Goal: Information Seeking & Learning: Compare options

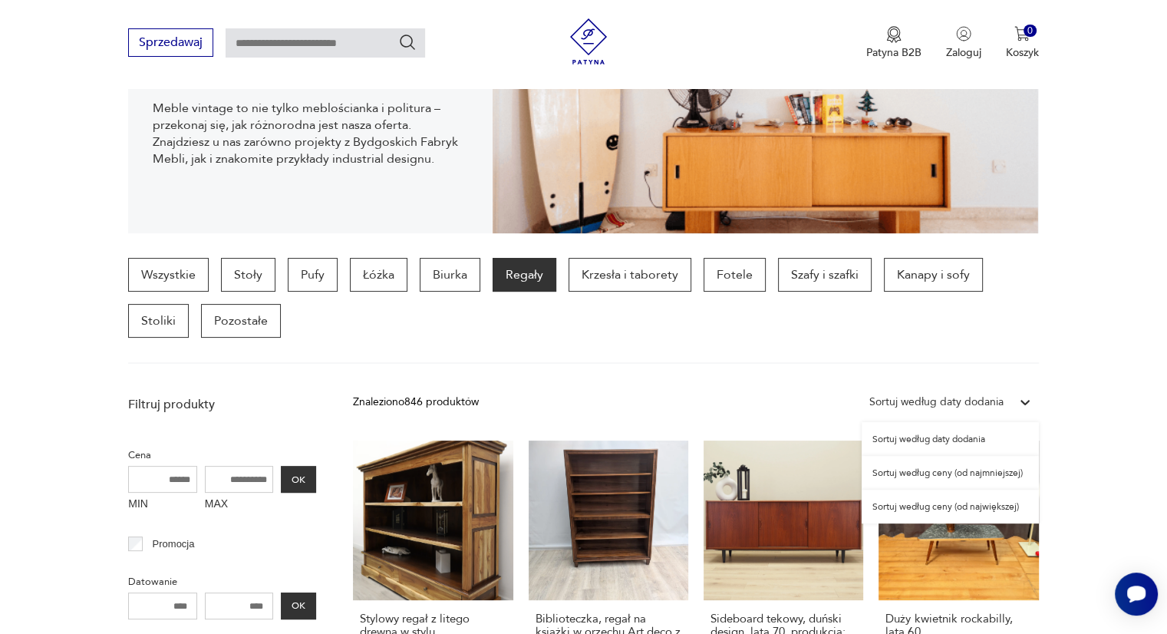
click at [939, 401] on div "Sortuj według daty dodania" at bounding box center [937, 402] width 134 height 17
click at [930, 470] on div "Sortuj według ceny (od najmniejszej)" at bounding box center [950, 473] width 177 height 34
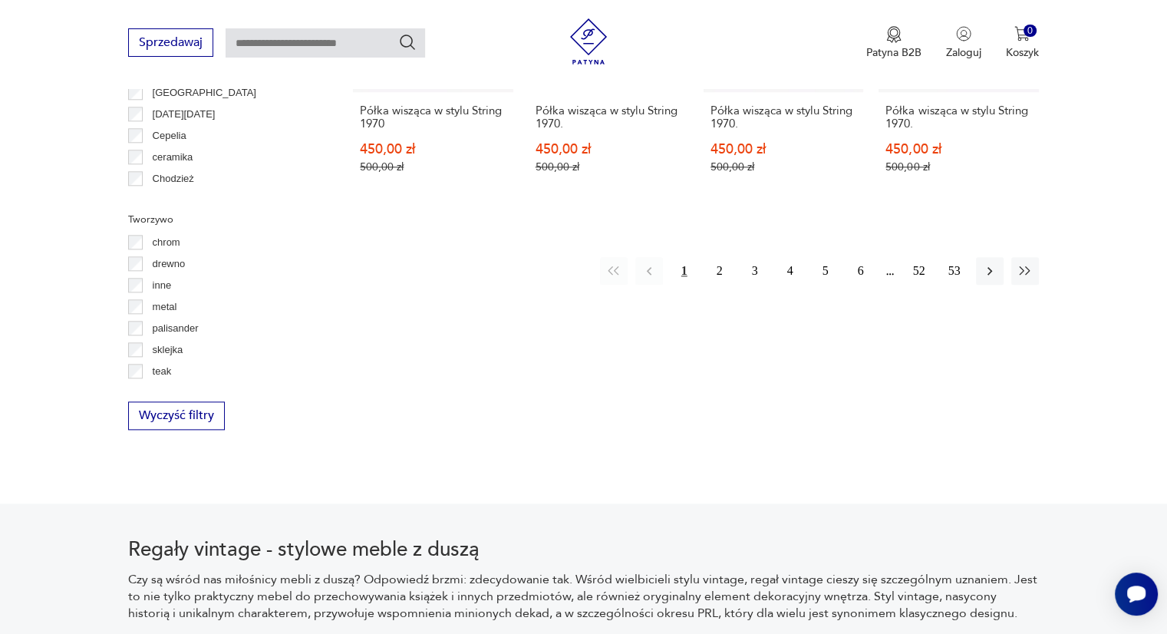
scroll to position [1722, 0]
click at [718, 259] on button "2" at bounding box center [720, 273] width 28 height 28
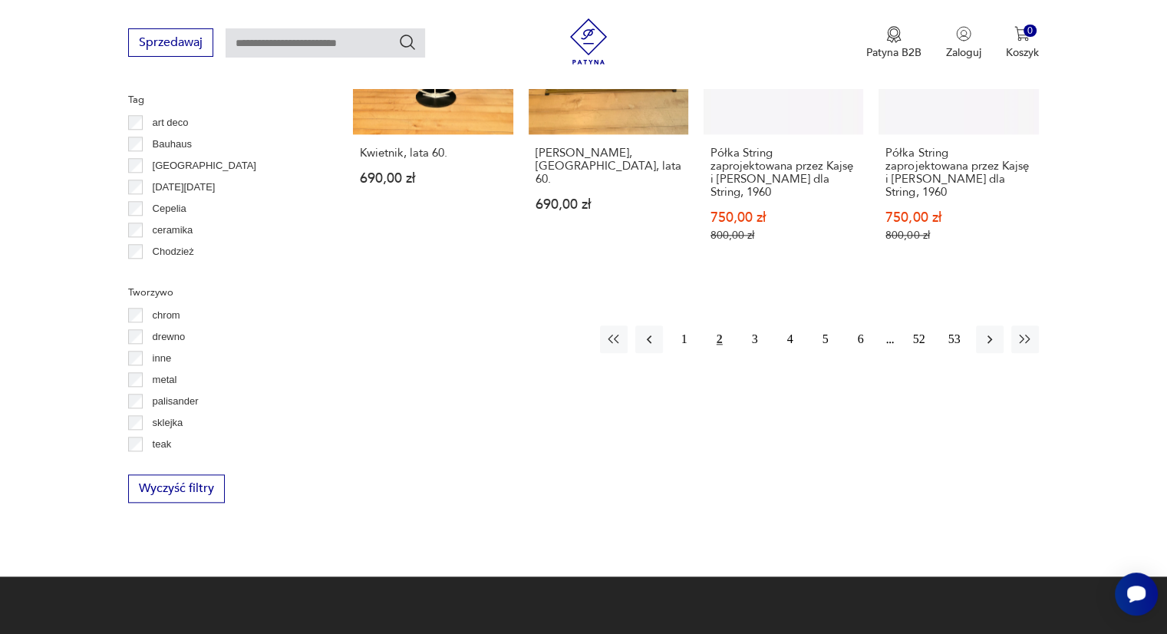
scroll to position [1653, 0]
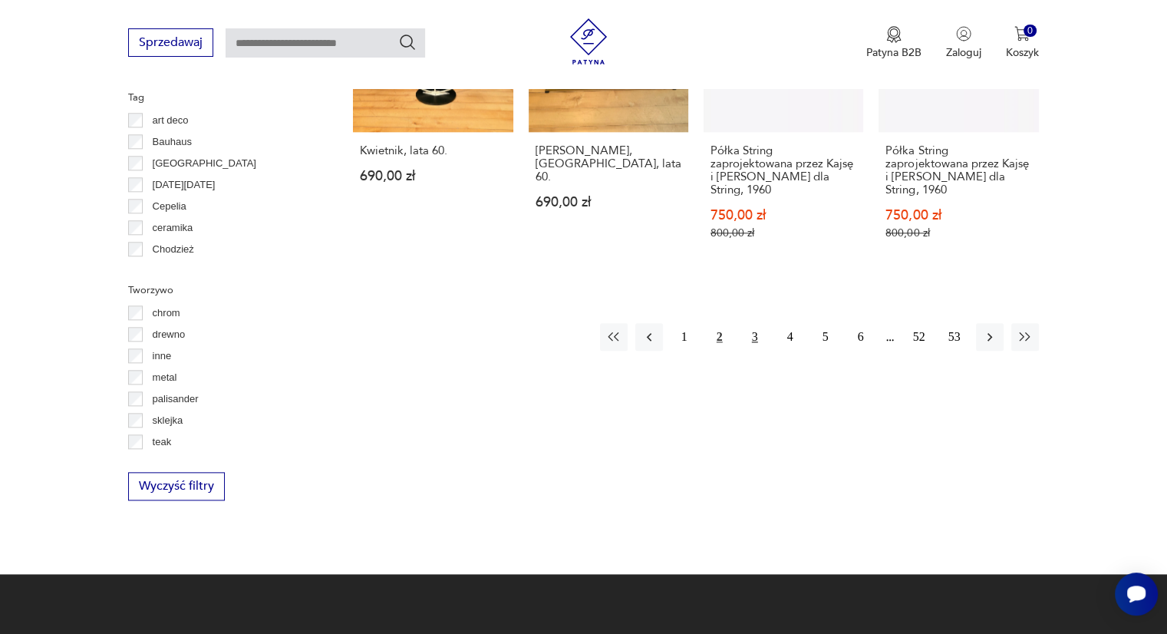
click at [749, 323] on button "3" at bounding box center [755, 337] width 28 height 28
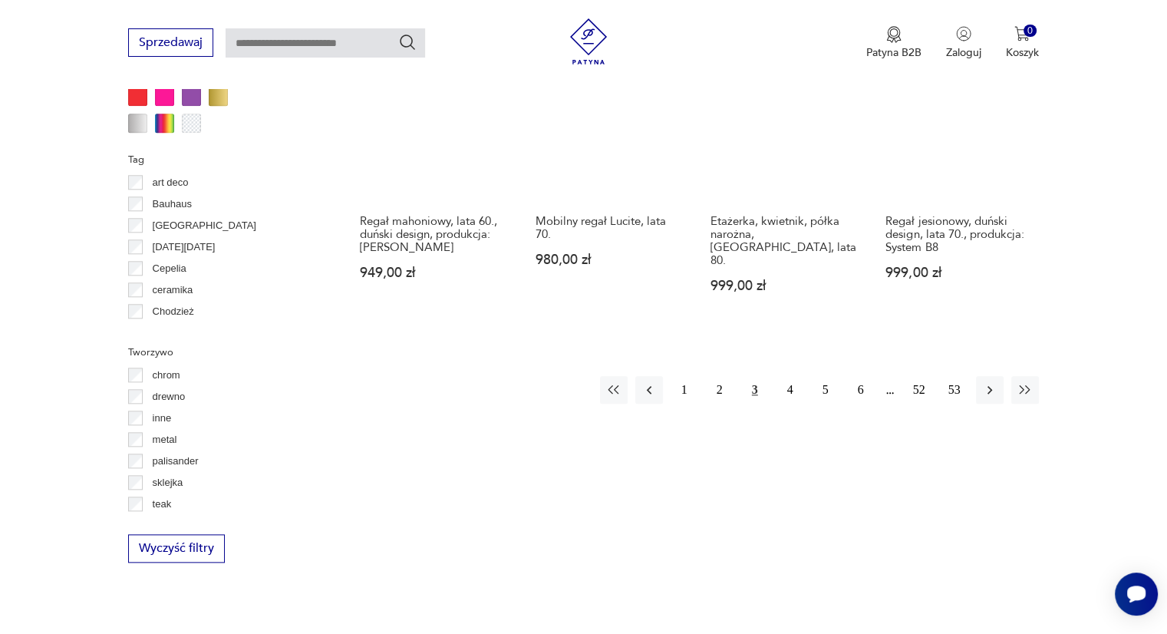
scroll to position [1593, 0]
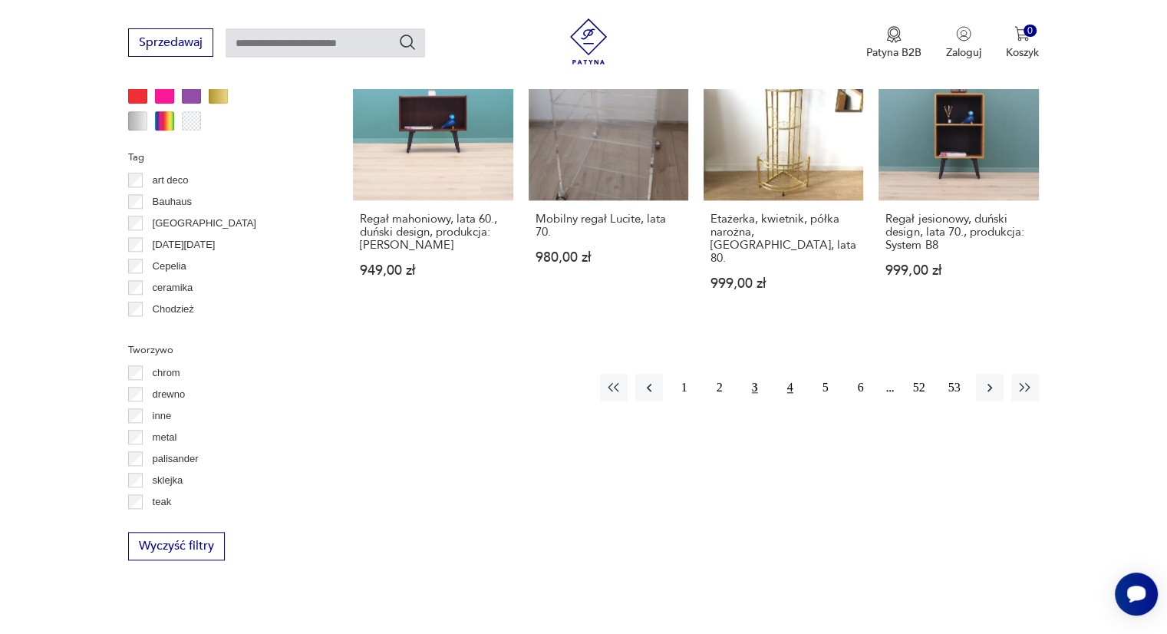
click at [789, 374] on button "4" at bounding box center [791, 388] width 28 height 28
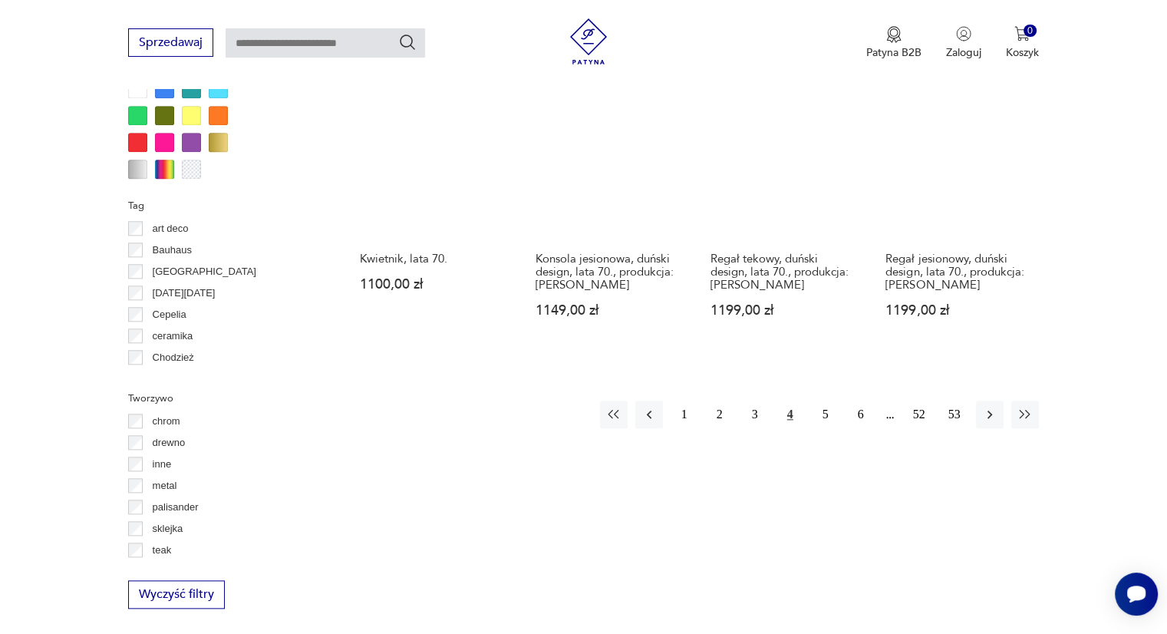
scroll to position [1547, 0]
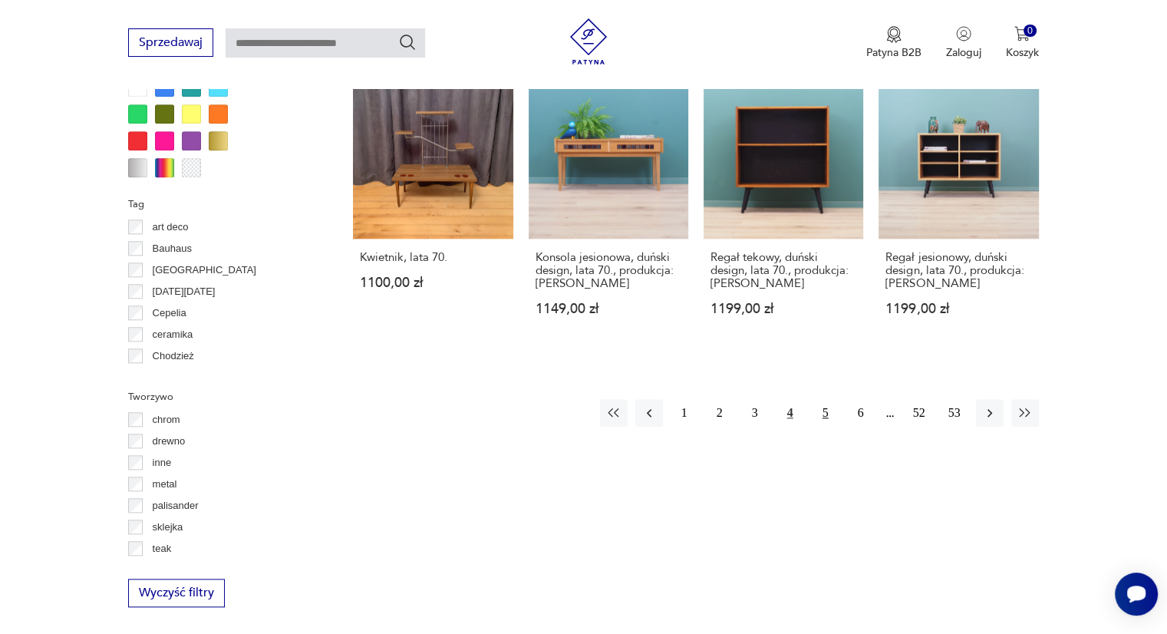
click at [825, 412] on button "5" at bounding box center [826, 413] width 28 height 28
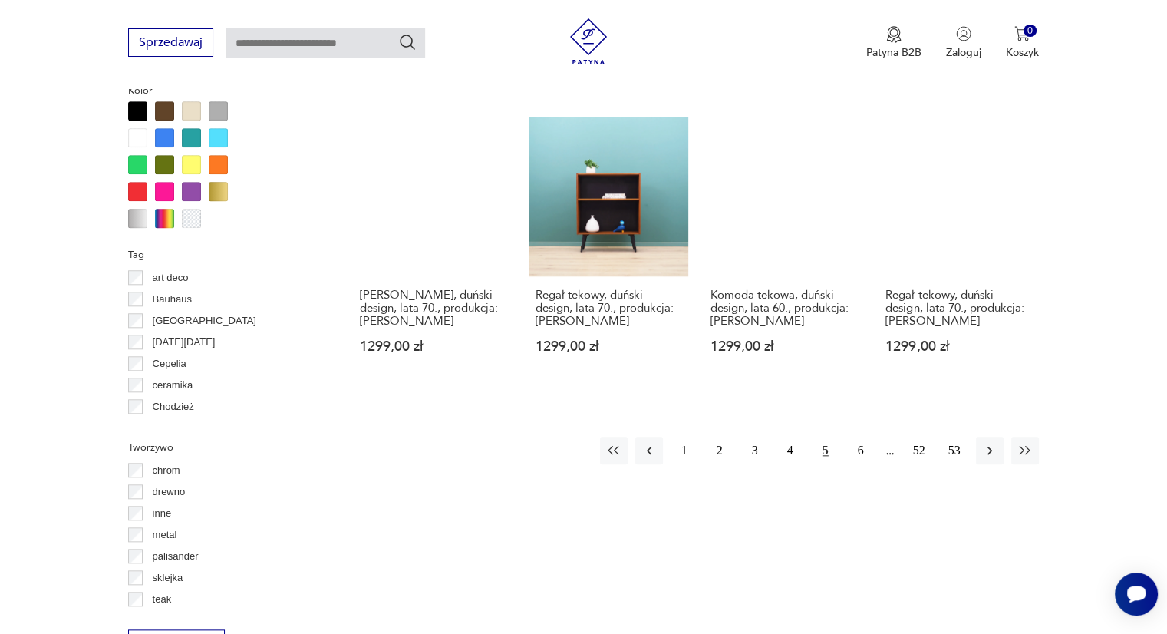
scroll to position [1501, 0]
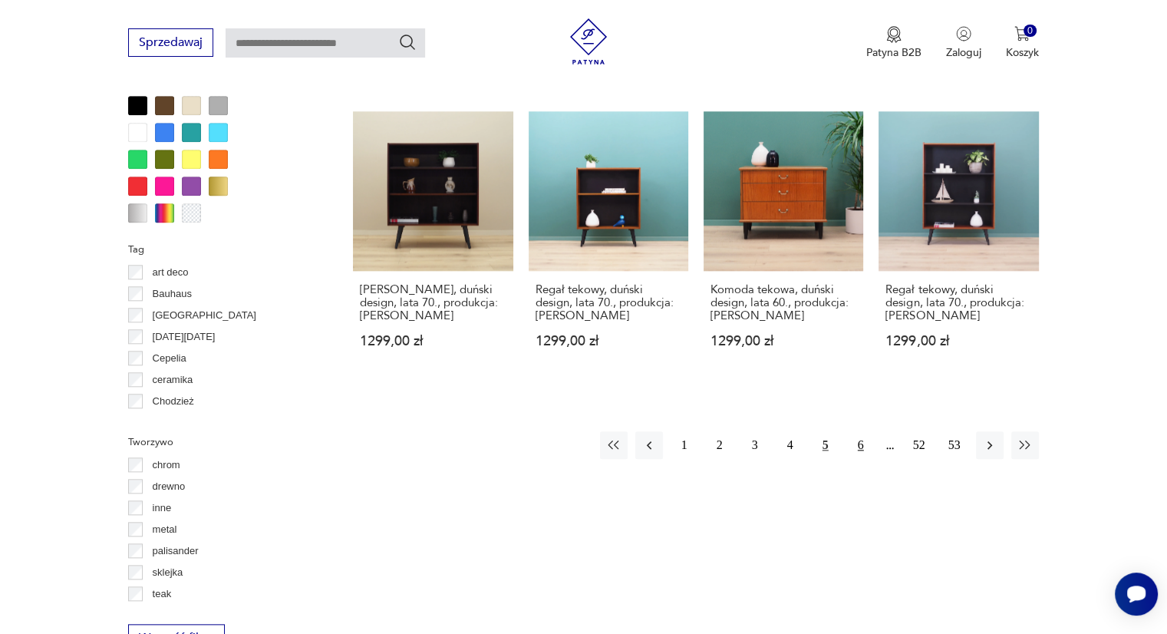
click at [856, 447] on button "6" at bounding box center [861, 445] width 28 height 28
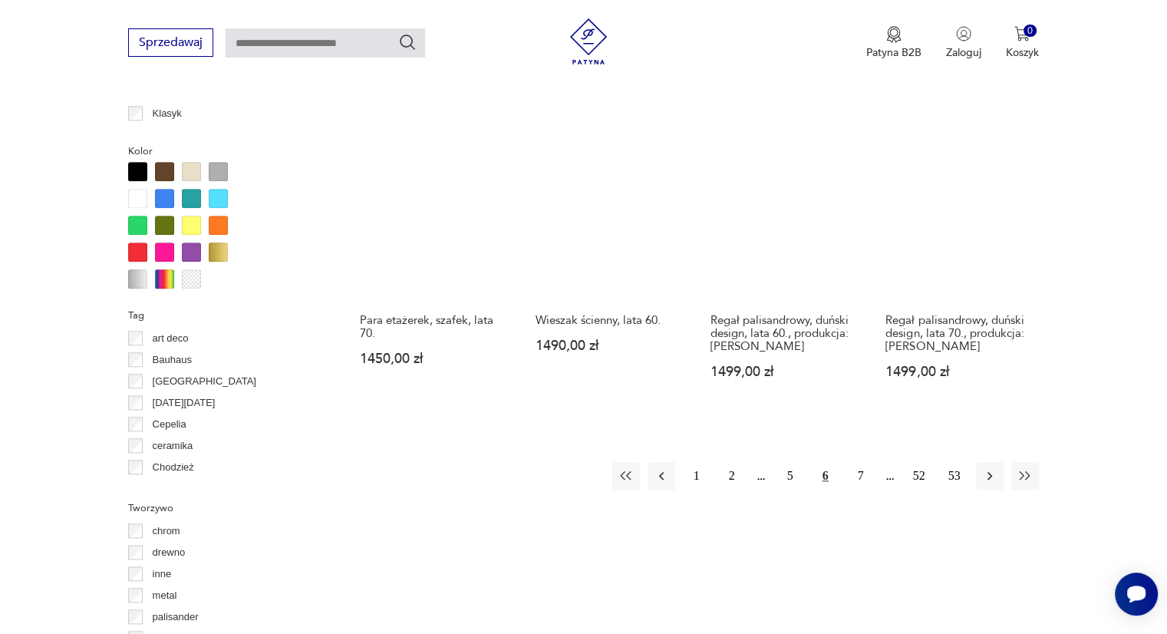
scroll to position [1440, 0]
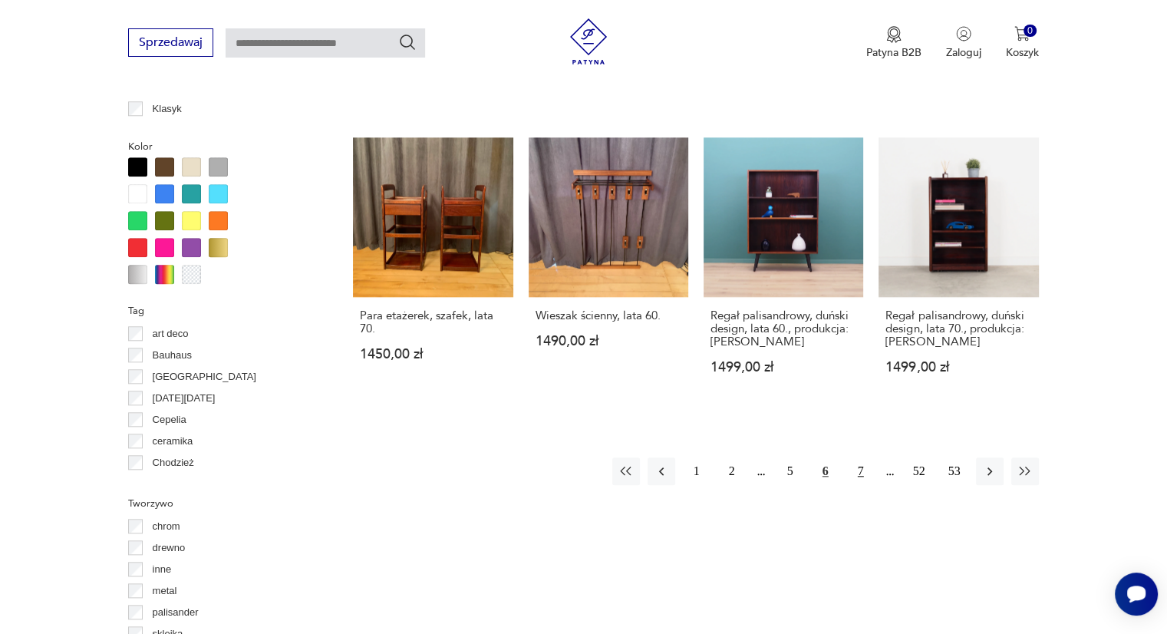
click at [863, 457] on button "7" at bounding box center [861, 471] width 28 height 28
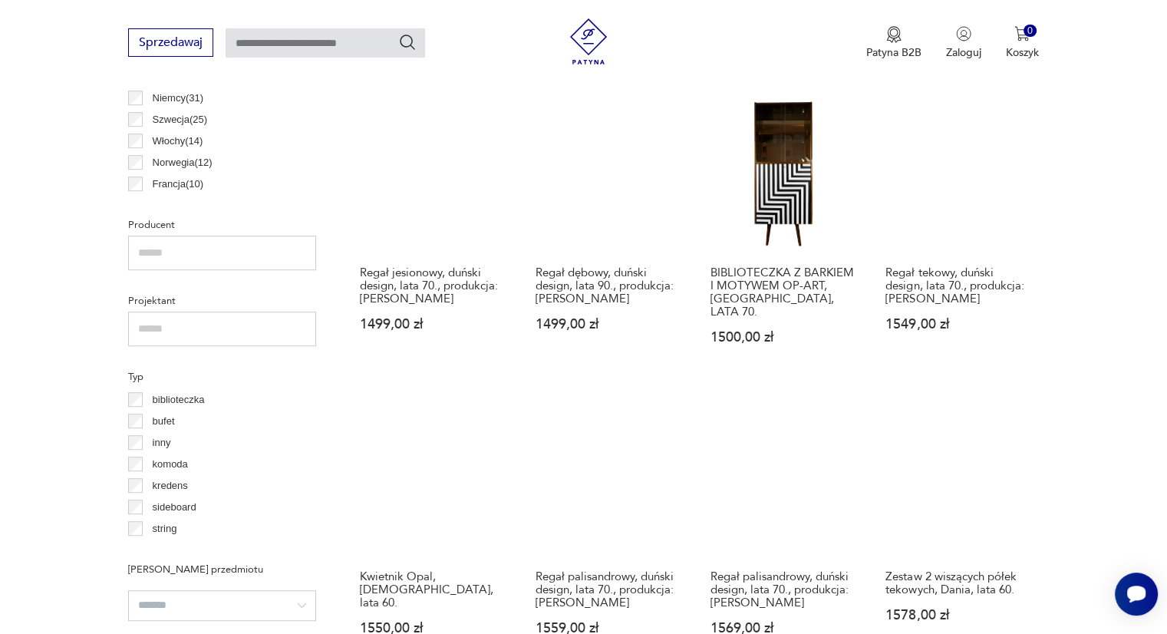
scroll to position [903, 0]
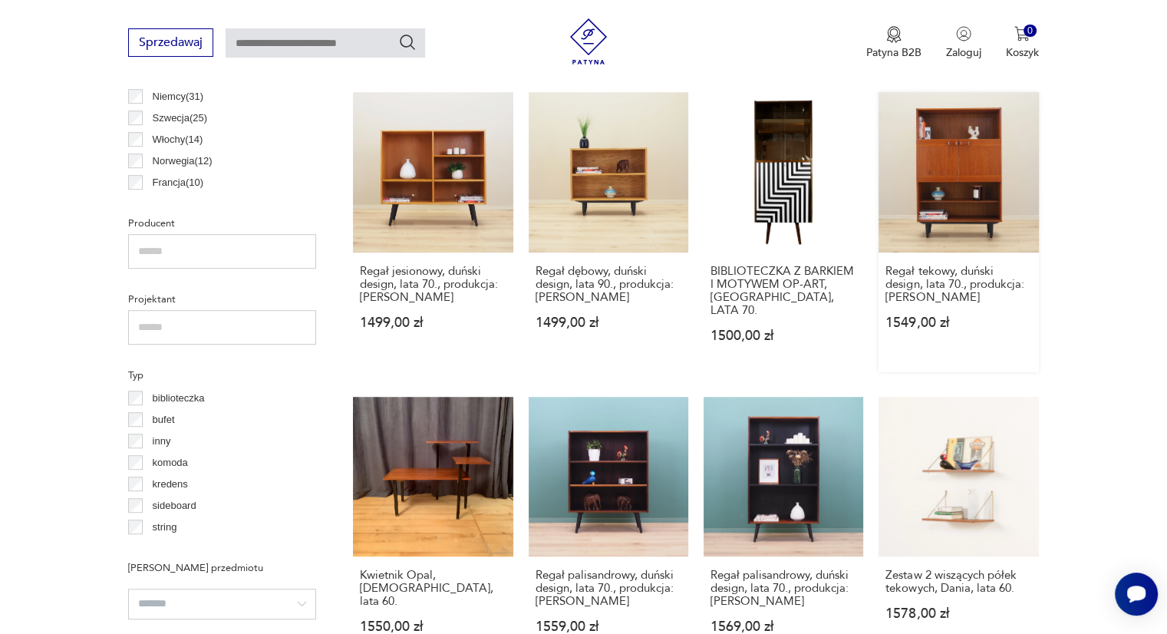
click at [982, 178] on link "Regał tekowy, duński design, lata 70., produkcja: Dania 1549,00 zł" at bounding box center [959, 231] width 160 height 279
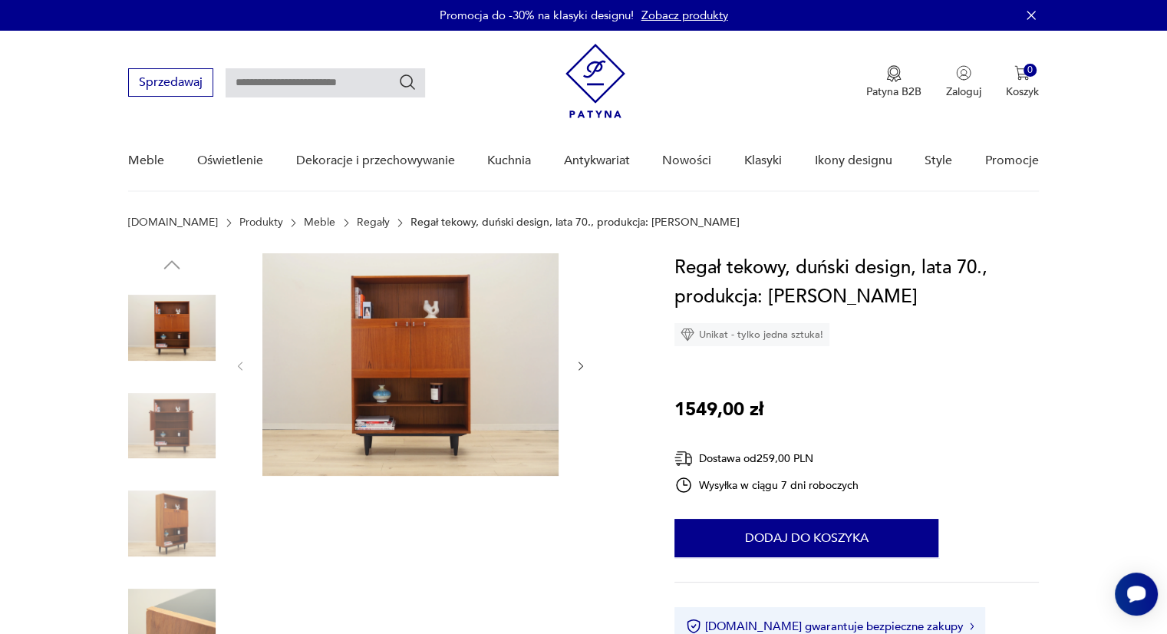
click at [196, 411] on img at bounding box center [172, 426] width 88 height 88
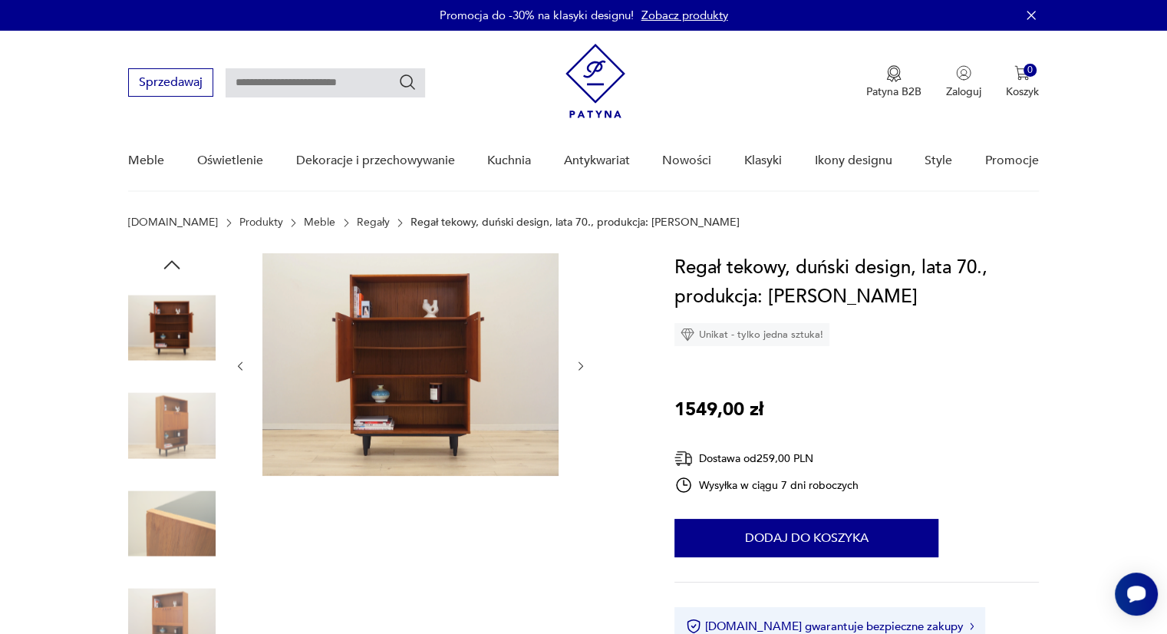
click at [421, 381] on img at bounding box center [411, 364] width 296 height 223
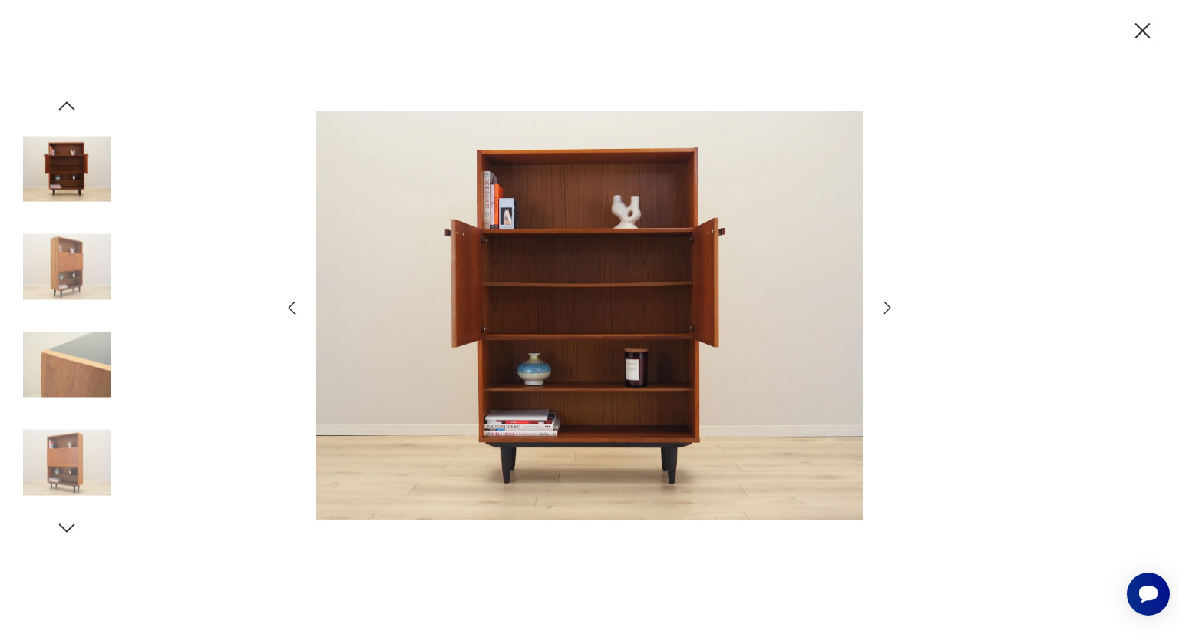
click at [887, 311] on icon "button" at bounding box center [887, 308] width 7 height 12
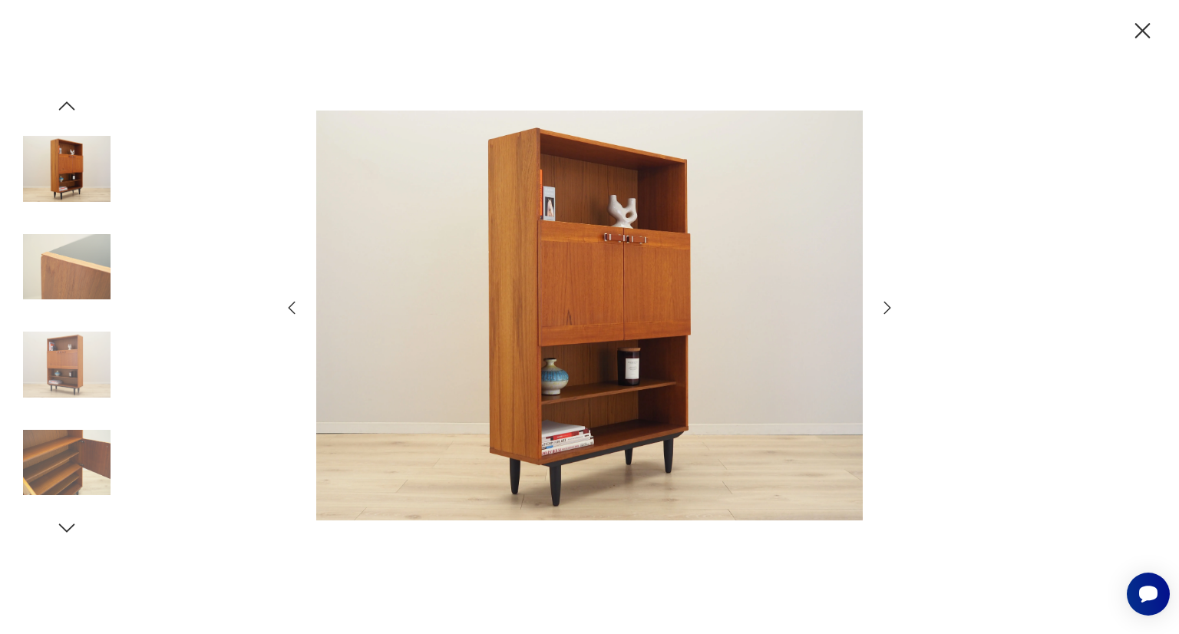
click at [887, 311] on icon "button" at bounding box center [887, 308] width 7 height 12
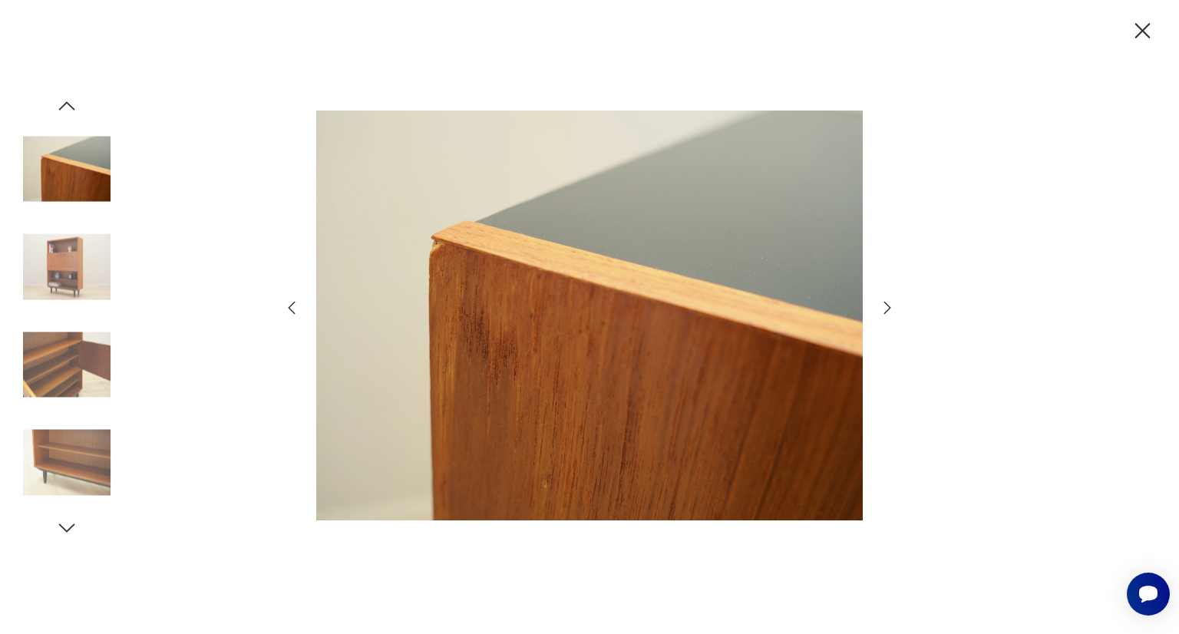
click at [887, 311] on icon "button" at bounding box center [887, 308] width 7 height 12
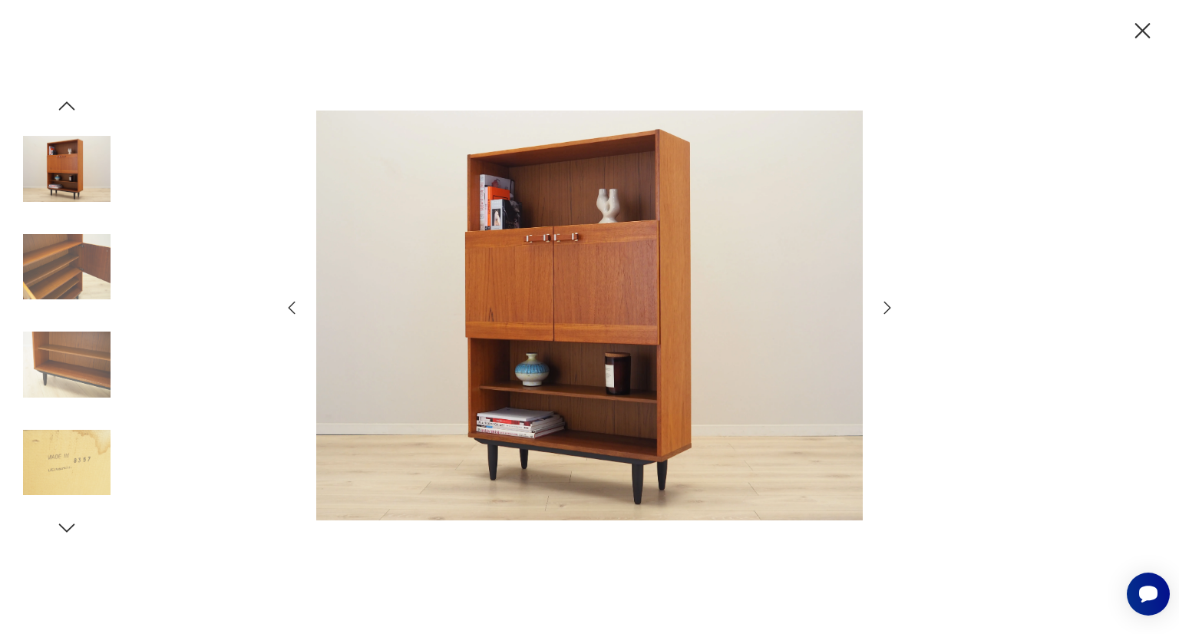
click at [887, 311] on icon "button" at bounding box center [887, 308] width 7 height 12
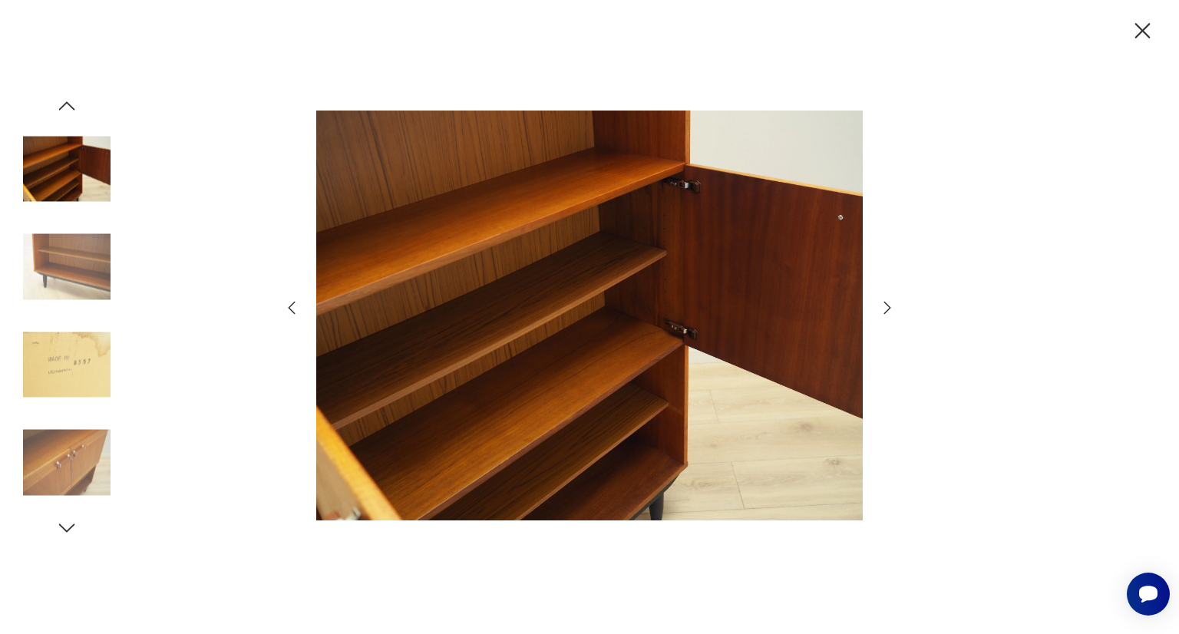
click at [887, 311] on icon "button" at bounding box center [887, 308] width 7 height 12
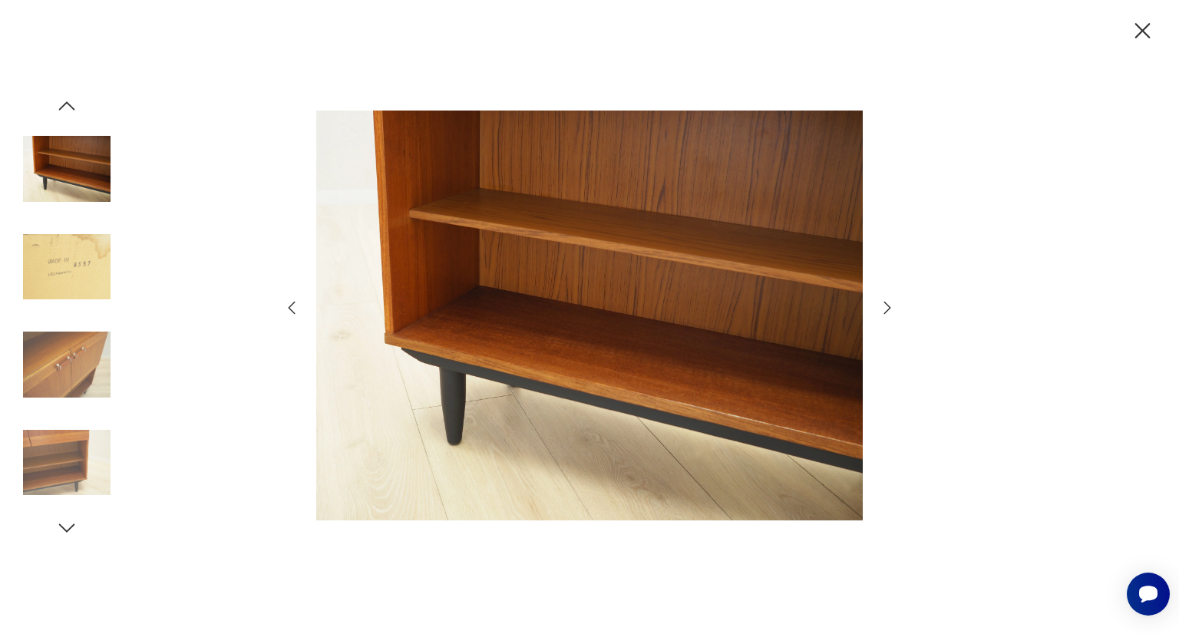
click at [887, 311] on icon "button" at bounding box center [887, 308] width 7 height 12
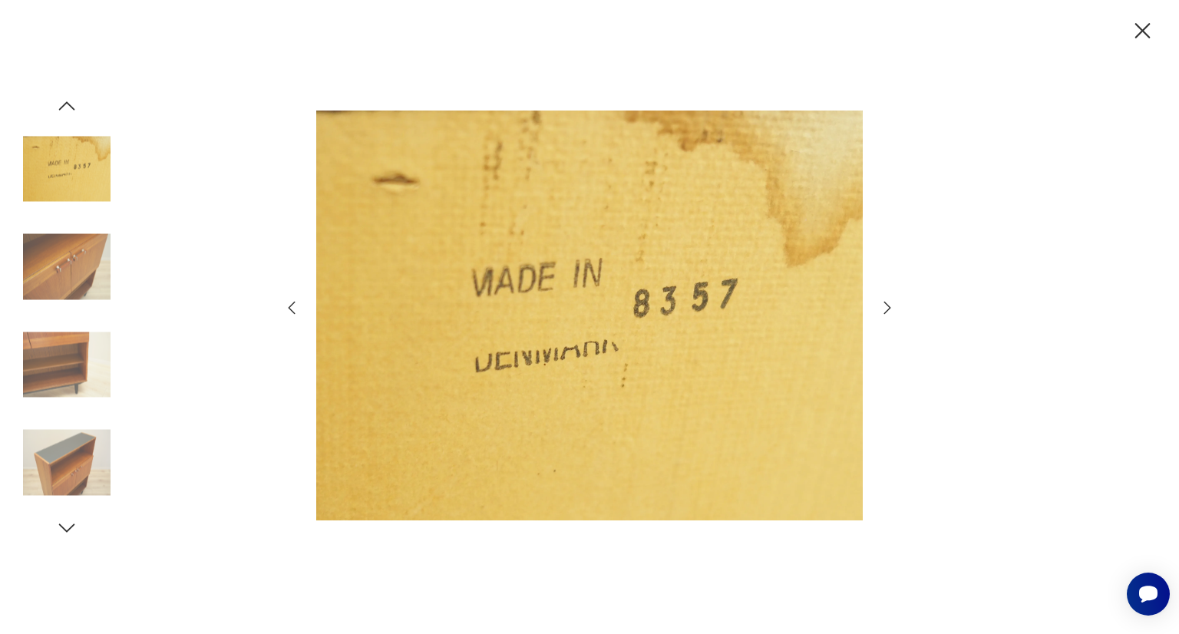
click at [887, 311] on icon "button" at bounding box center [887, 308] width 7 height 12
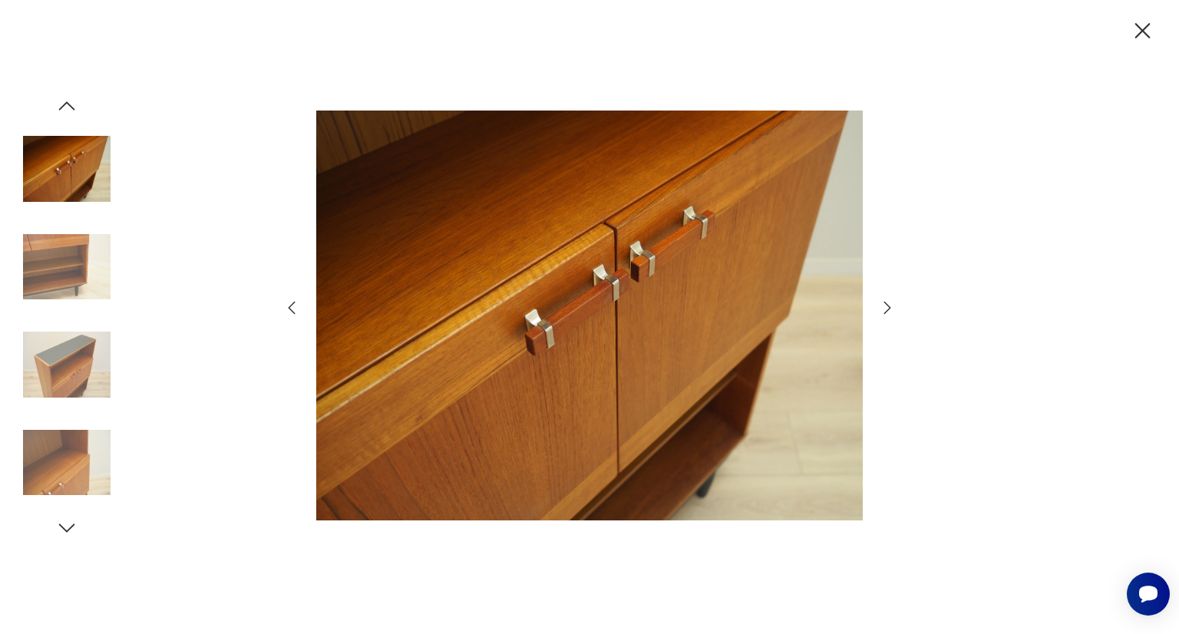
click at [887, 311] on icon "button" at bounding box center [887, 308] width 7 height 12
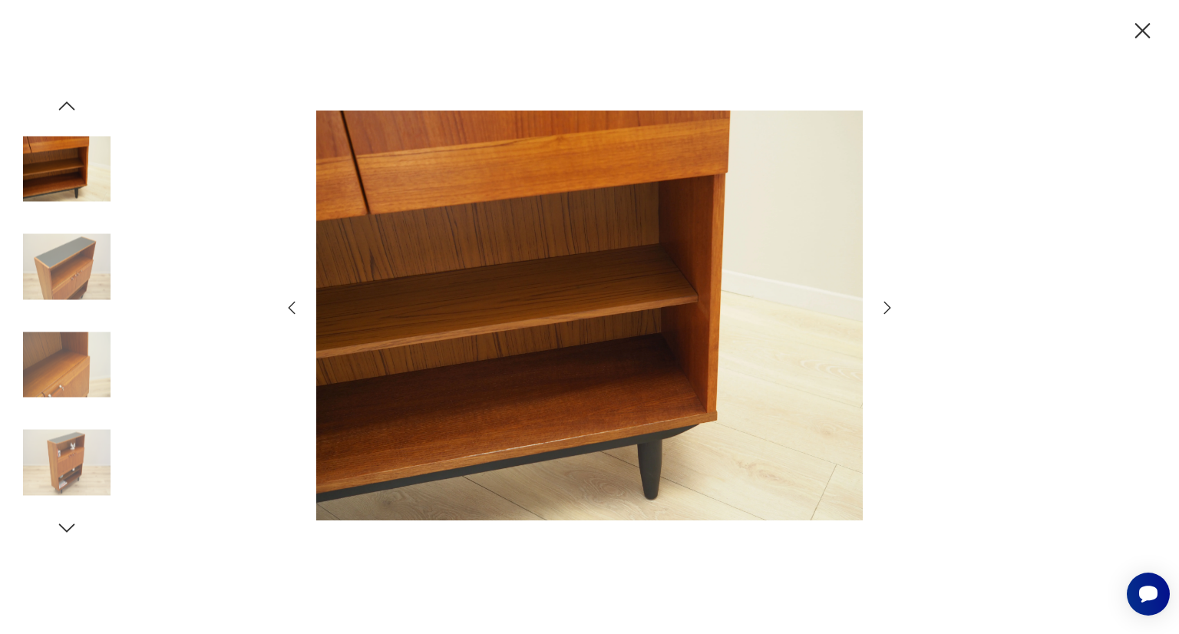
click at [887, 311] on icon "button" at bounding box center [887, 308] width 7 height 12
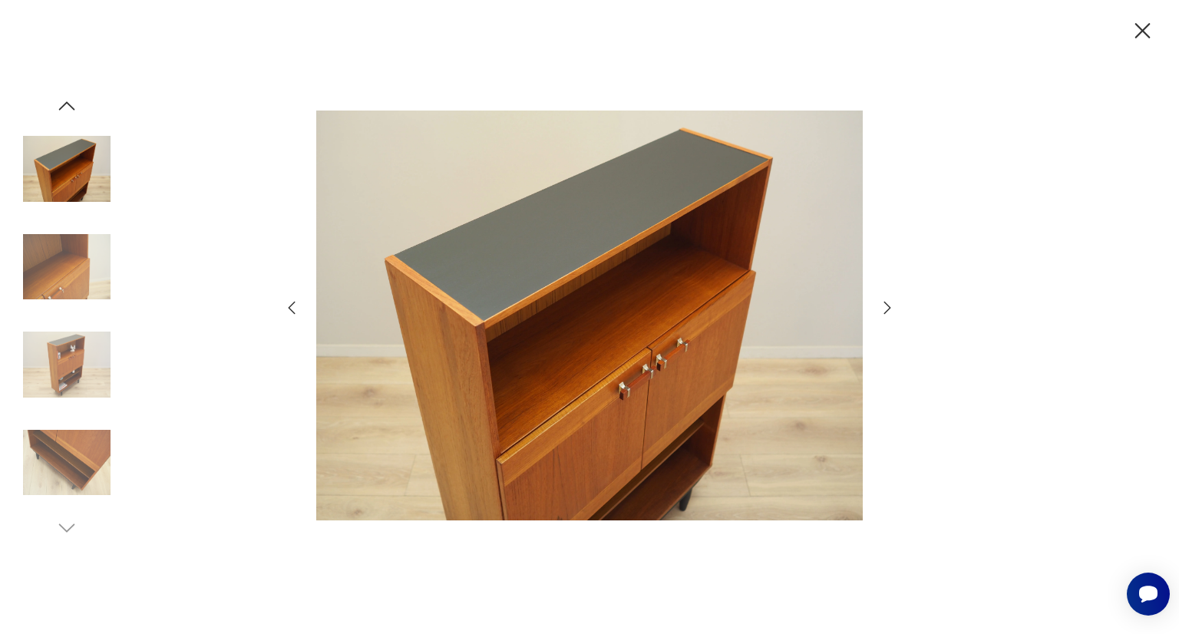
click at [887, 311] on icon "button" at bounding box center [887, 308] width 7 height 12
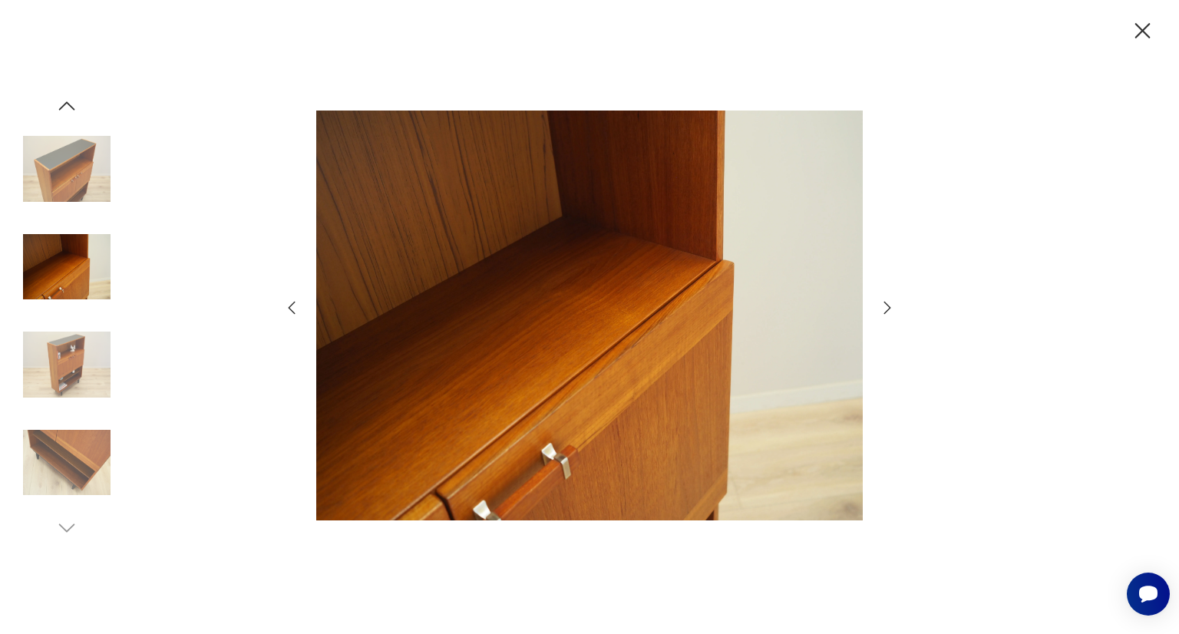
click at [887, 311] on icon "button" at bounding box center [887, 308] width 7 height 12
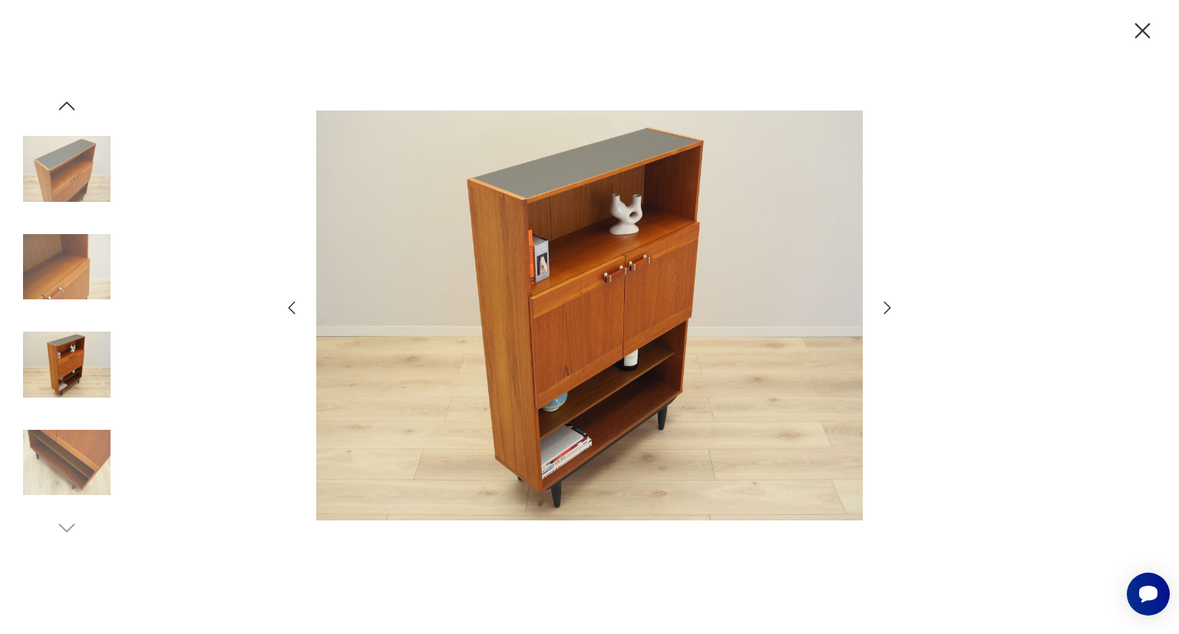
click at [887, 311] on icon "button" at bounding box center [887, 308] width 7 height 12
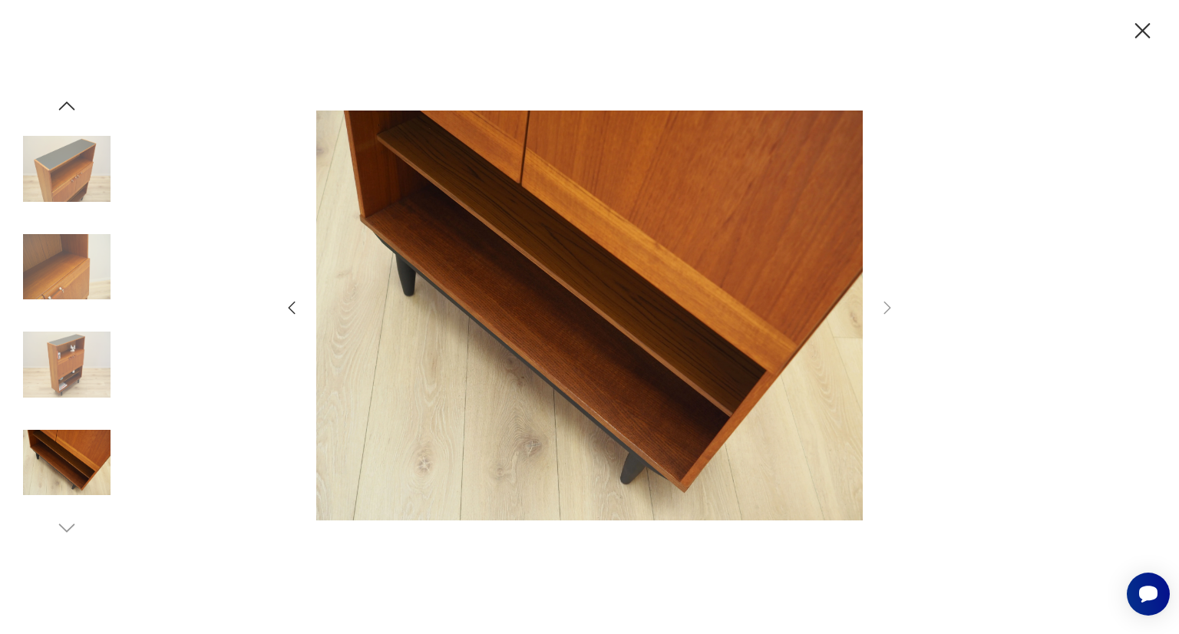
scroll to position [903, 0]
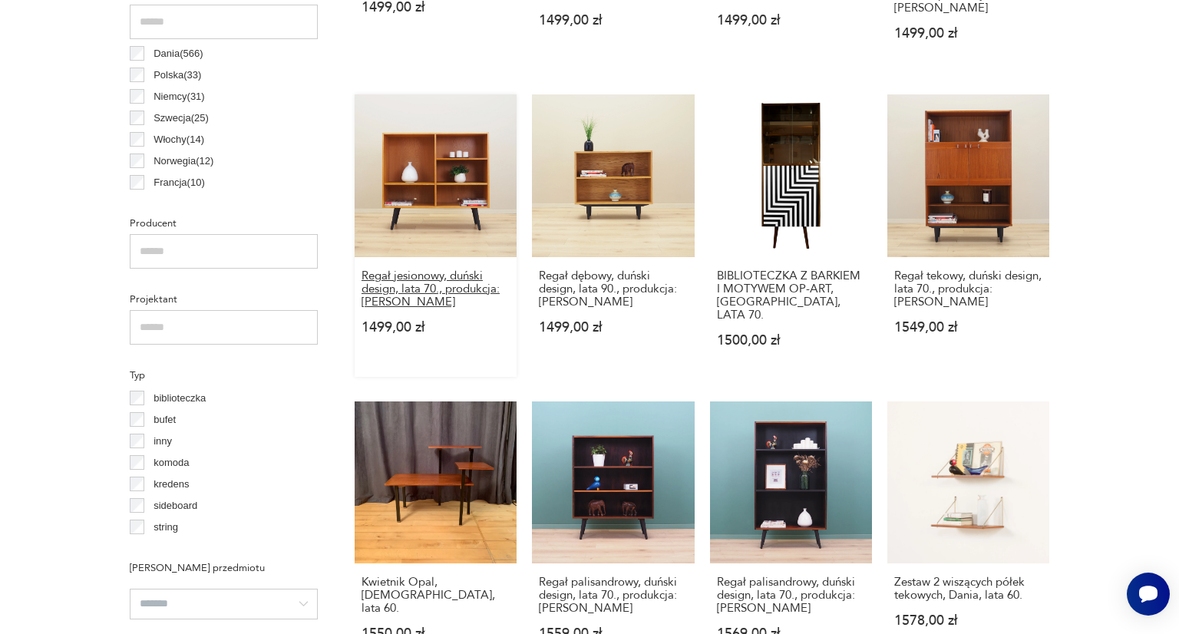
click at [461, 269] on h3 "Regał jesionowy, duński design, lata 70., produkcja: Dania" at bounding box center [436, 288] width 148 height 39
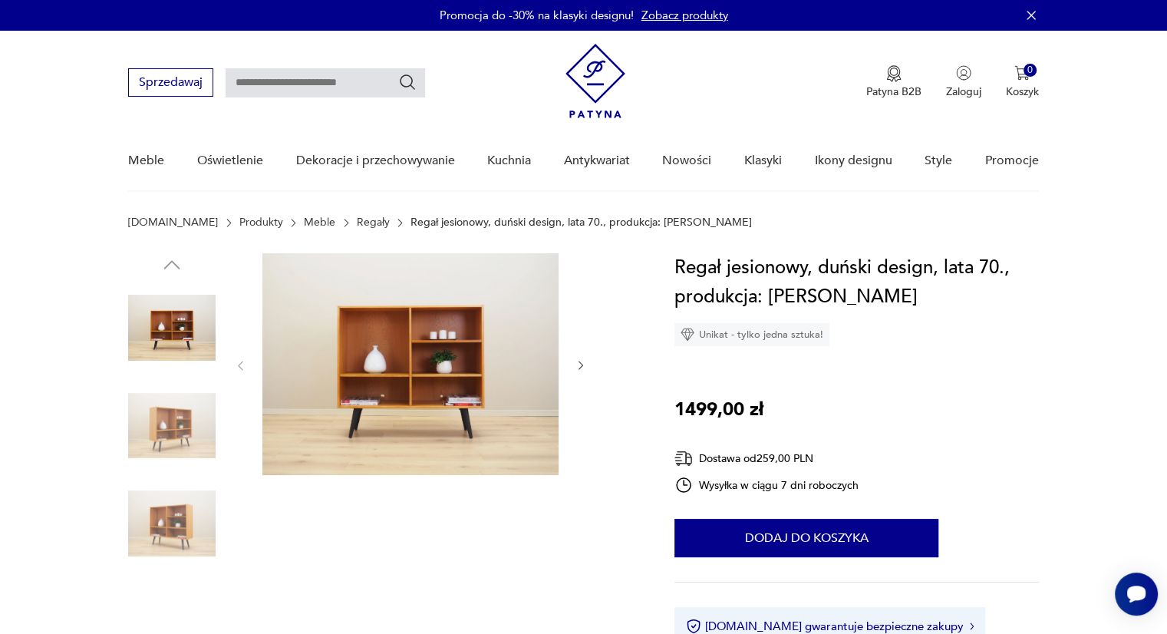
click at [164, 408] on img at bounding box center [172, 426] width 88 height 88
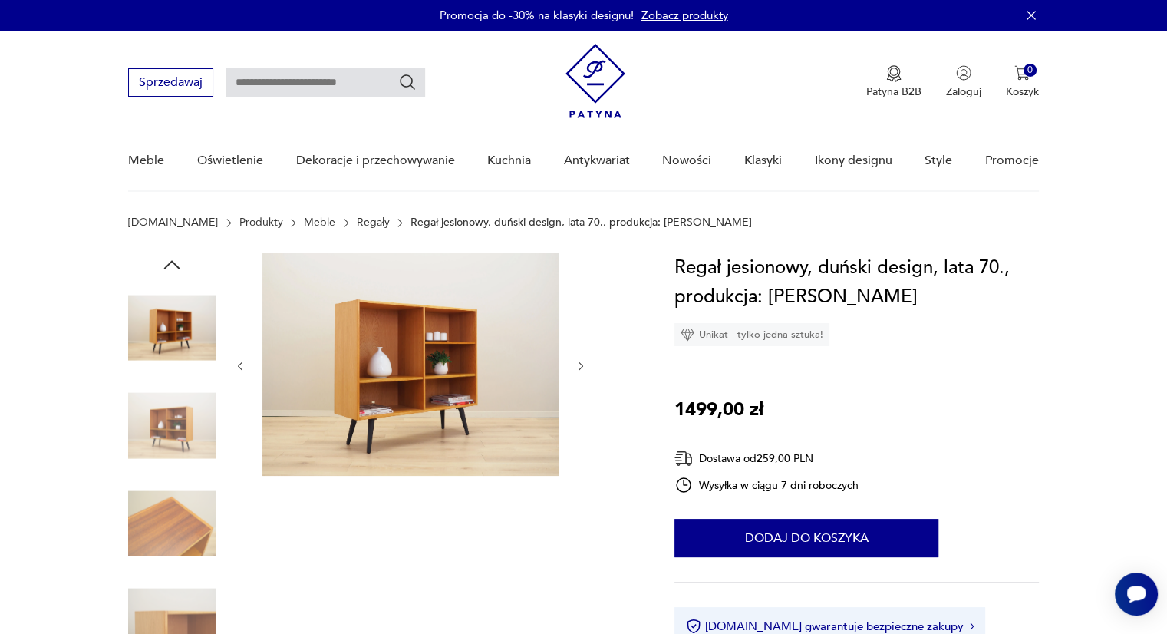
click at [160, 504] on img at bounding box center [172, 524] width 88 height 88
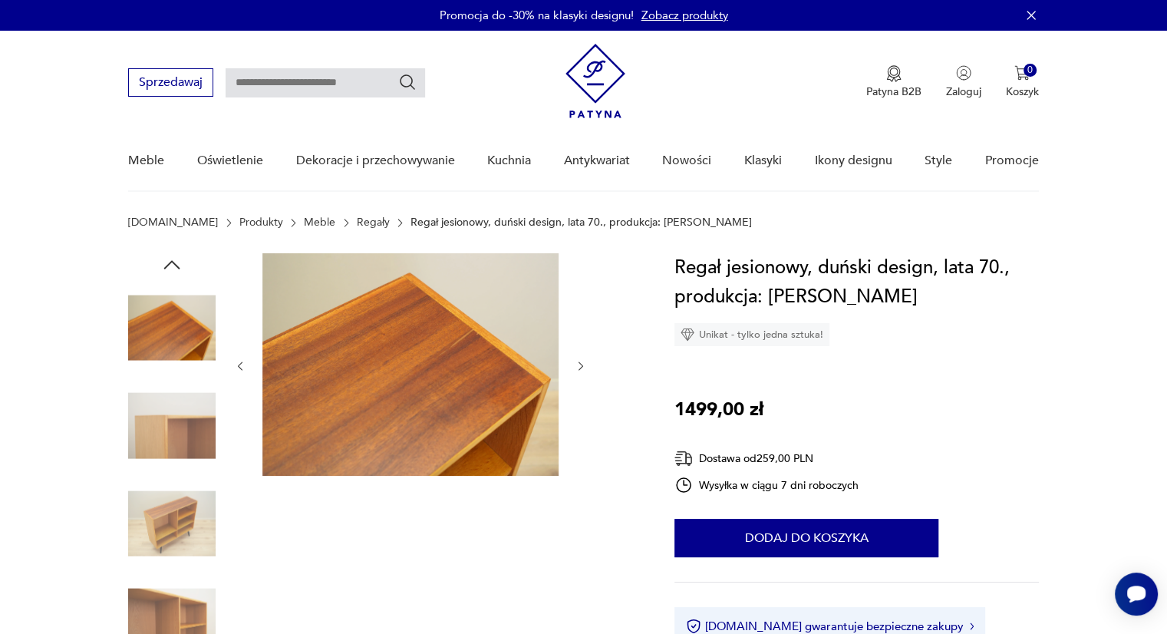
click at [171, 541] on img at bounding box center [172, 524] width 88 height 88
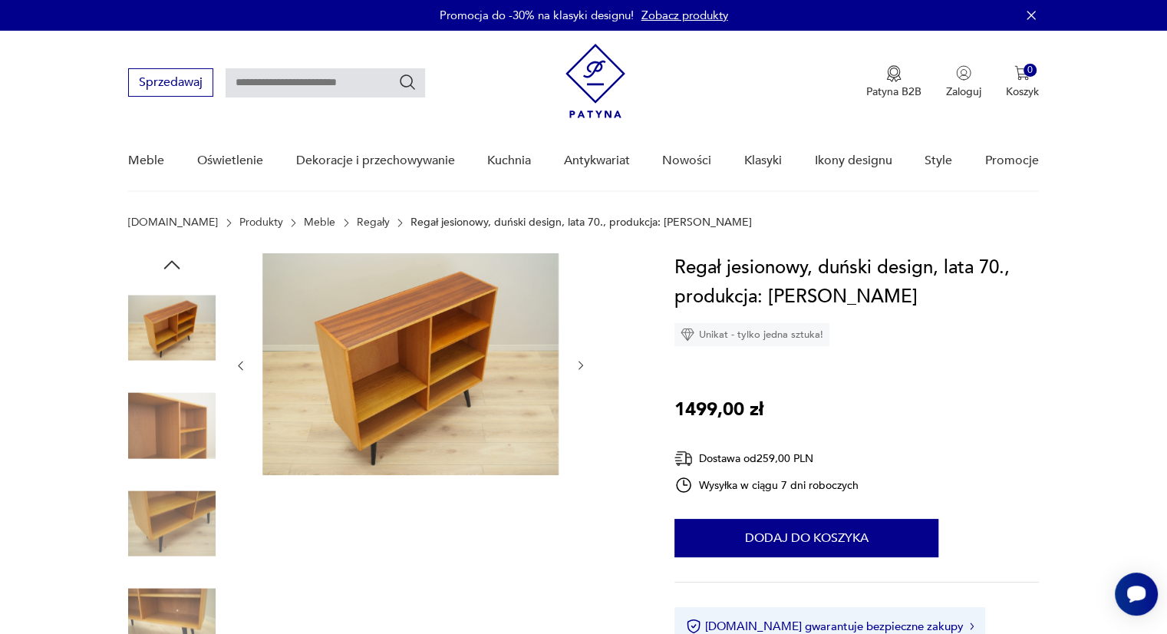
click at [166, 554] on img at bounding box center [172, 524] width 88 height 88
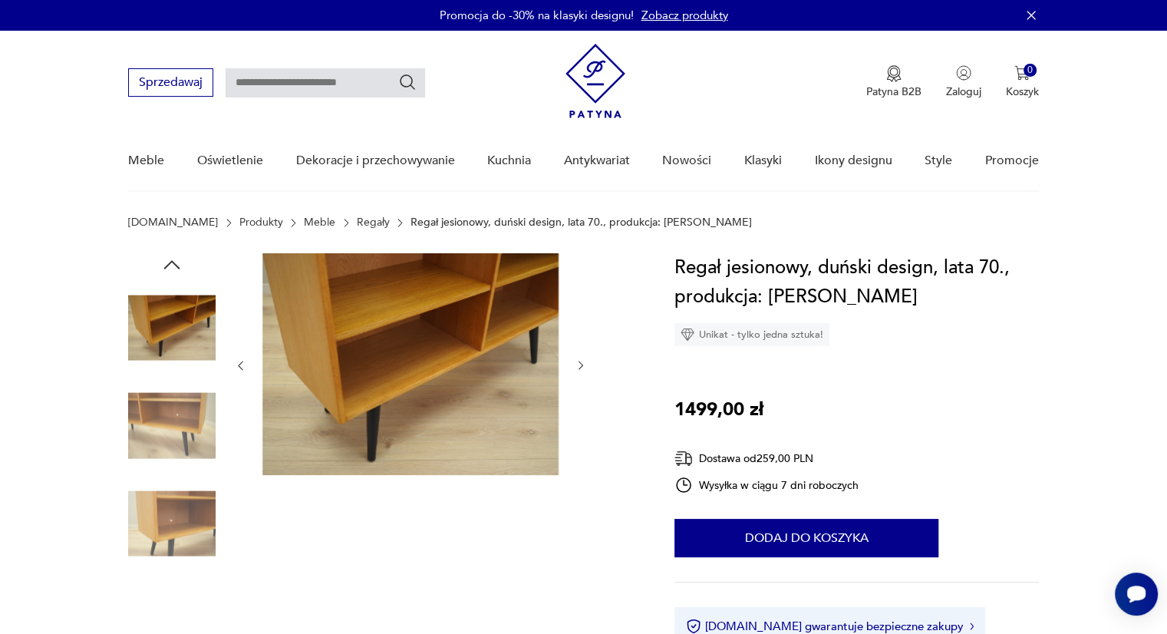
click at [162, 601] on img at bounding box center [172, 622] width 88 height 88
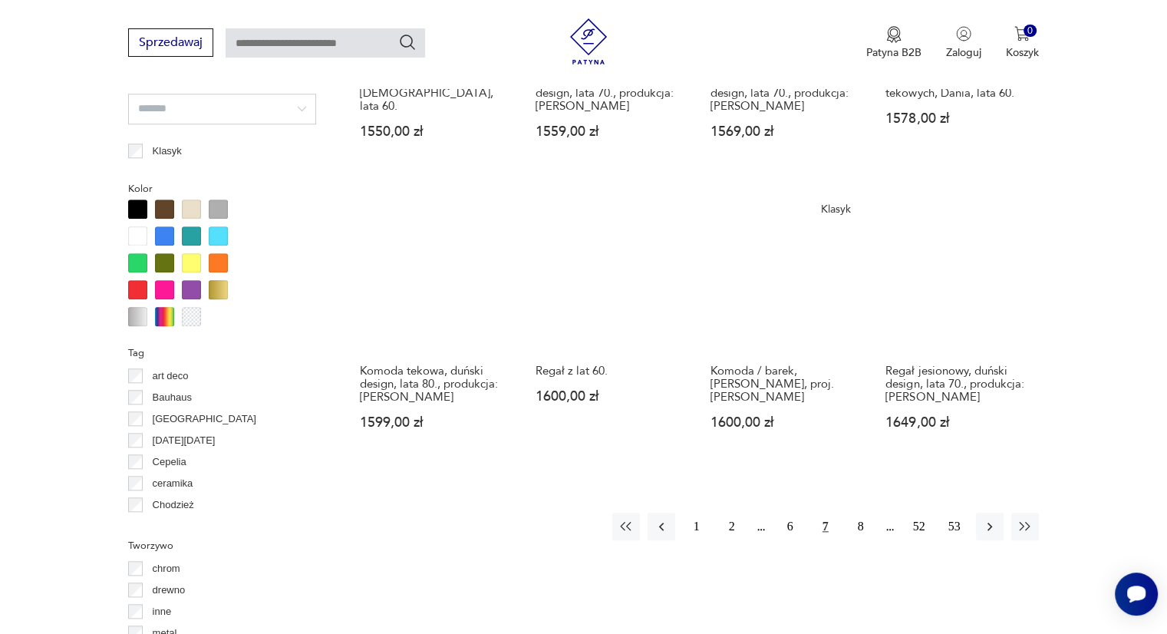
scroll to position [1399, 0]
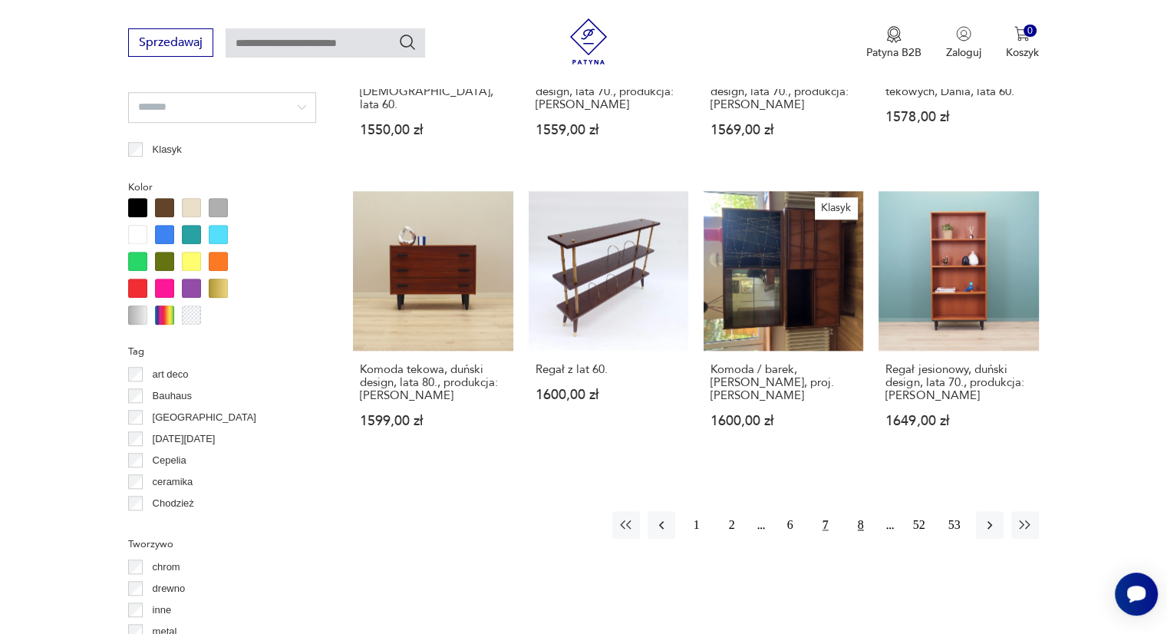
click at [858, 511] on button "8" at bounding box center [861, 525] width 28 height 28
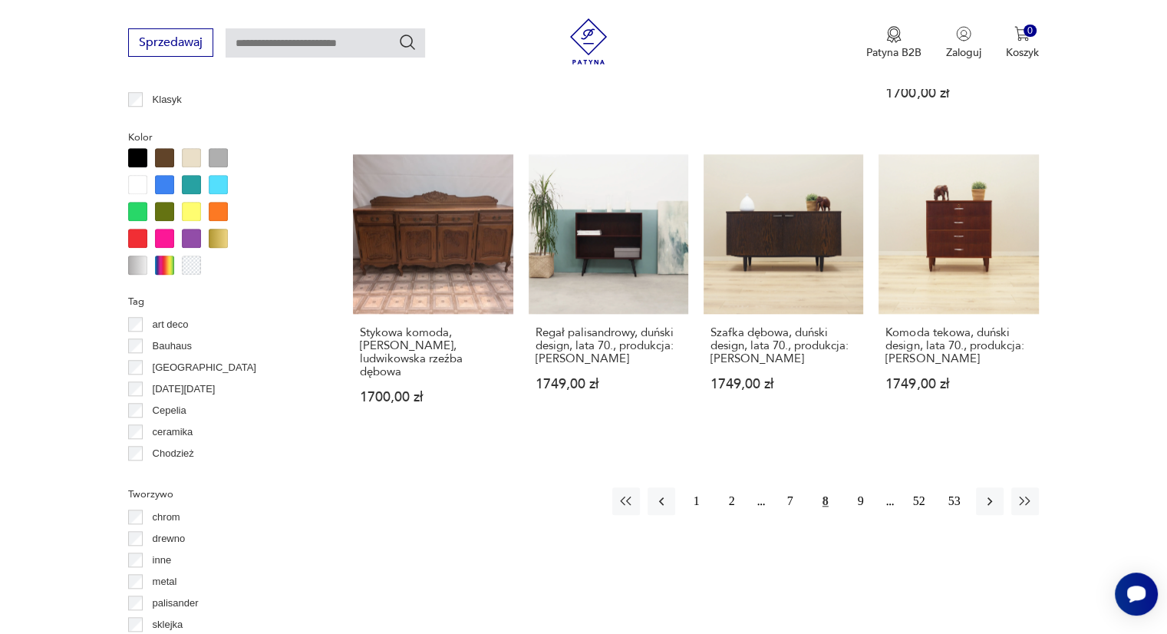
scroll to position [1457, 0]
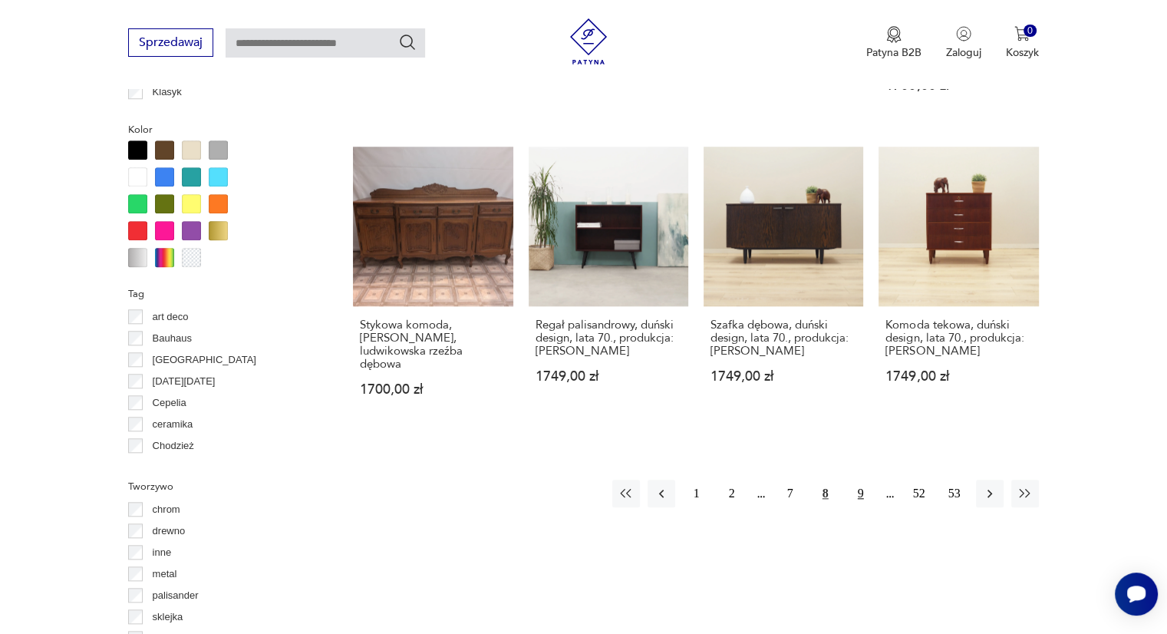
click at [869, 480] on button "9" at bounding box center [861, 494] width 28 height 28
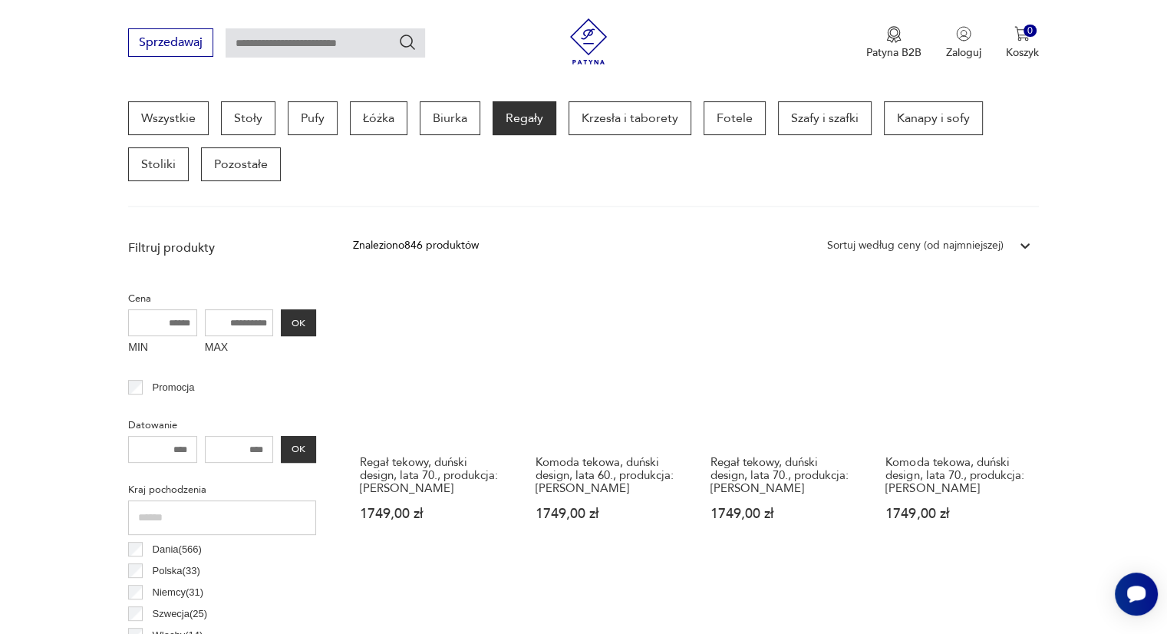
scroll to position [467, 0]
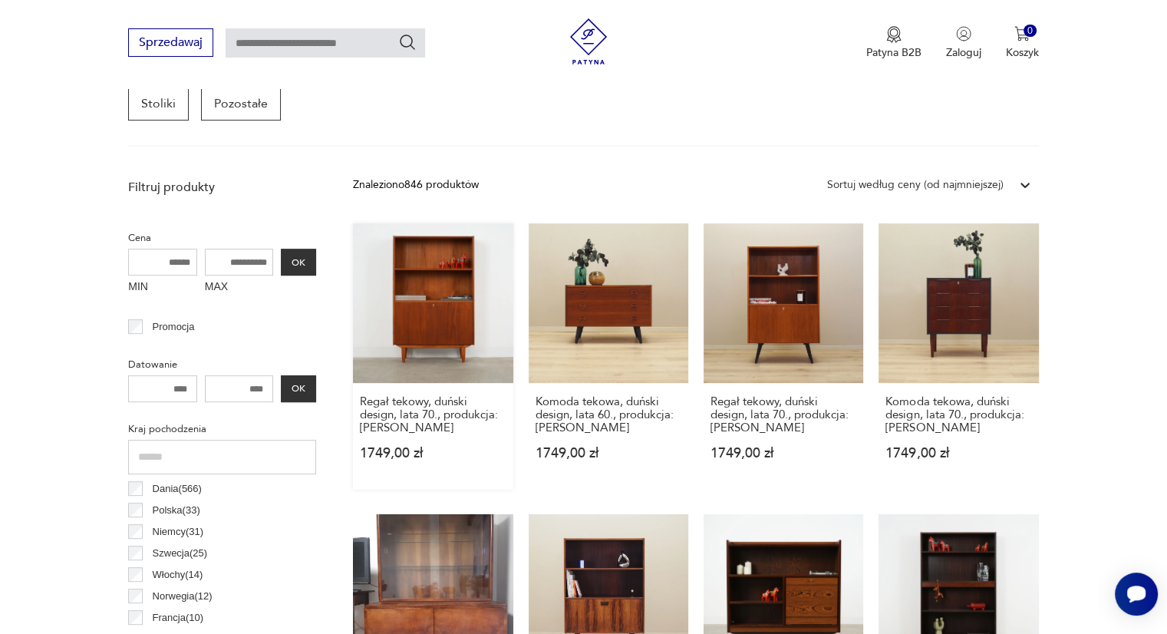
click at [467, 272] on link "Regał tekowy, duński design, lata 70., produkcja: Dania 1749,00 zł" at bounding box center [433, 356] width 160 height 266
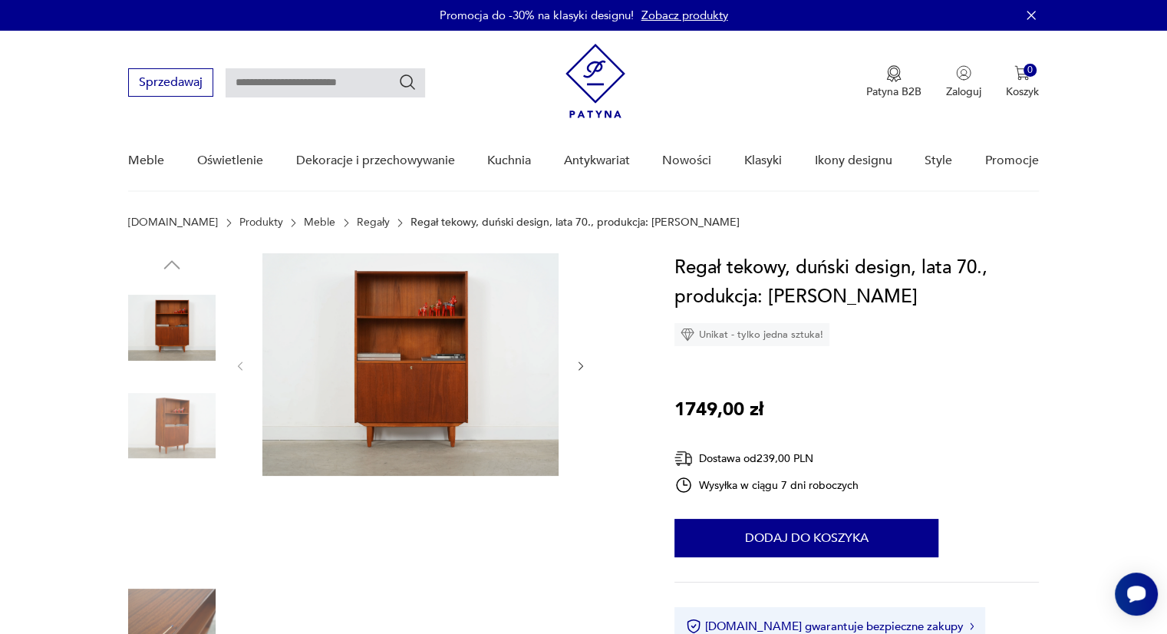
click at [467, 272] on img at bounding box center [411, 364] width 296 height 223
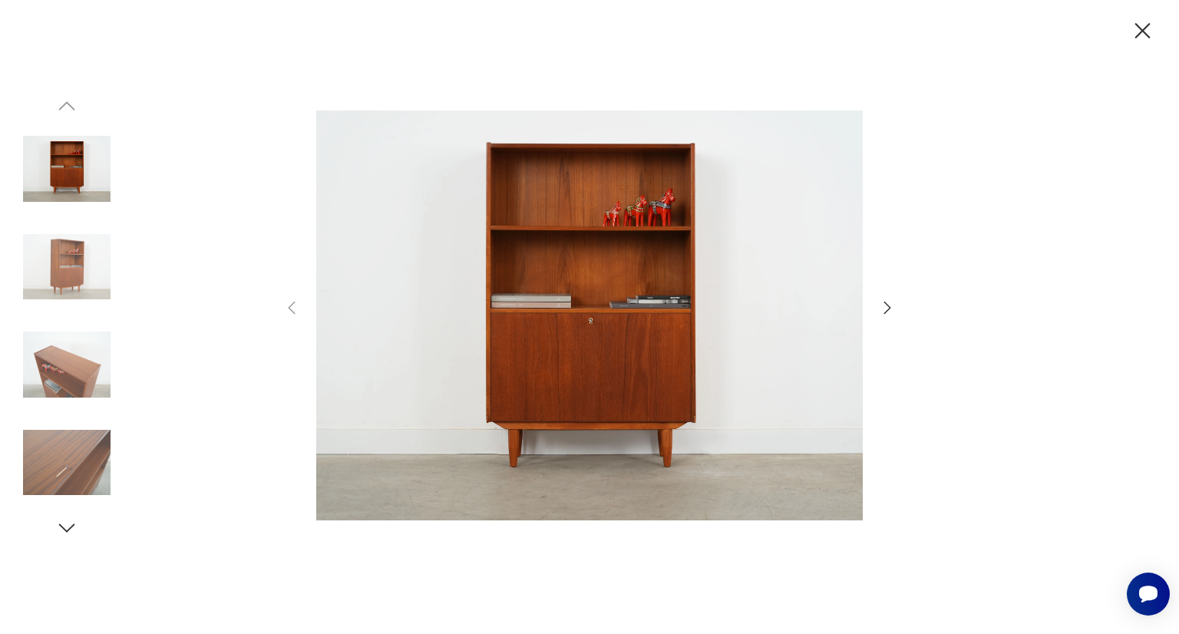
click at [887, 305] on icon "button" at bounding box center [887, 308] width 7 height 12
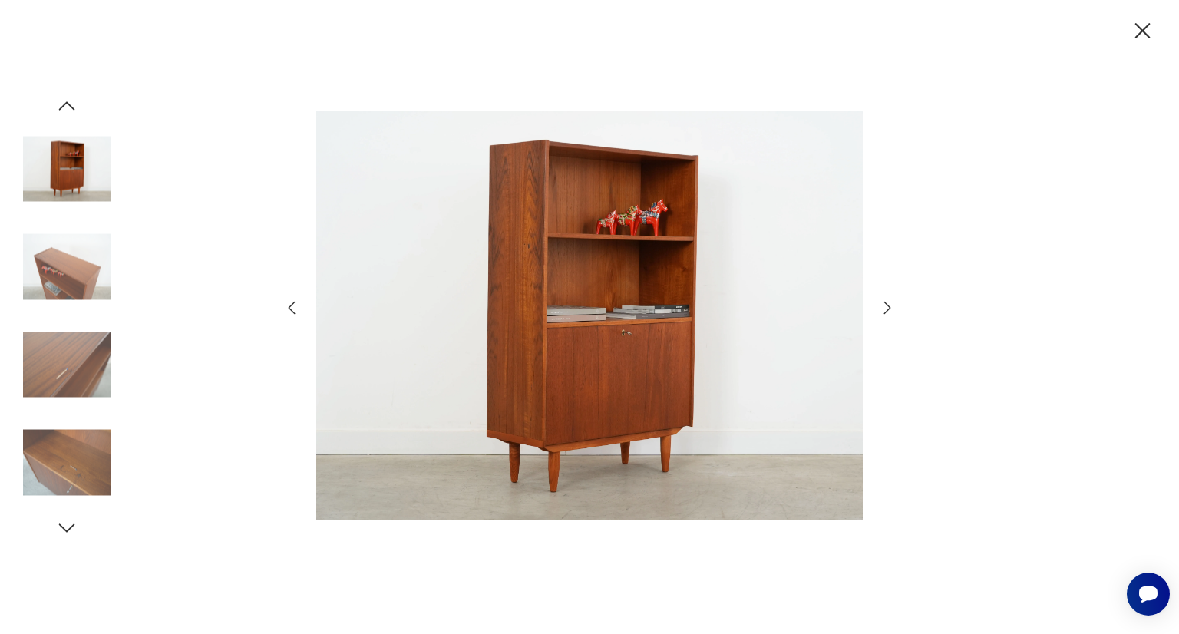
click at [887, 305] on icon "button" at bounding box center [887, 308] width 7 height 12
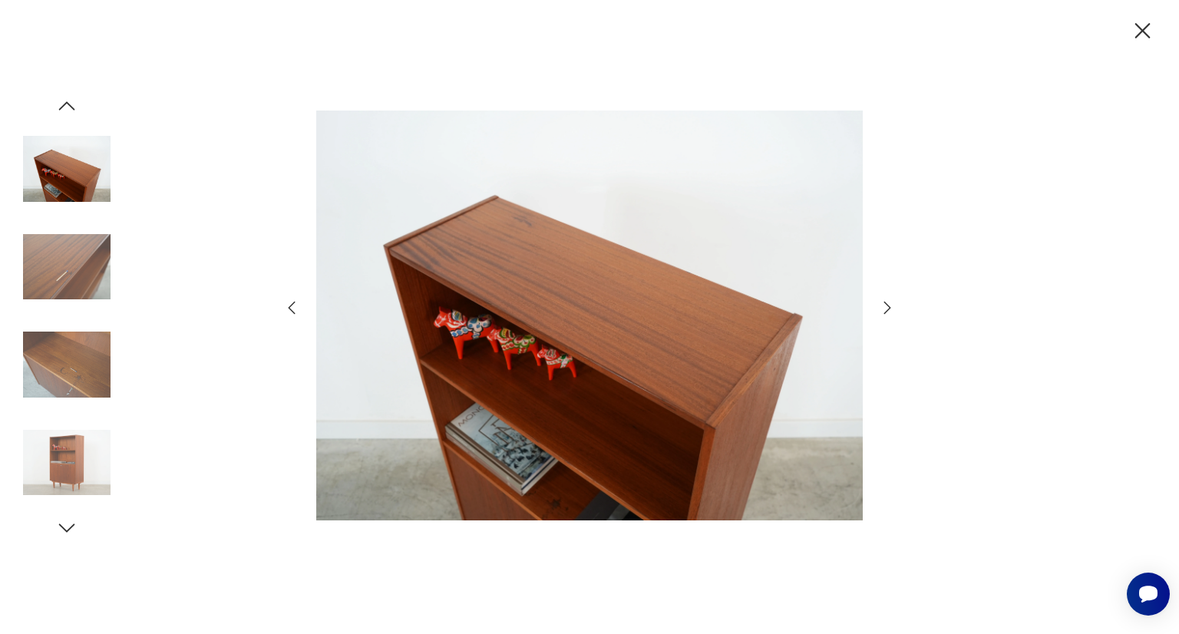
click at [887, 305] on icon "button" at bounding box center [887, 308] width 7 height 12
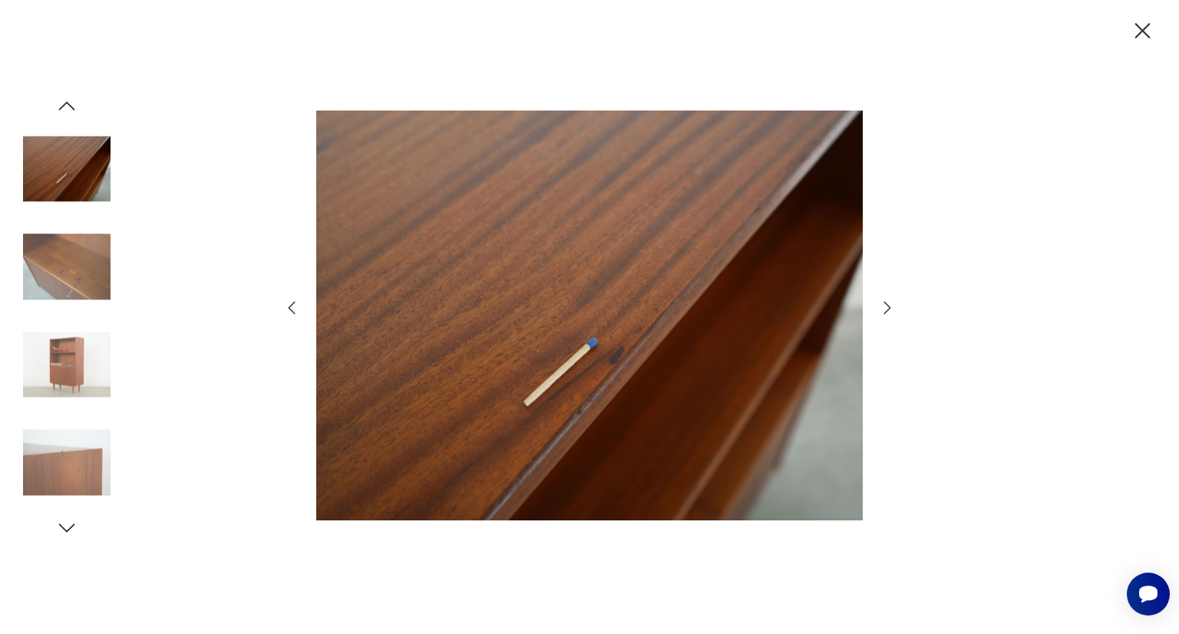
click at [887, 305] on icon "button" at bounding box center [887, 308] width 7 height 12
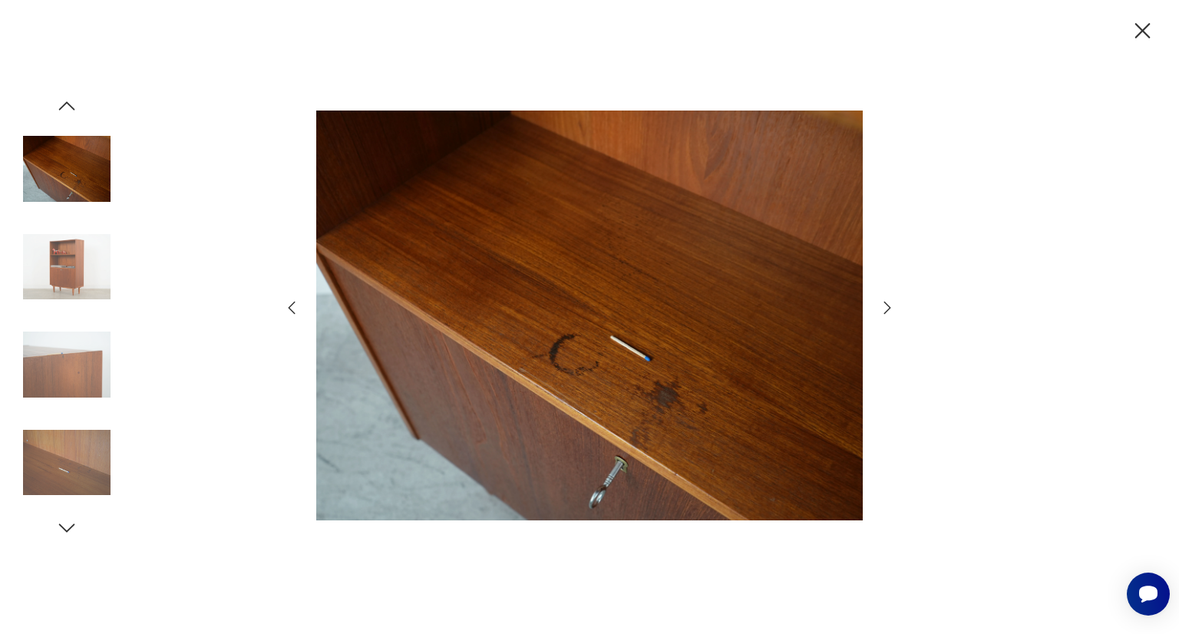
click at [887, 305] on icon "button" at bounding box center [887, 308] width 7 height 12
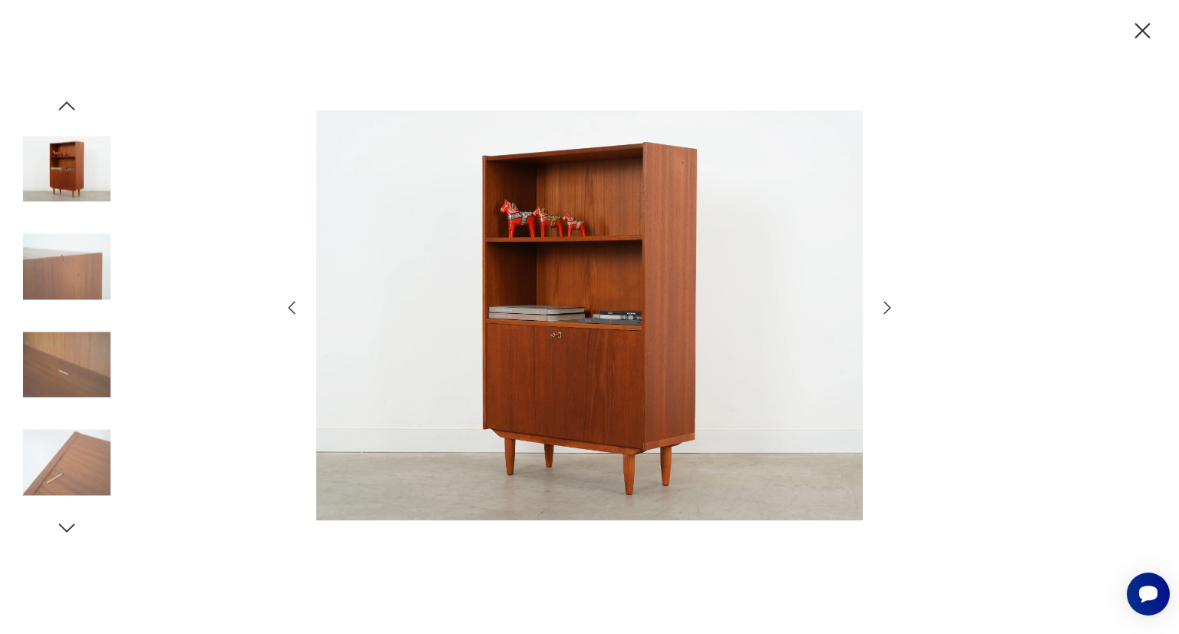
click at [887, 305] on icon "button" at bounding box center [887, 308] width 7 height 12
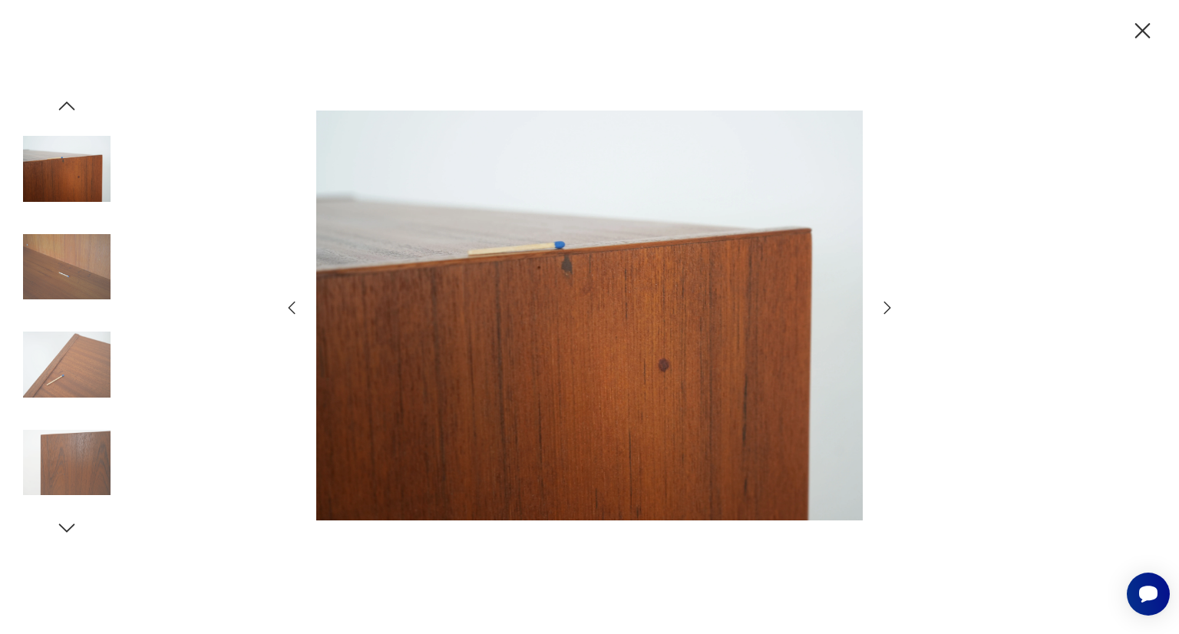
click at [887, 305] on icon "button" at bounding box center [887, 308] width 7 height 12
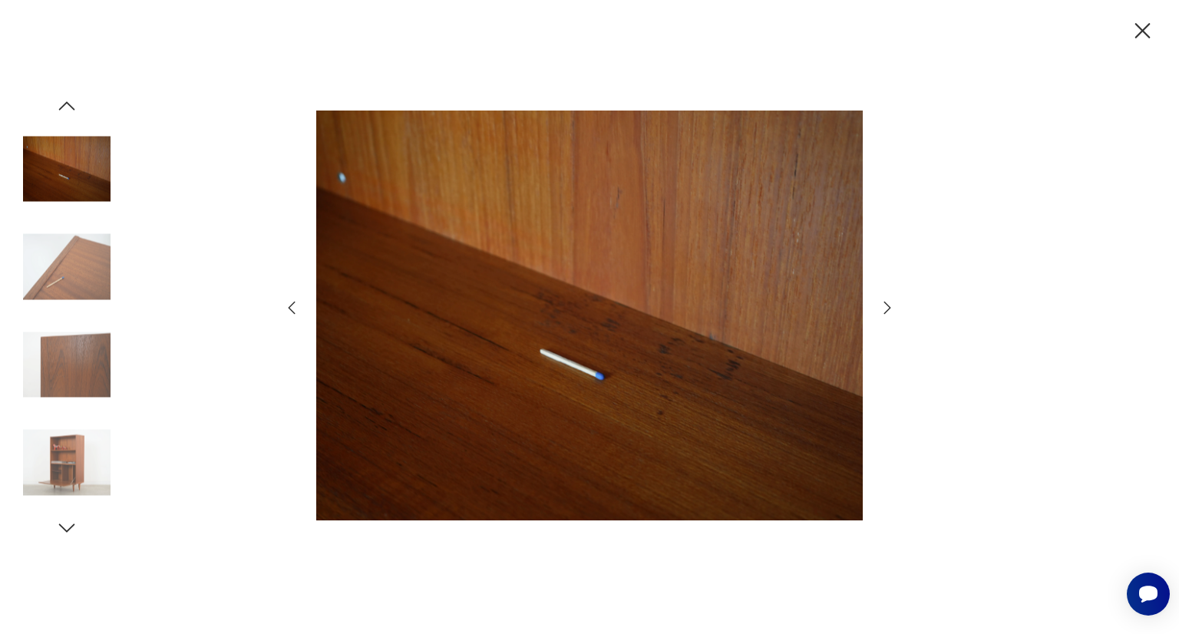
click at [887, 305] on icon "button" at bounding box center [887, 308] width 7 height 12
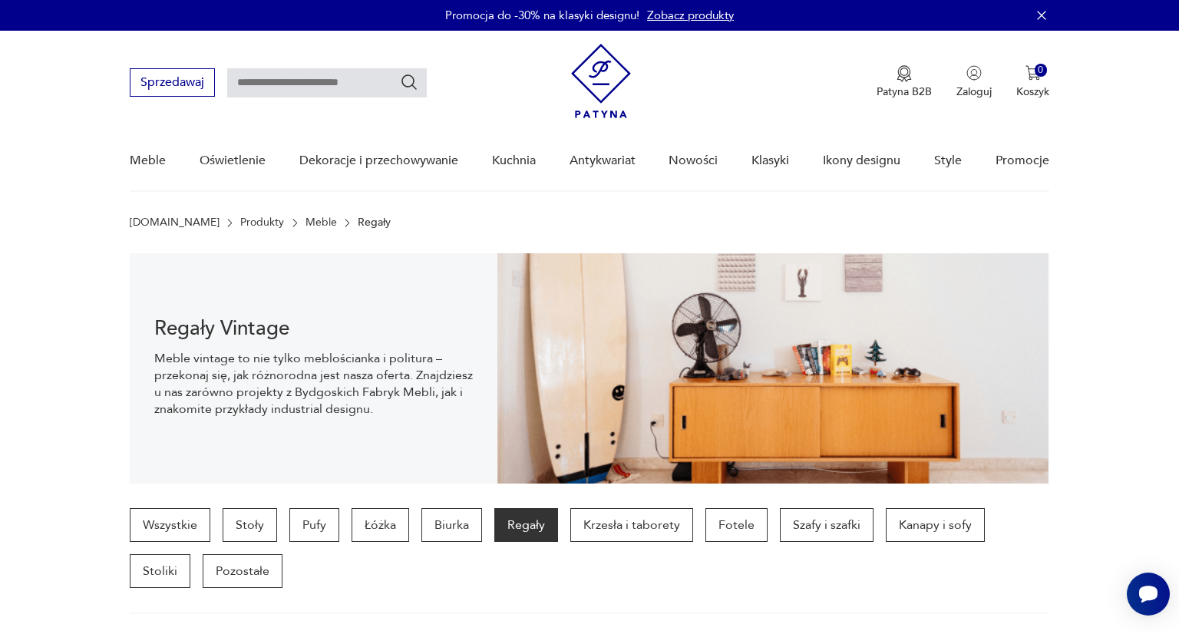
scroll to position [467, 0]
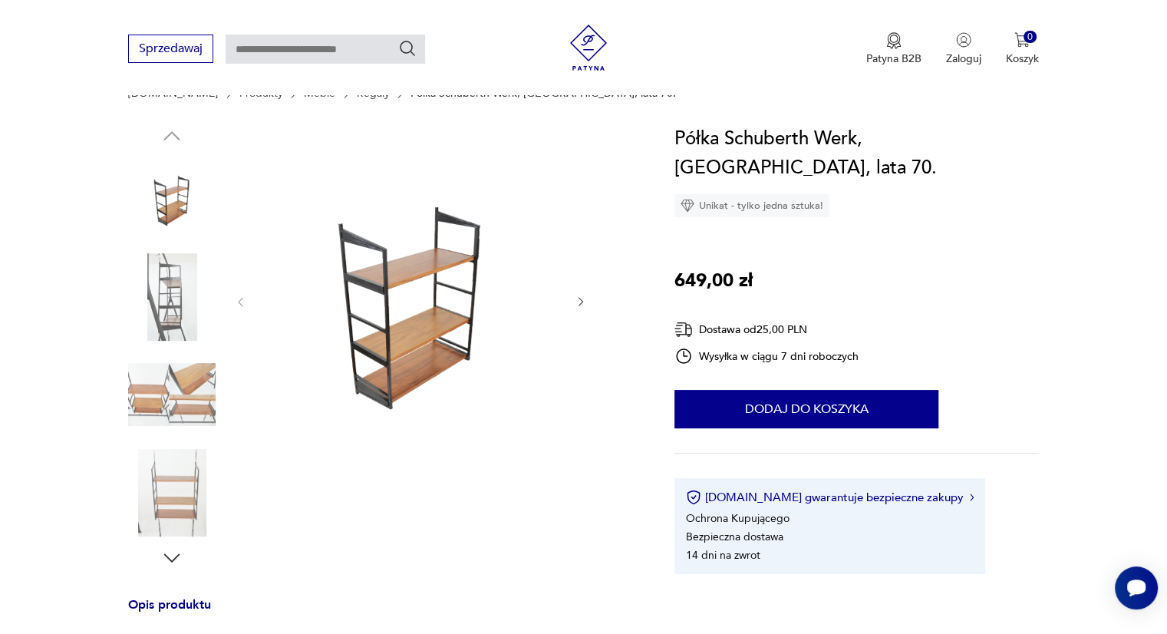
scroll to position [135, 0]
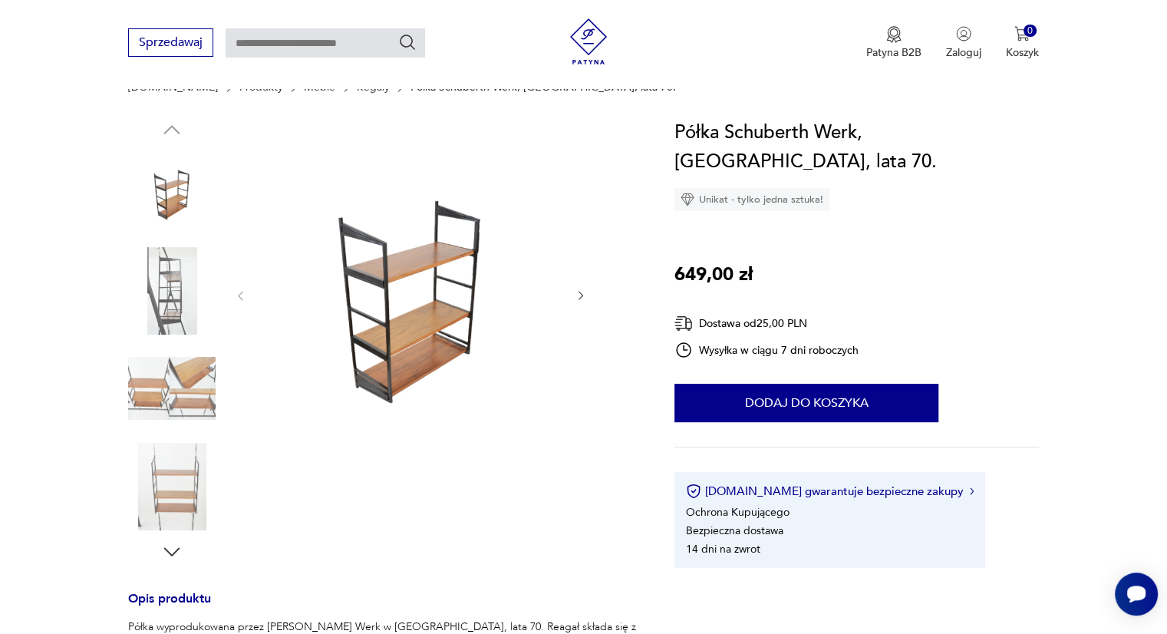
click at [173, 289] on img at bounding box center [172, 291] width 88 height 88
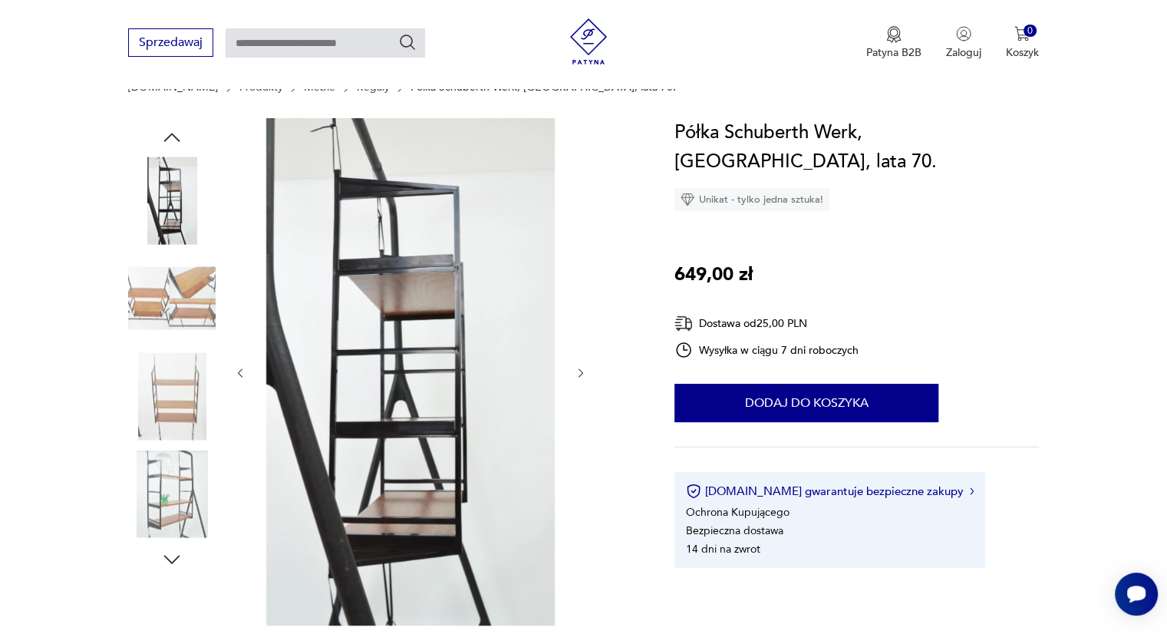
click at [167, 325] on img at bounding box center [172, 299] width 88 height 88
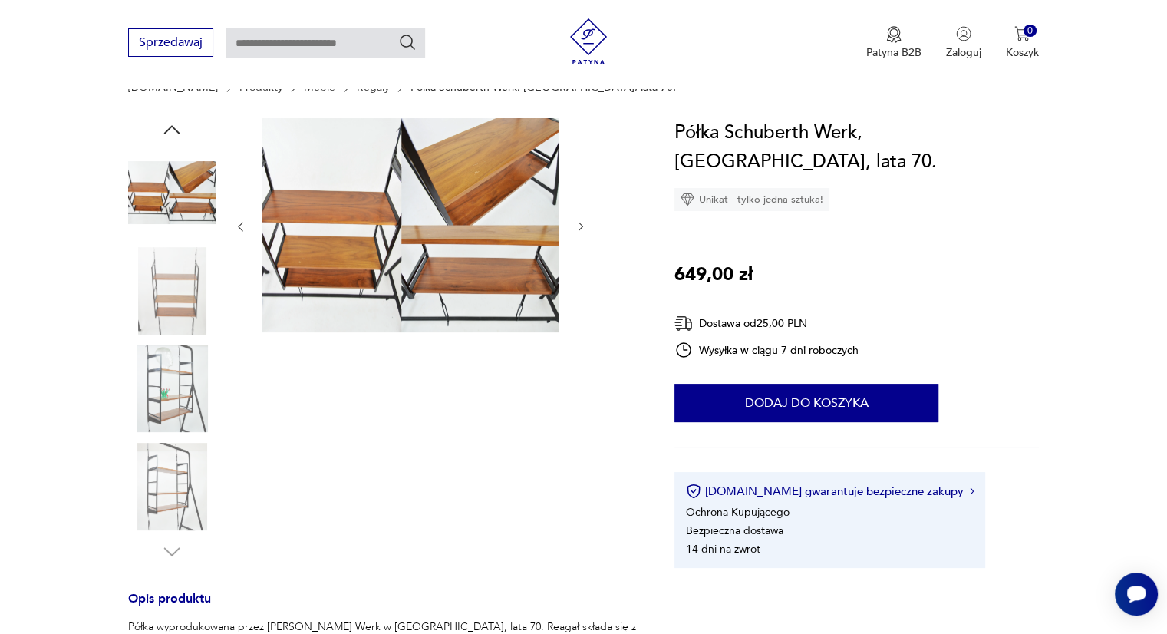
click at [165, 403] on img at bounding box center [172, 389] width 88 height 88
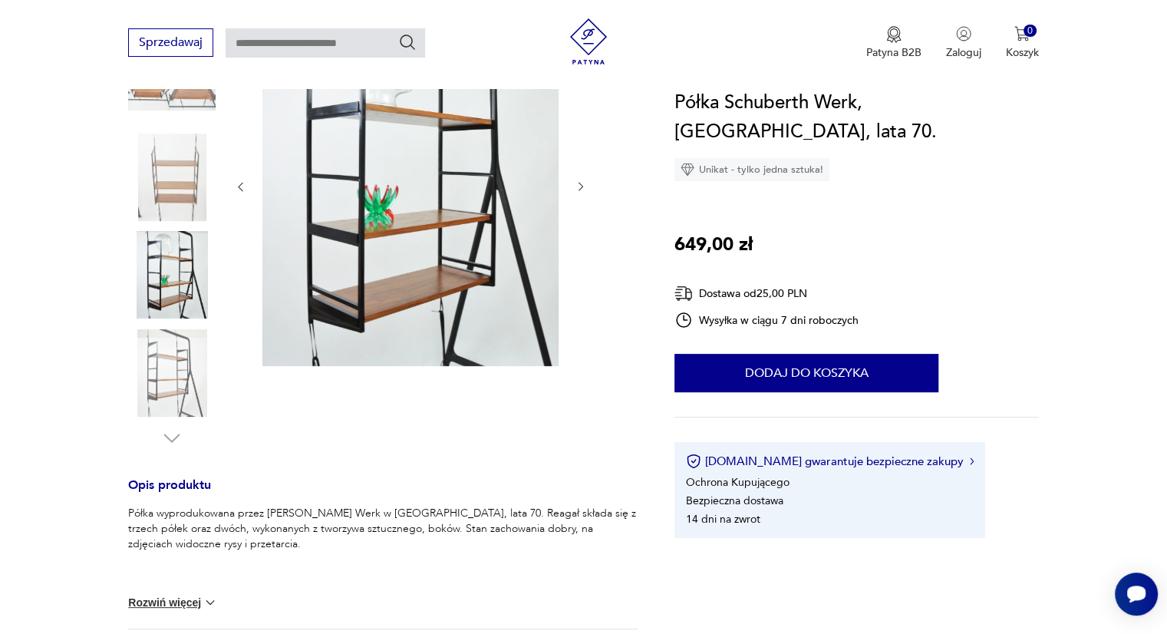
scroll to position [252, 0]
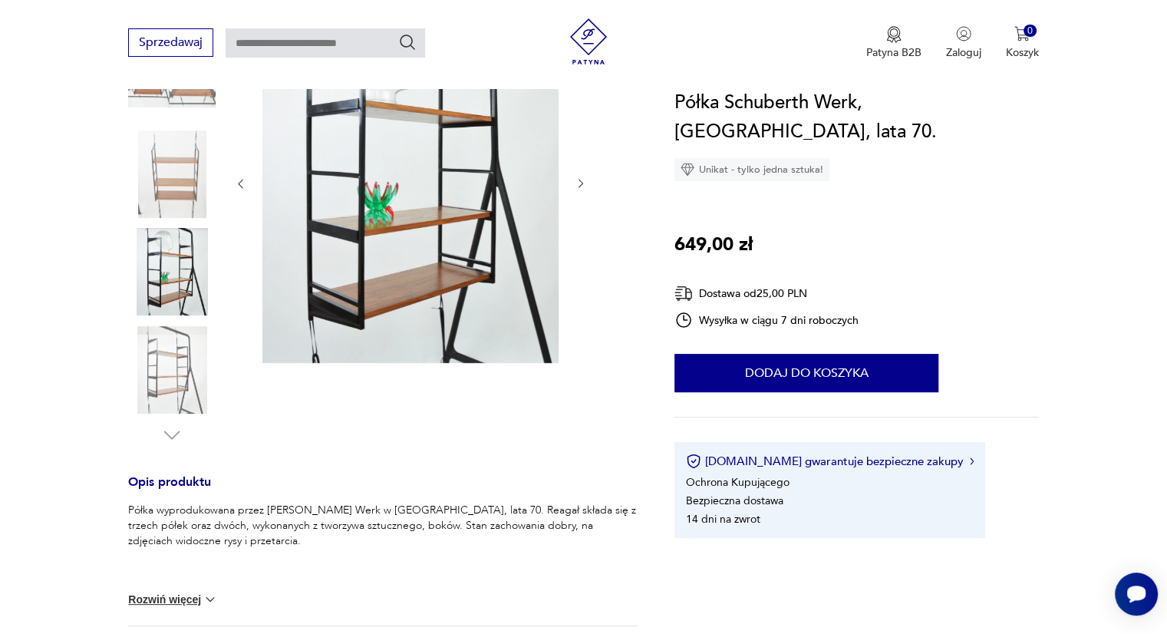
click at [165, 403] on img at bounding box center [172, 370] width 88 height 88
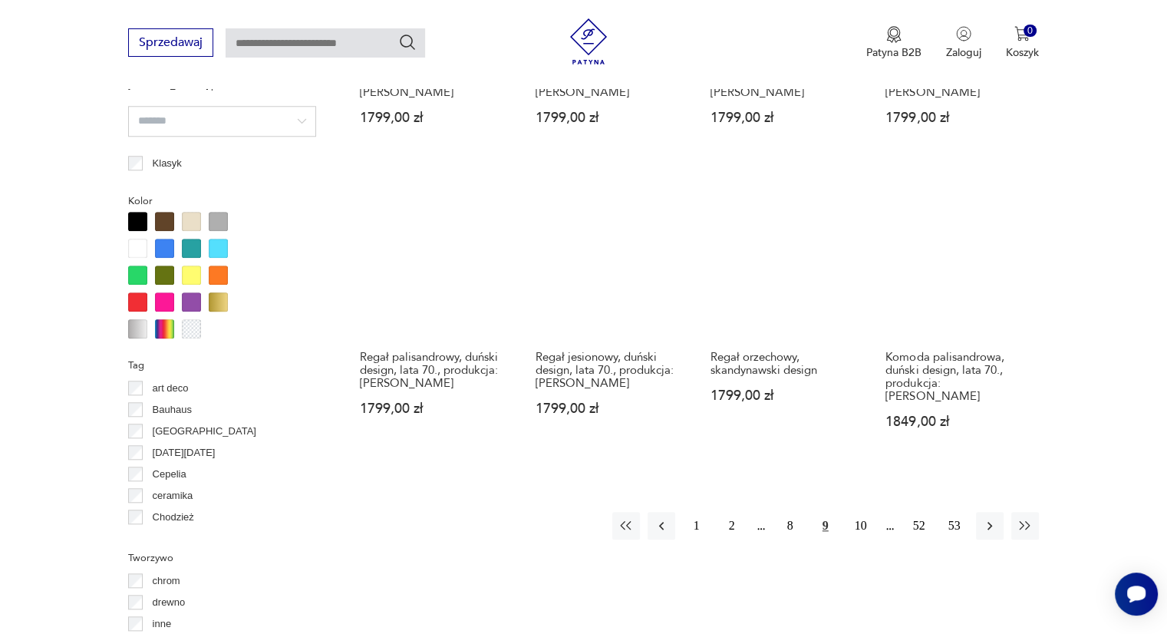
scroll to position [1389, 0]
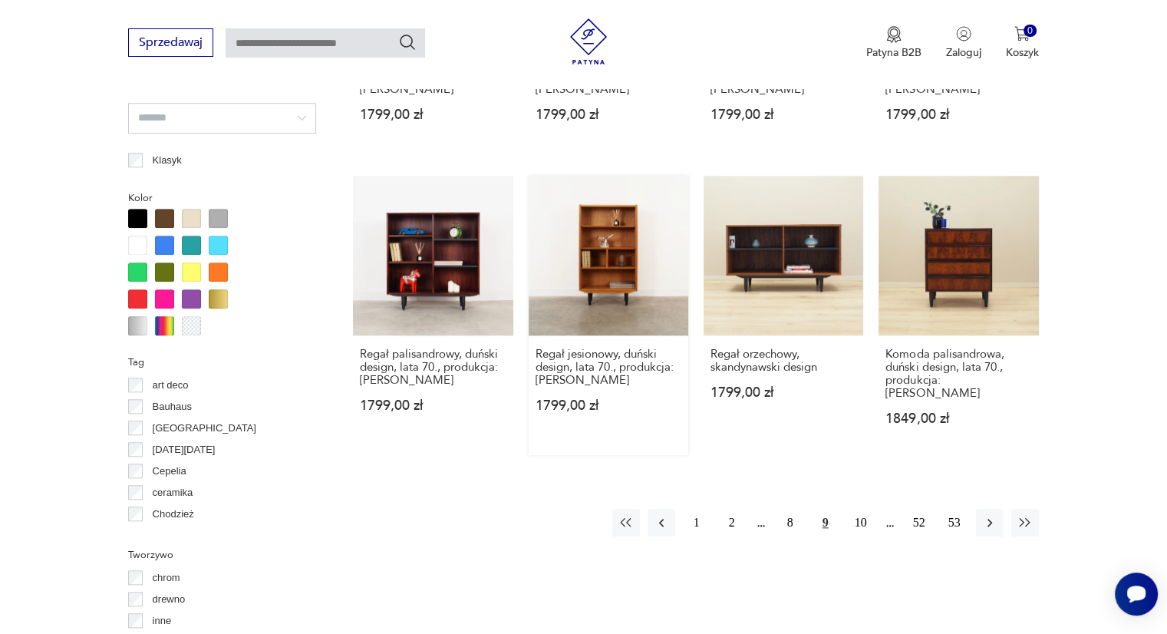
click at [586, 279] on link "Regał jesionowy, duński design, lata 70., produkcja: Hundevad 1799,00 zł" at bounding box center [609, 315] width 160 height 279
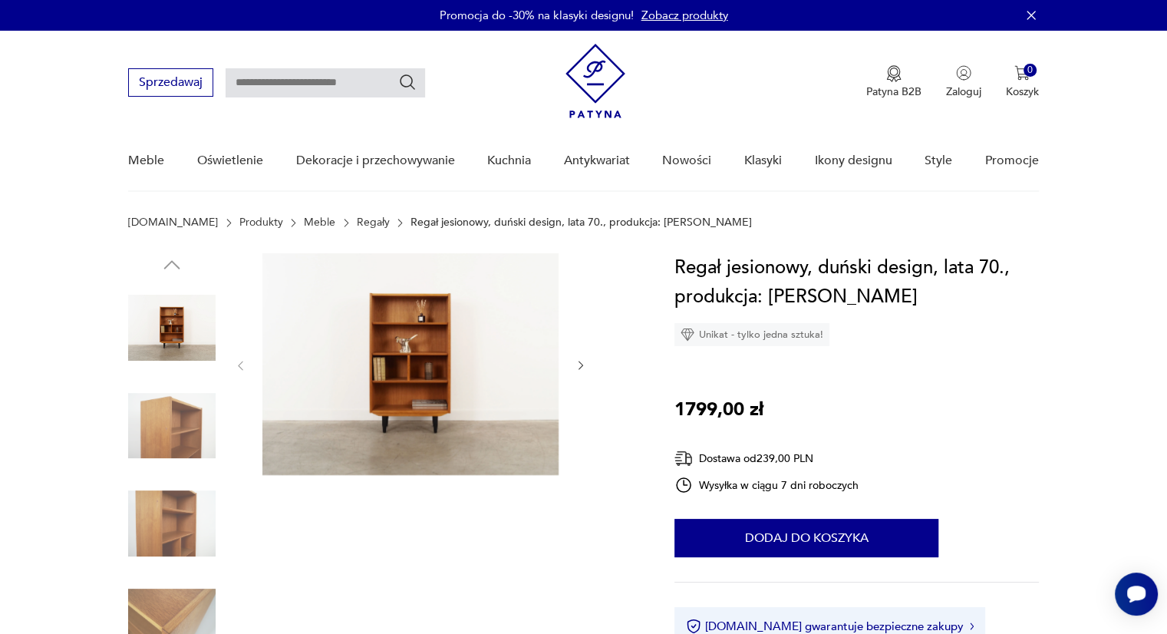
click at [584, 372] on button "button" at bounding box center [581, 365] width 13 height 15
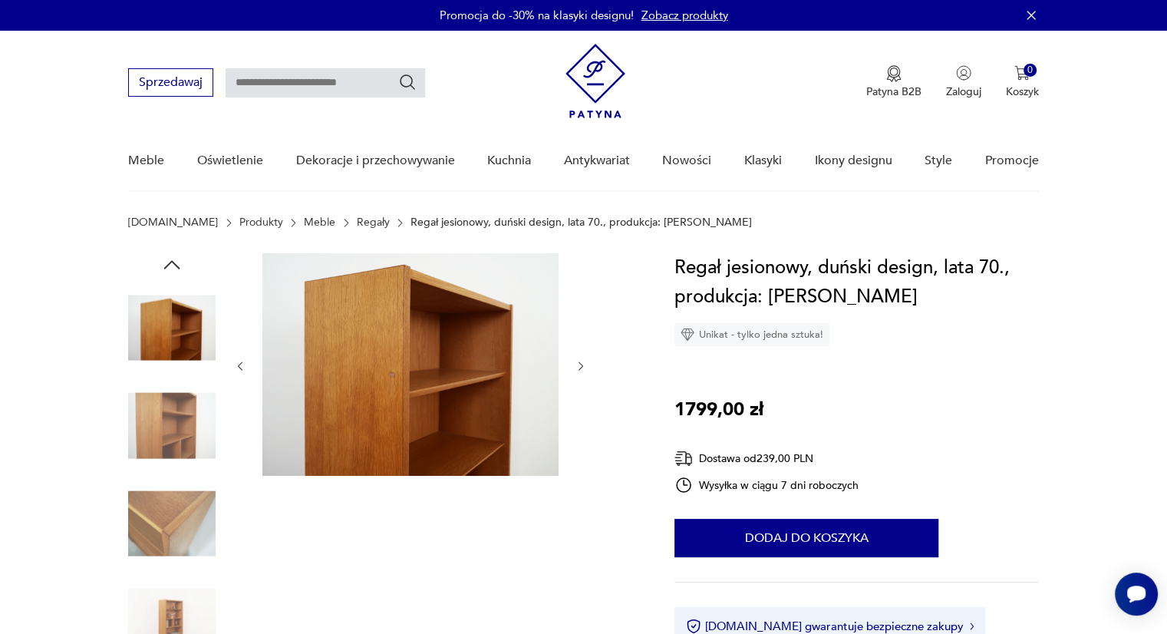
click at [414, 345] on img at bounding box center [411, 364] width 296 height 223
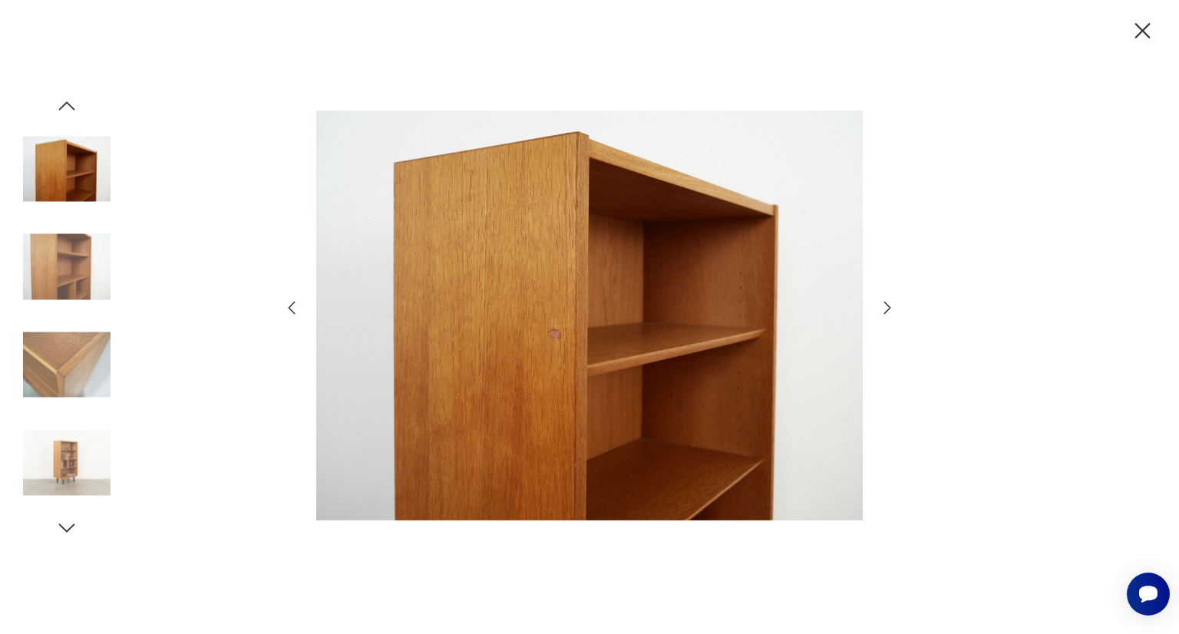
click at [890, 306] on icon "button" at bounding box center [887, 308] width 7 height 12
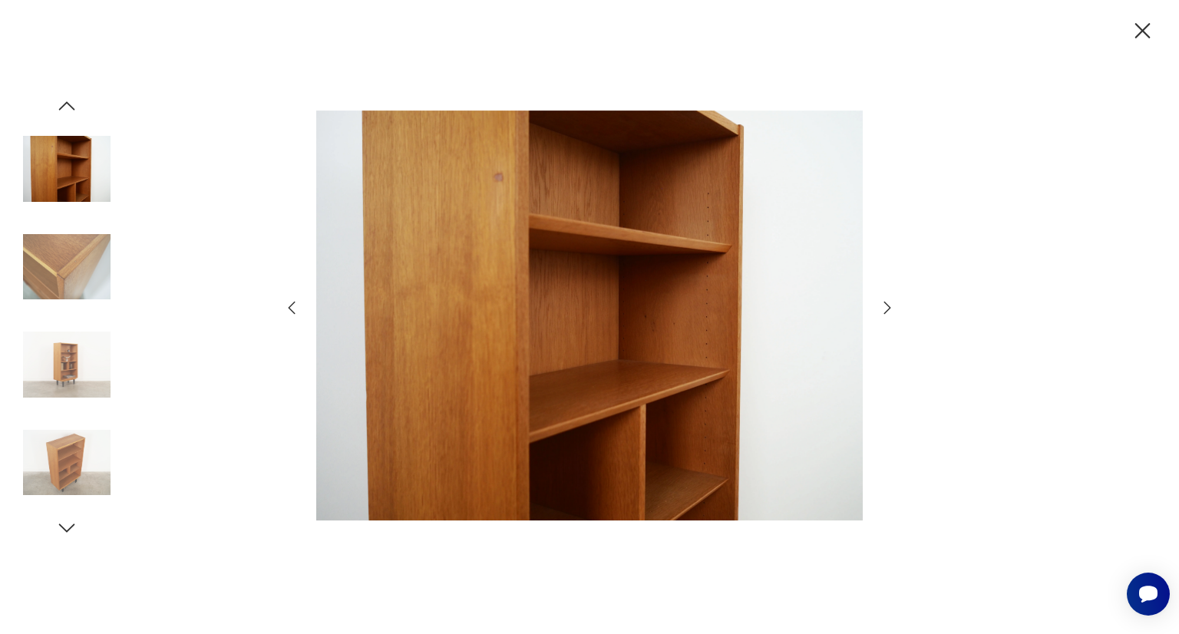
click at [890, 306] on icon "button" at bounding box center [887, 308] width 7 height 12
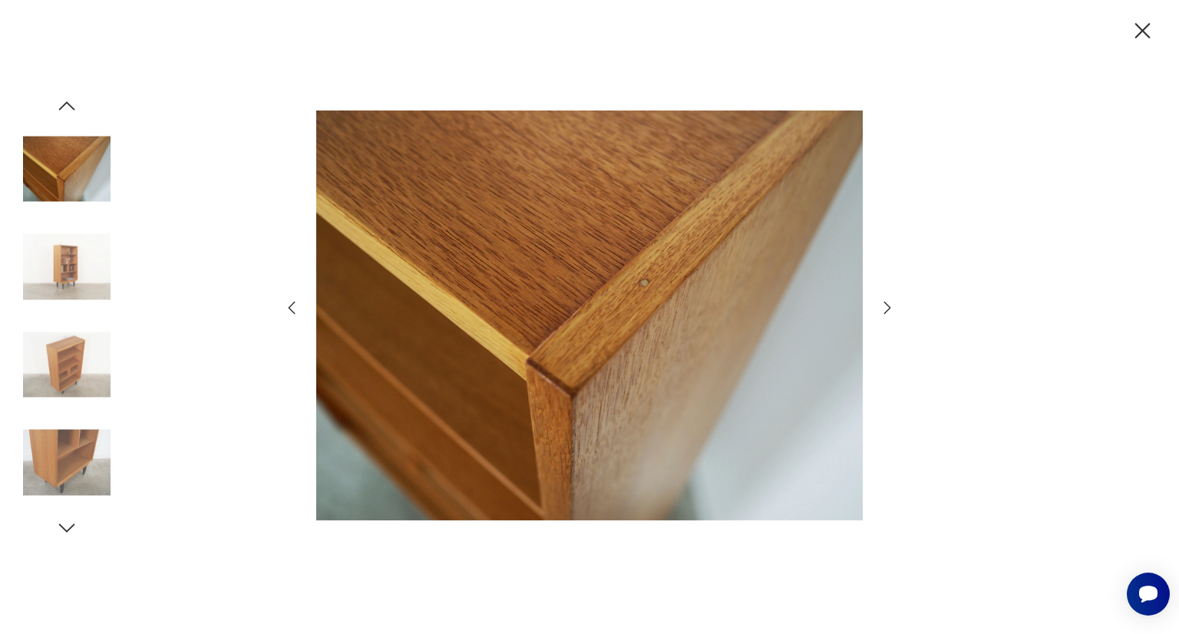
click at [890, 306] on icon "button" at bounding box center [887, 308] width 7 height 12
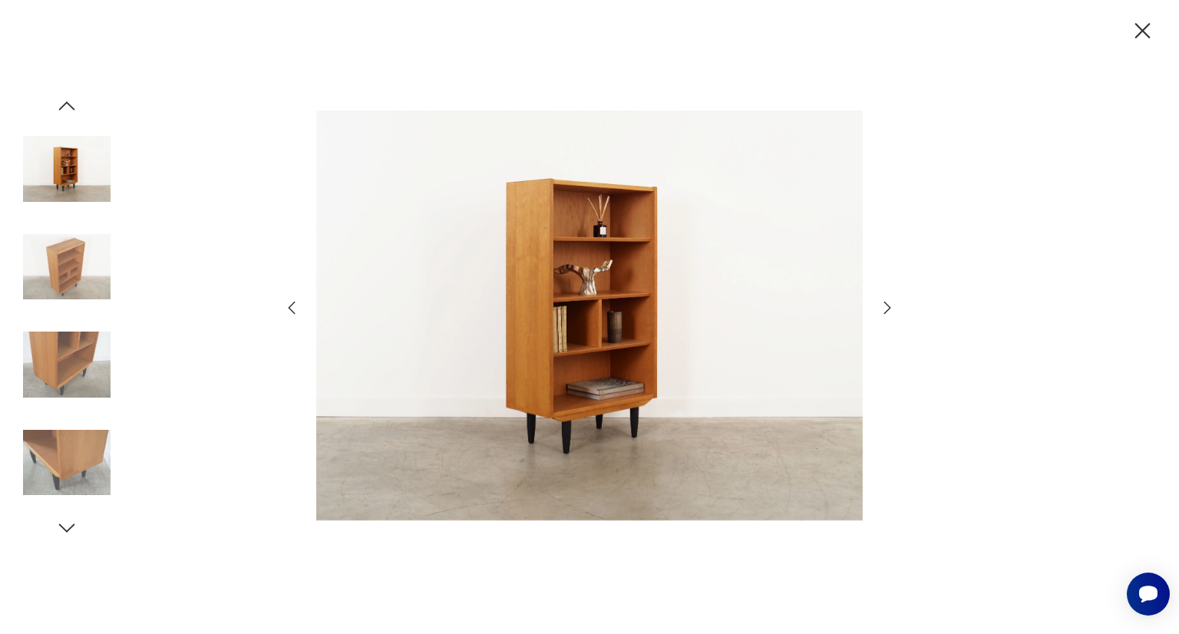
click at [890, 306] on icon "button" at bounding box center [887, 308] width 7 height 12
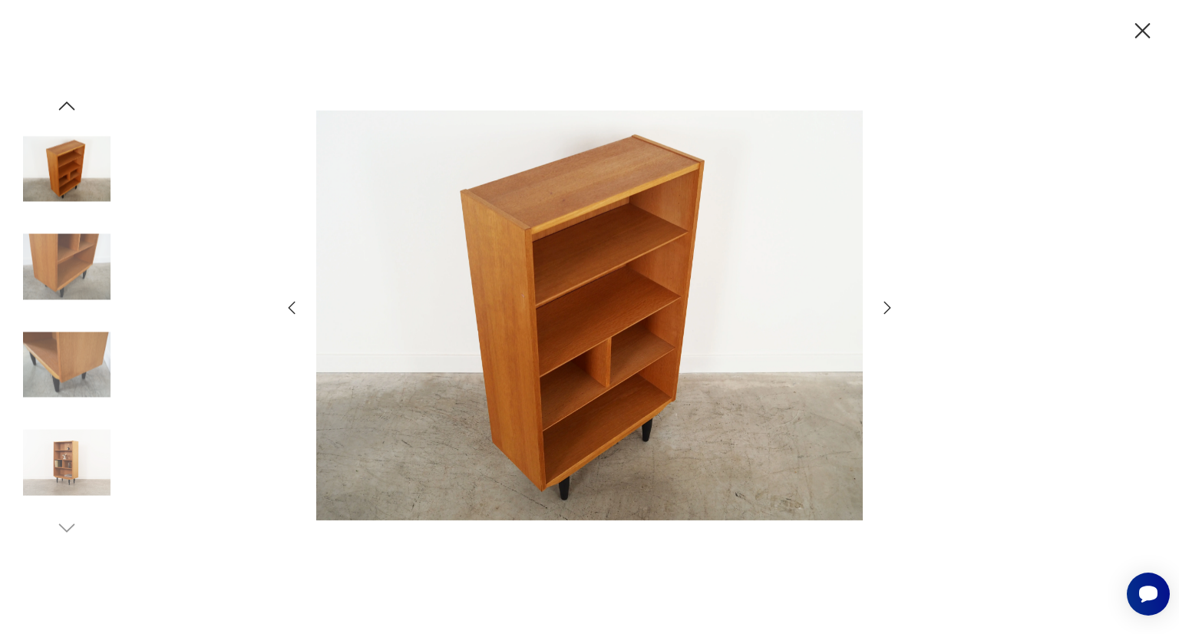
click at [890, 306] on icon "button" at bounding box center [887, 308] width 7 height 12
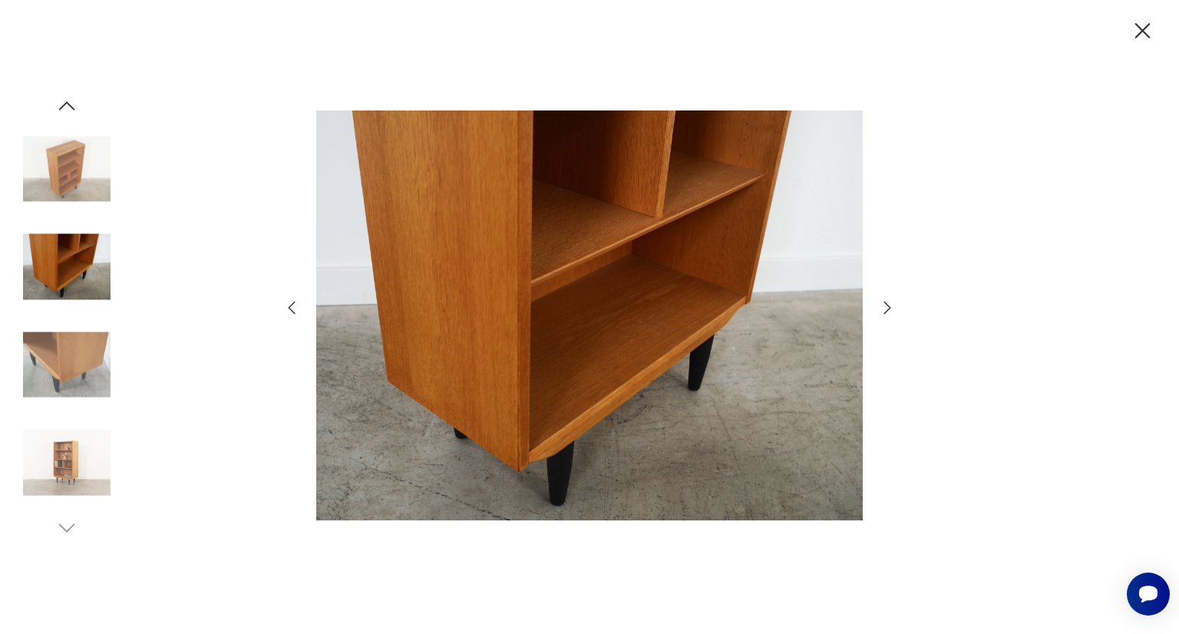
click at [890, 306] on icon "button" at bounding box center [887, 308] width 7 height 12
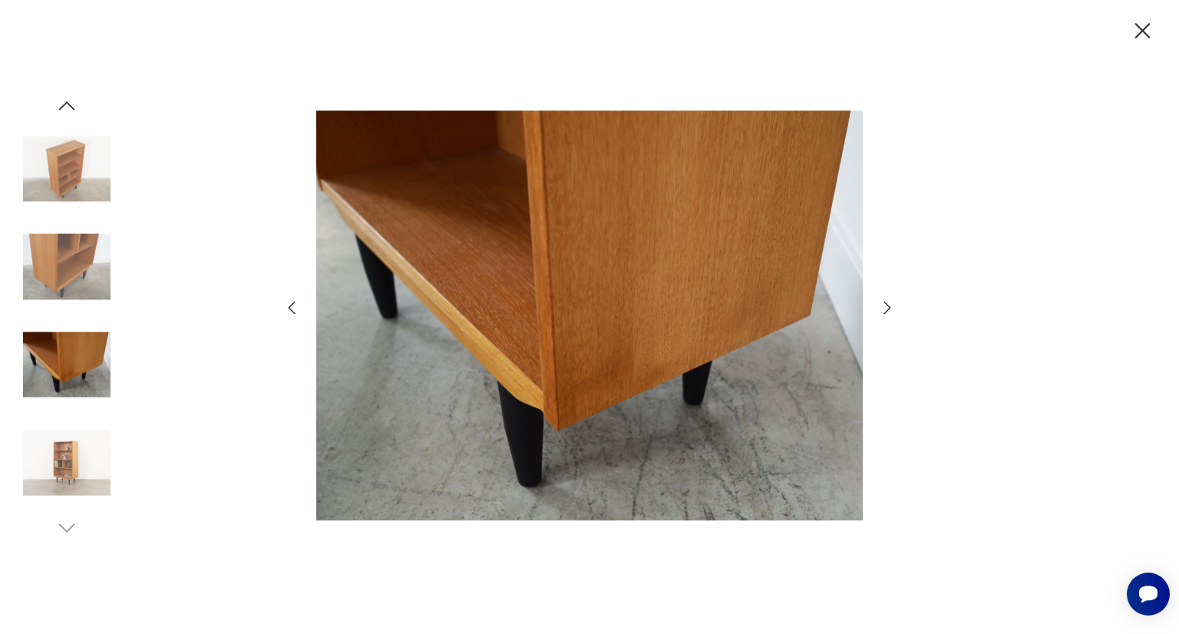
click at [890, 306] on icon "button" at bounding box center [887, 308] width 7 height 12
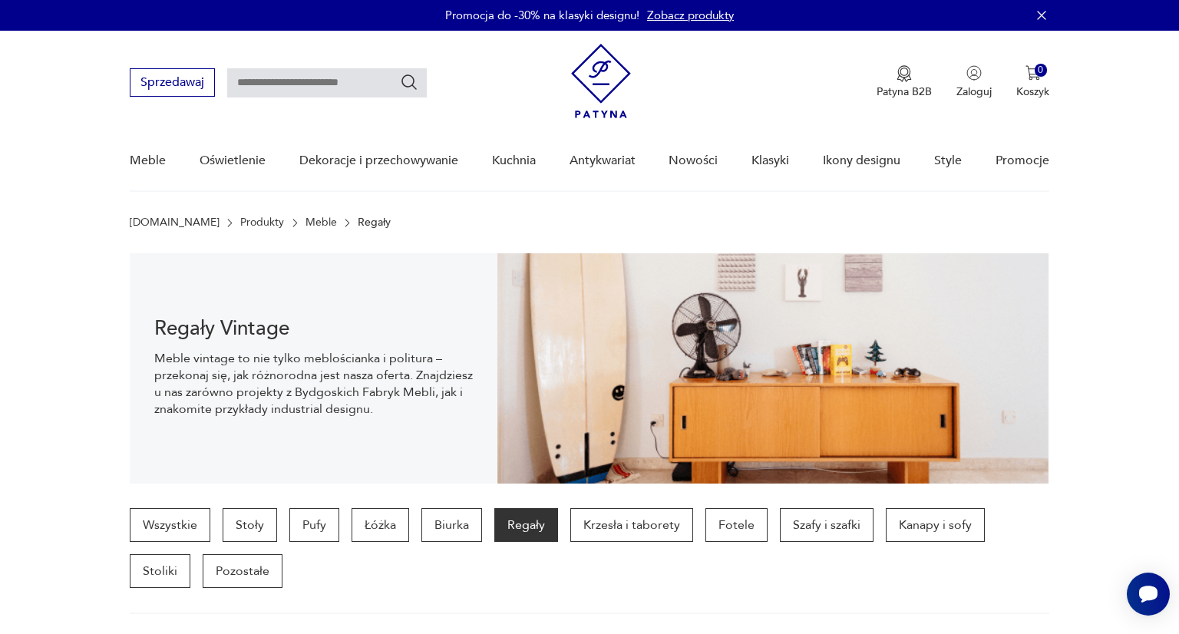
scroll to position [1530, 0]
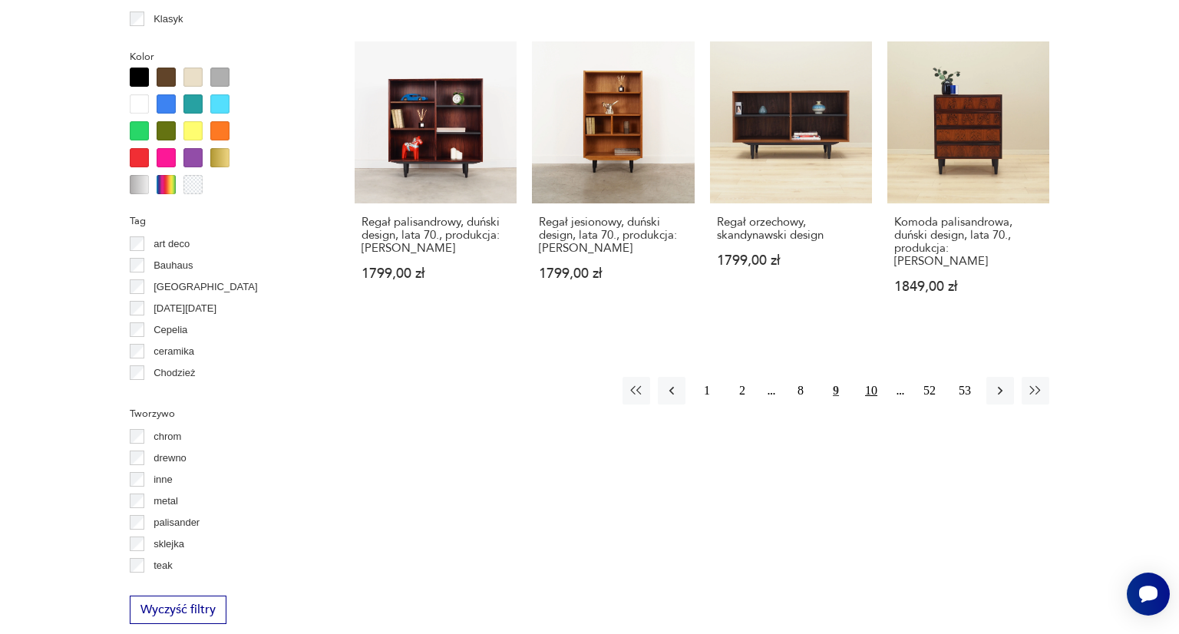
click at [870, 377] on button "10" at bounding box center [871, 391] width 28 height 28
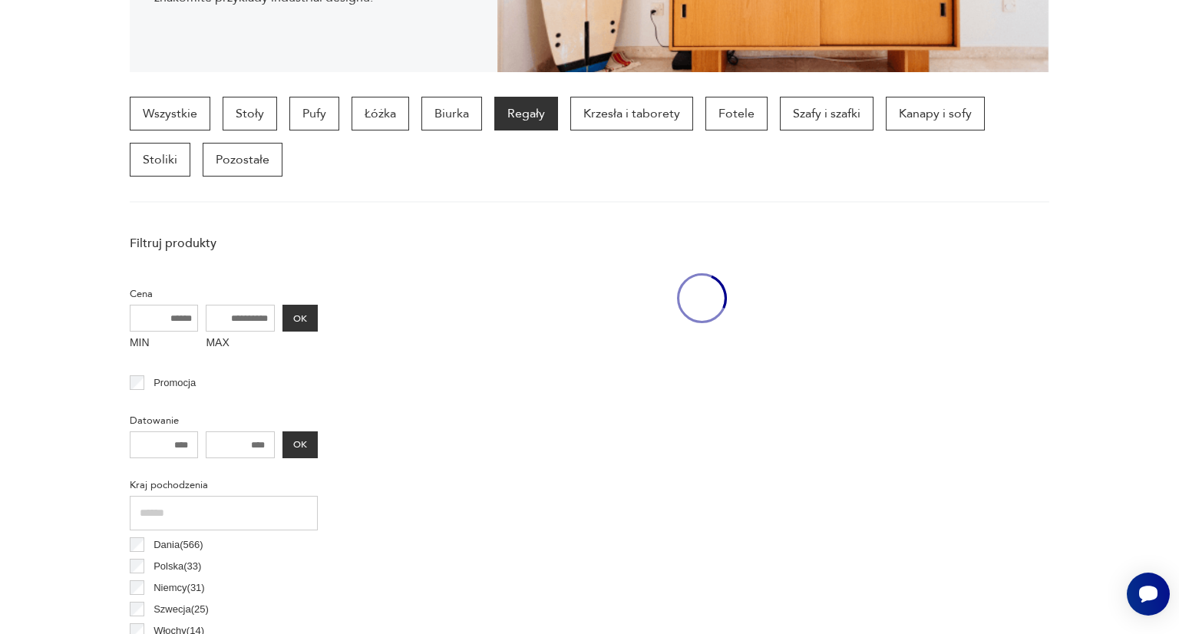
scroll to position [407, 0]
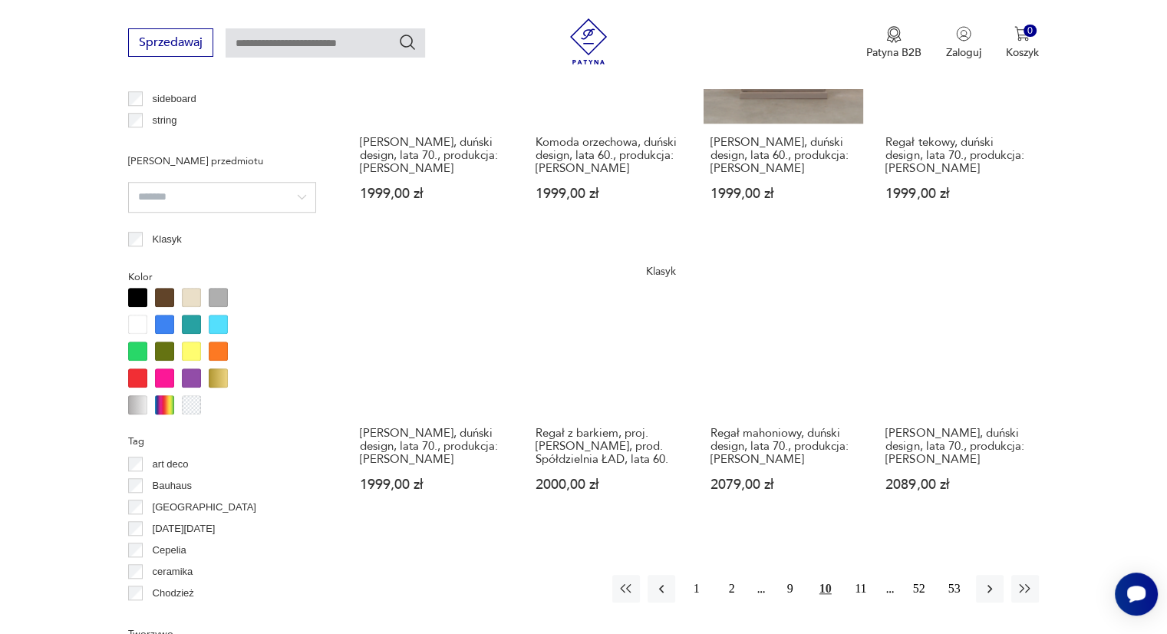
scroll to position [1313, 0]
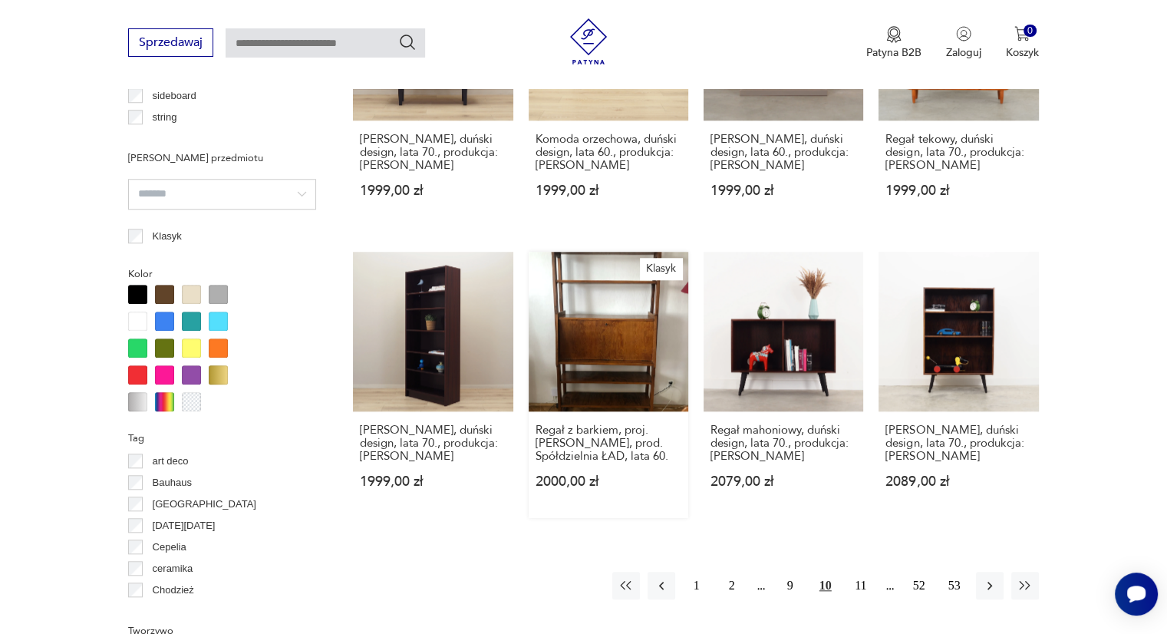
click at [630, 359] on link "Klasyk Regał z barkiem, proj. Hanny Lachert, prod. Spółdzielnia ŁAD, lata 60. 2…" at bounding box center [609, 385] width 160 height 266
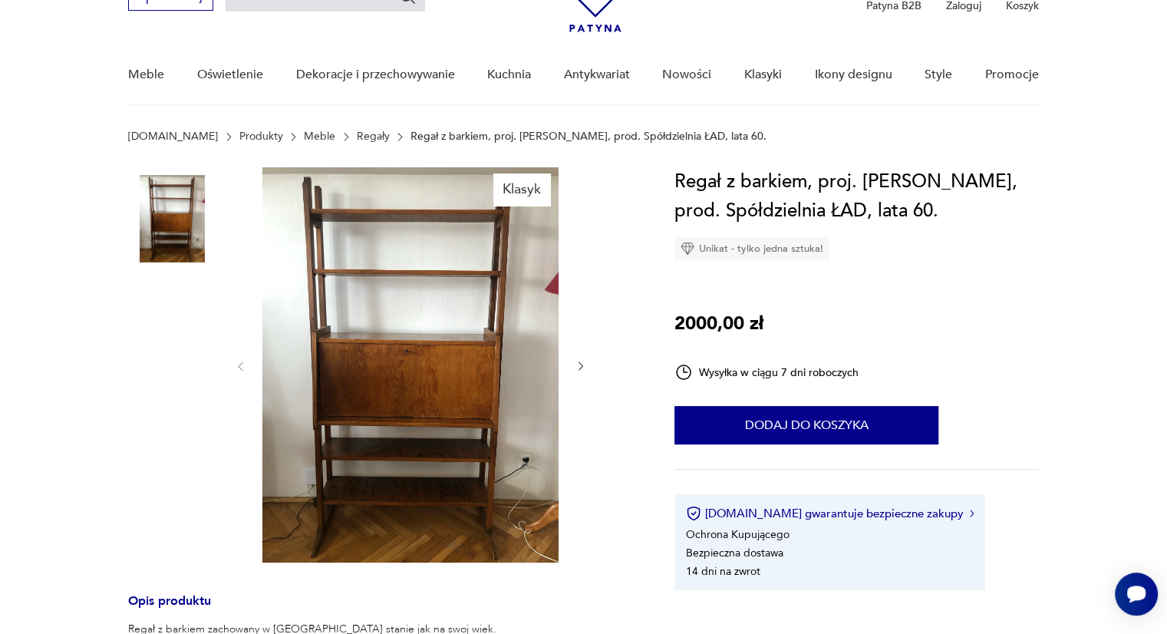
scroll to position [92, 0]
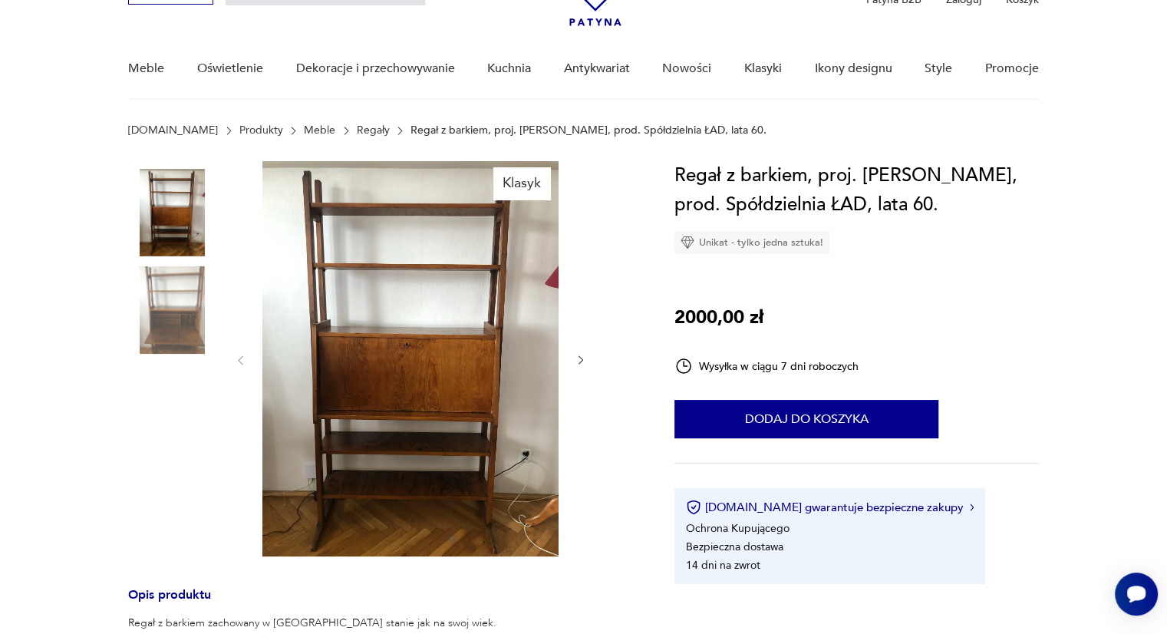
click at [581, 360] on icon "button" at bounding box center [581, 360] width 13 height 13
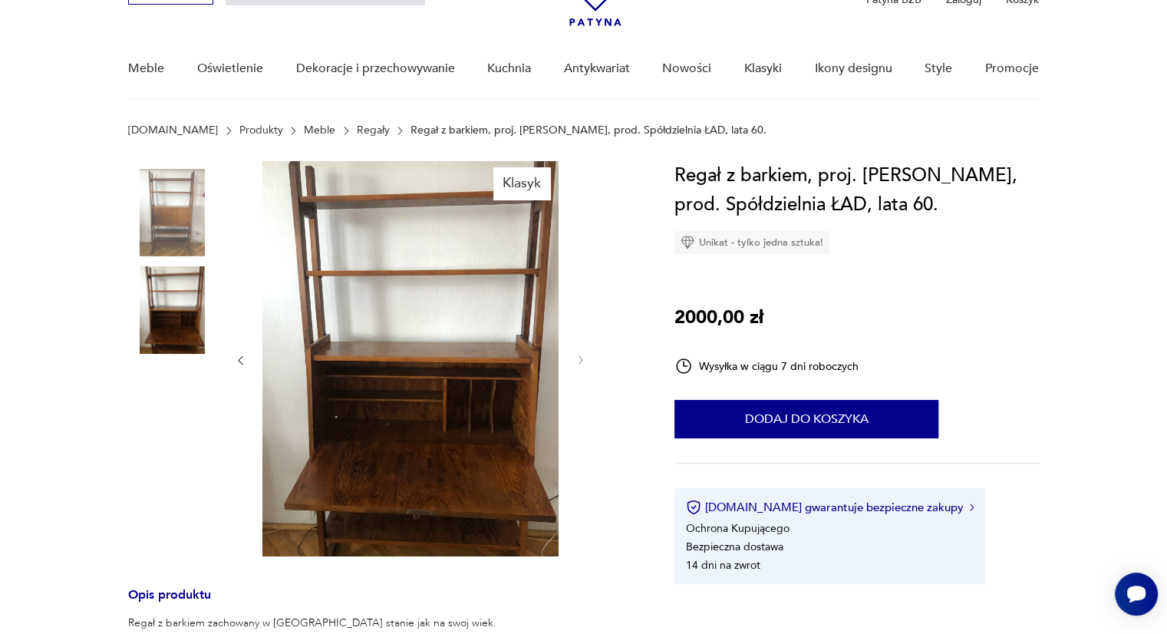
click at [478, 328] on img at bounding box center [411, 358] width 296 height 395
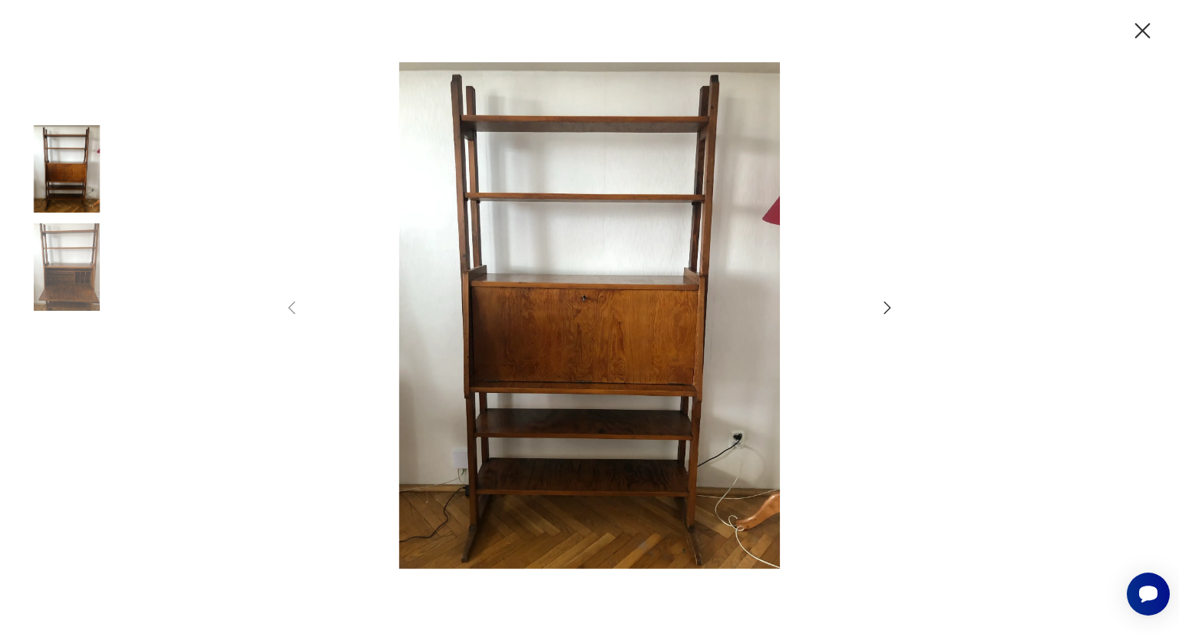
click at [889, 305] on icon "button" at bounding box center [887, 308] width 18 height 18
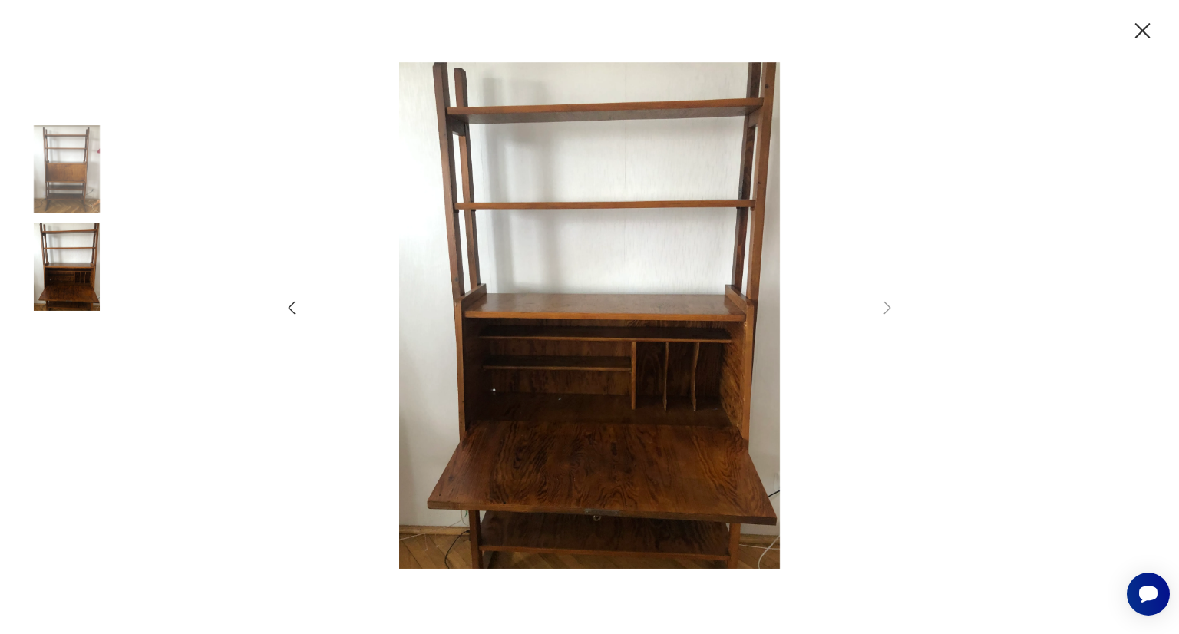
click at [76, 170] on img at bounding box center [67, 169] width 88 height 88
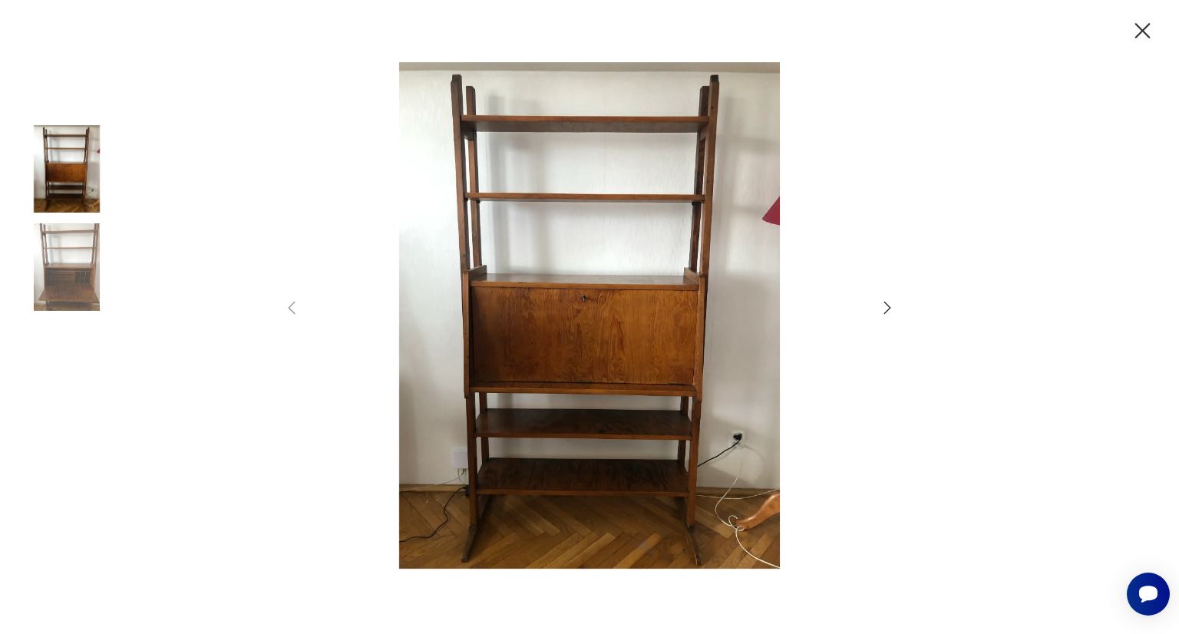
click at [1150, 27] on icon "button" at bounding box center [1142, 31] width 27 height 27
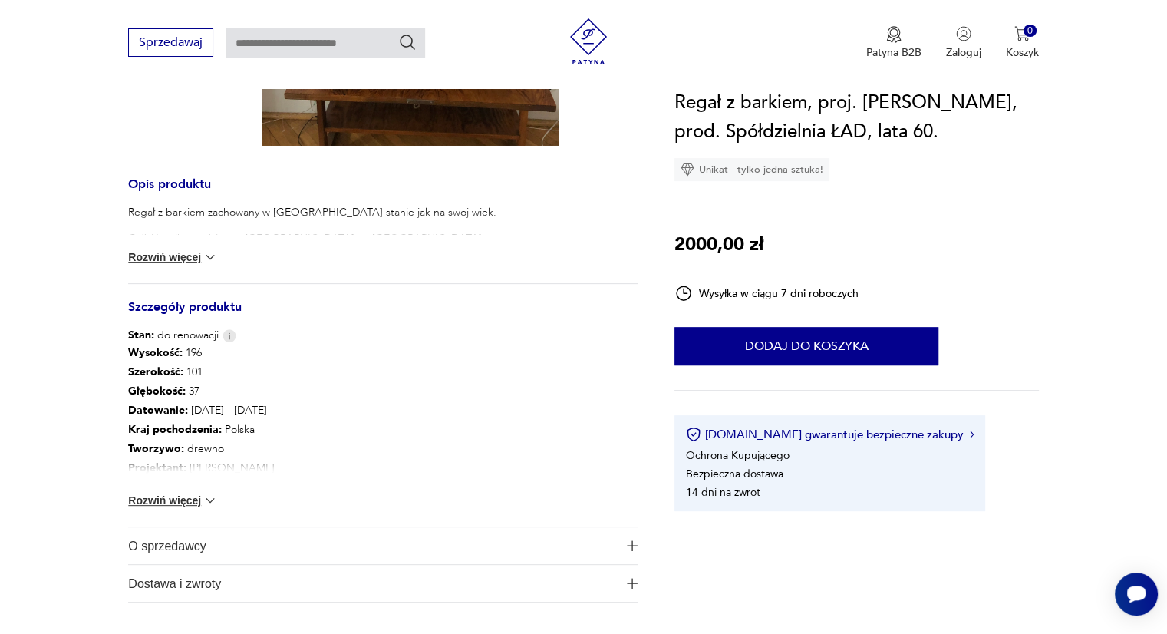
scroll to position [512, 0]
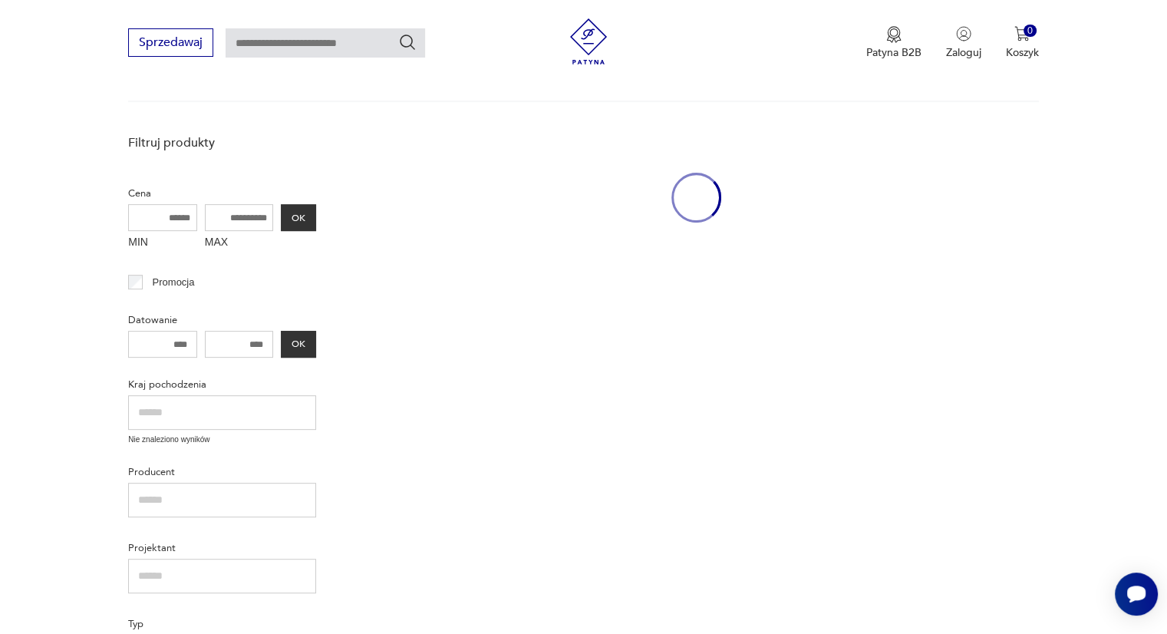
scroll to position [1455, 0]
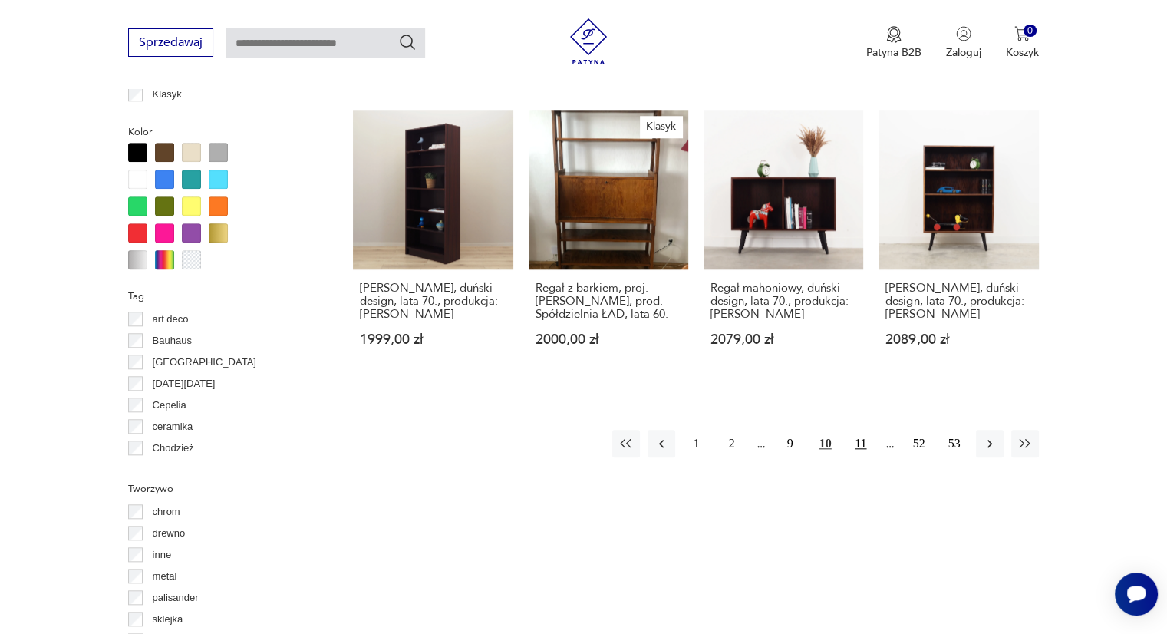
click at [864, 443] on button "11" at bounding box center [861, 444] width 28 height 28
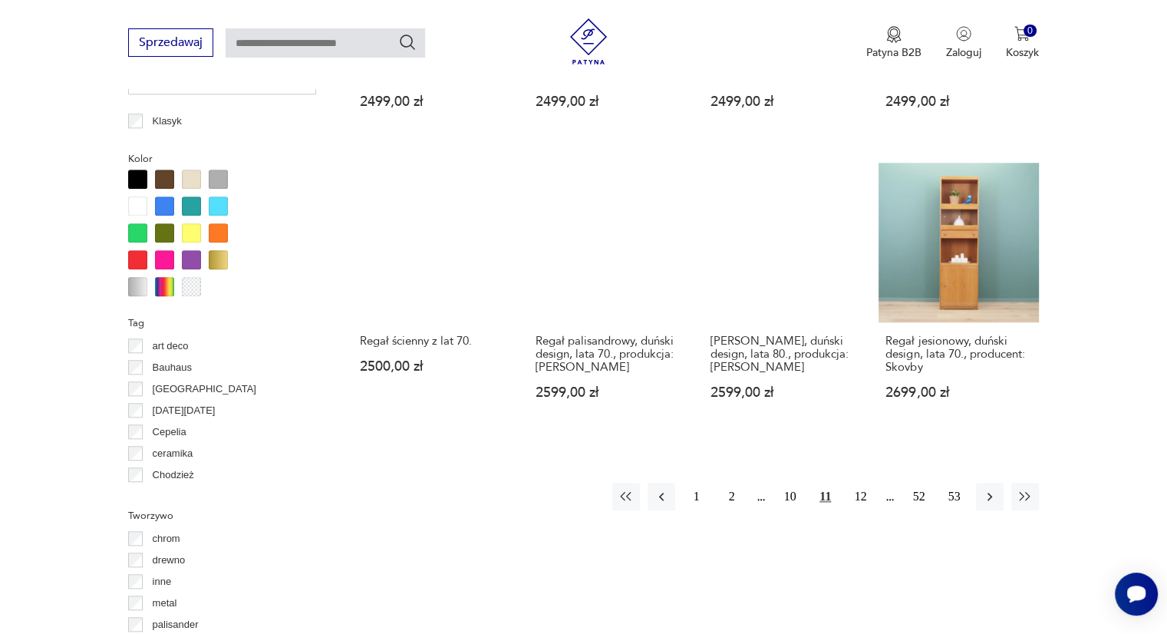
scroll to position [1428, 0]
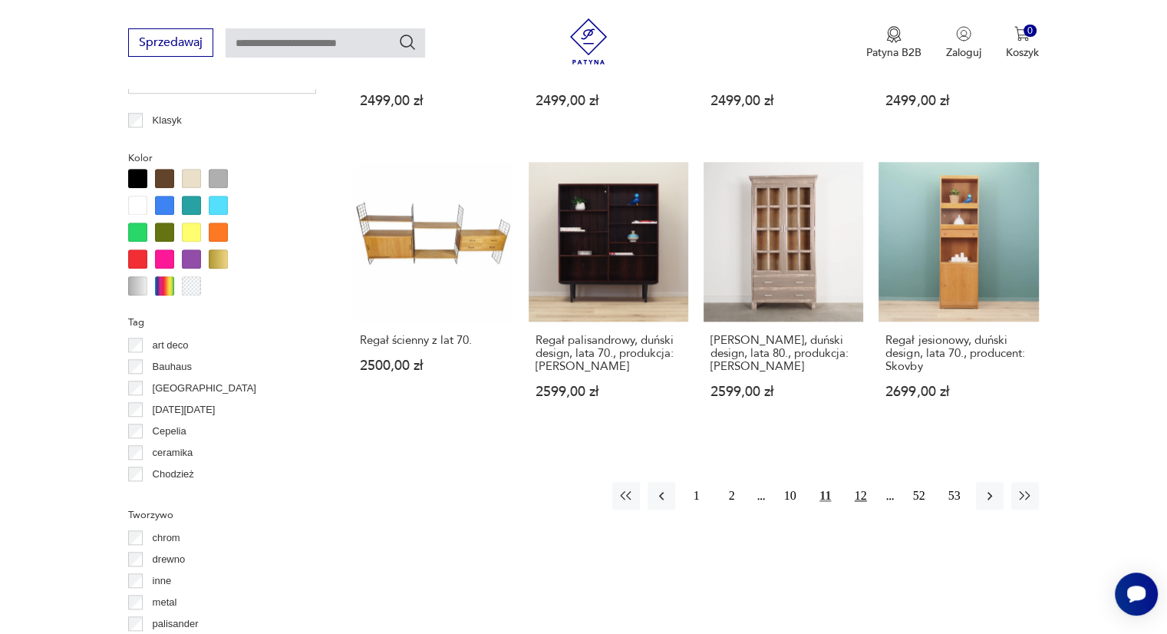
click at [864, 482] on button "12" at bounding box center [861, 496] width 28 height 28
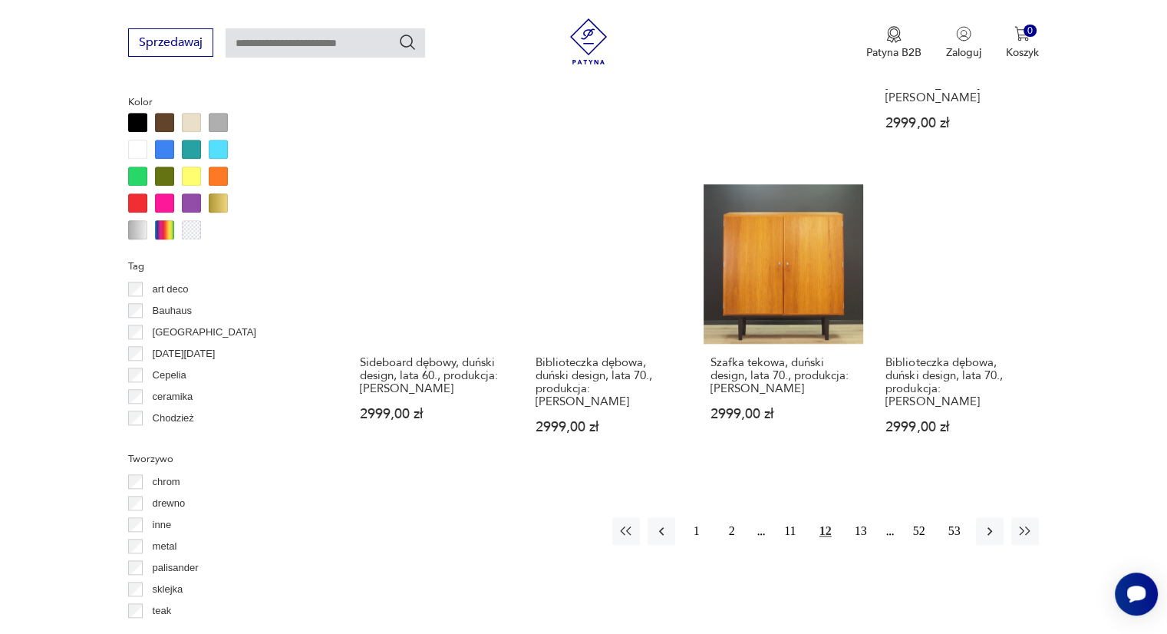
scroll to position [1502, 0]
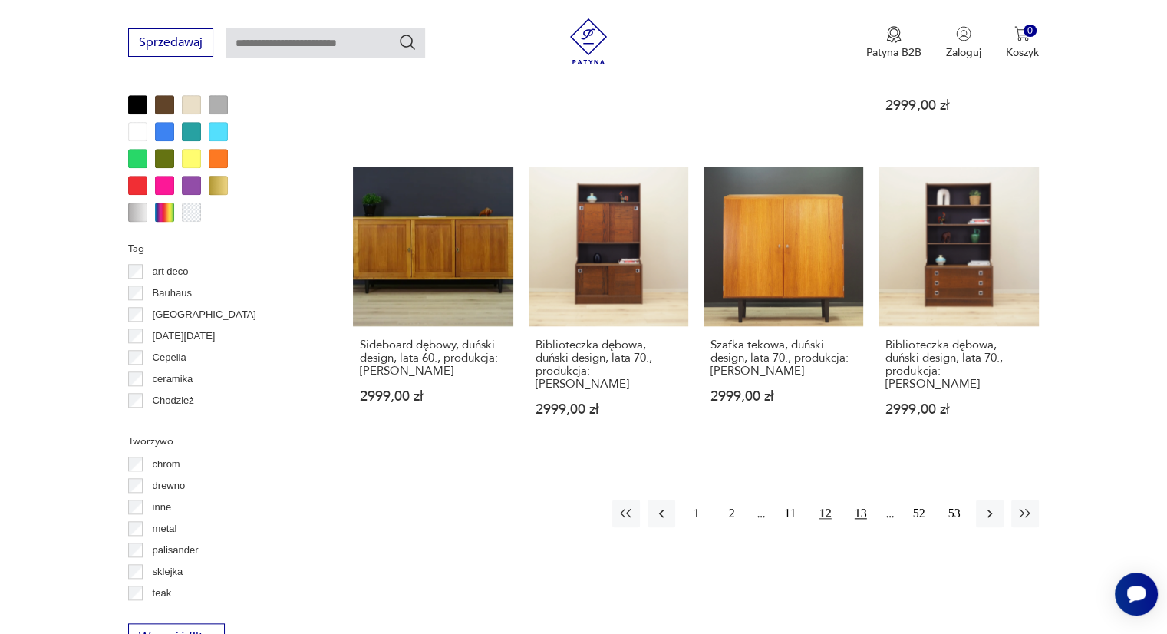
click at [860, 500] on button "13" at bounding box center [861, 514] width 28 height 28
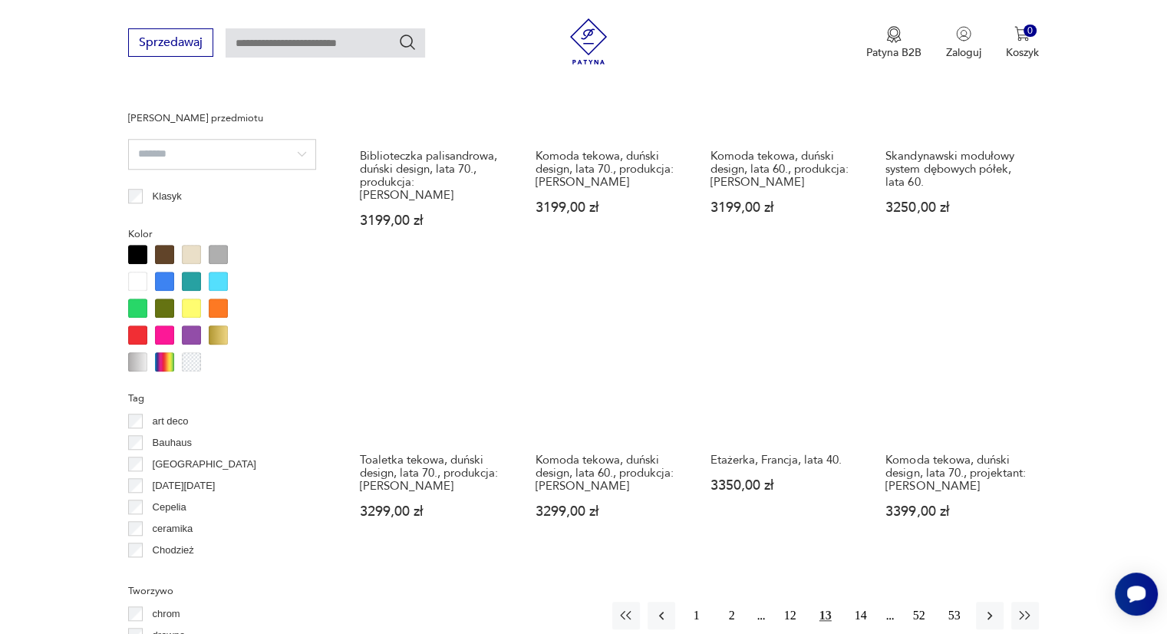
scroll to position [1353, 0]
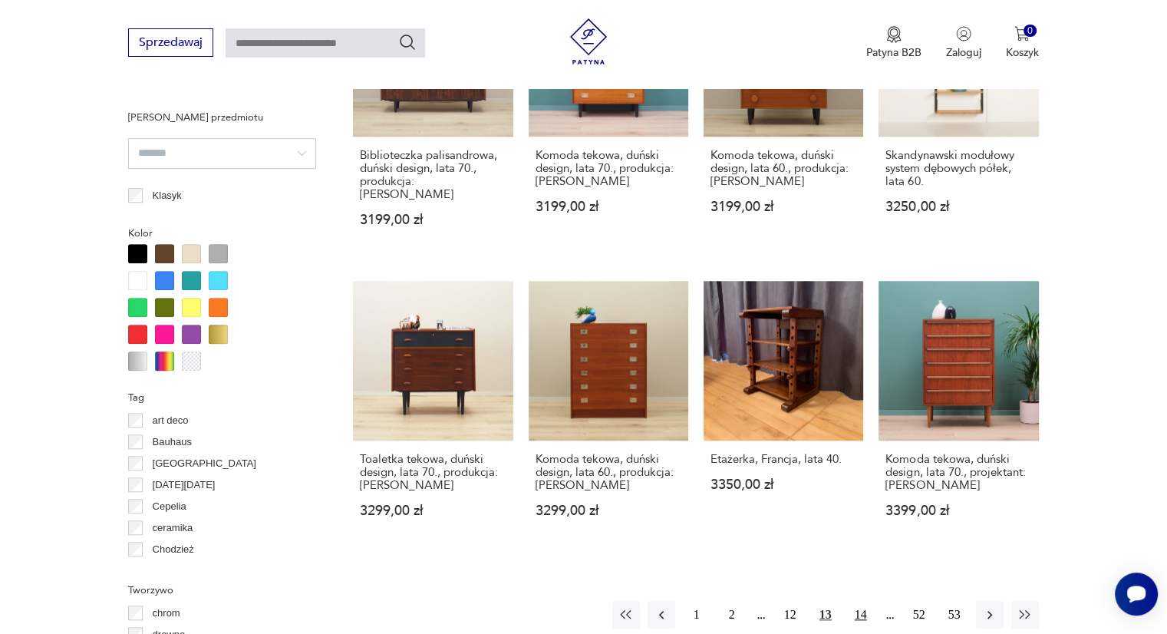
click at [860, 601] on button "14" at bounding box center [861, 615] width 28 height 28
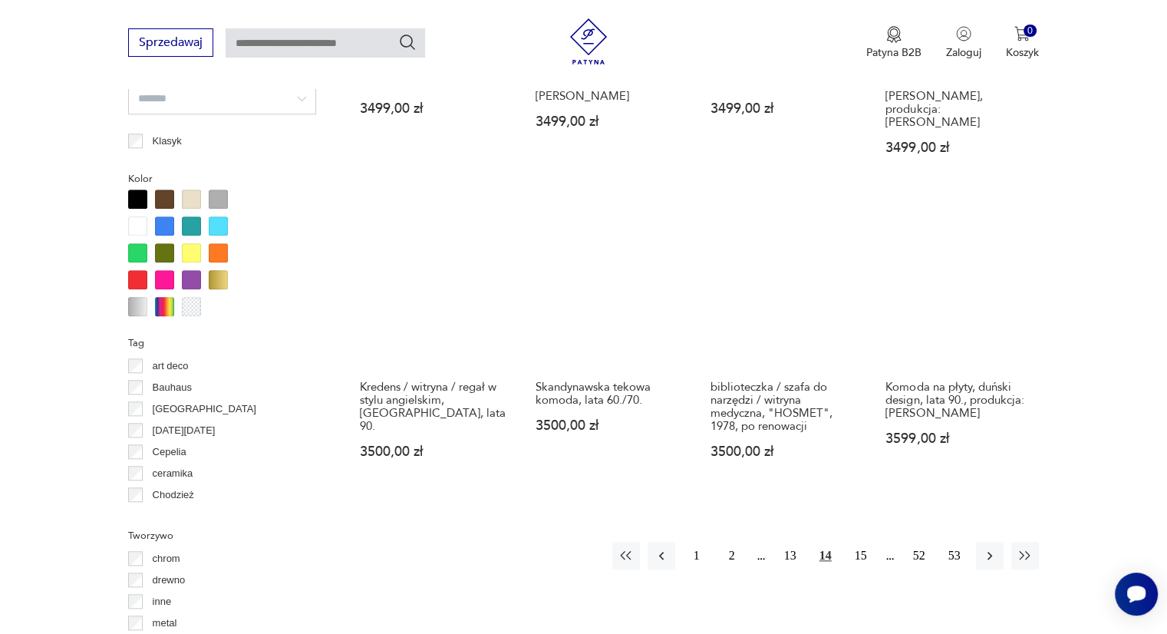
scroll to position [1412, 0]
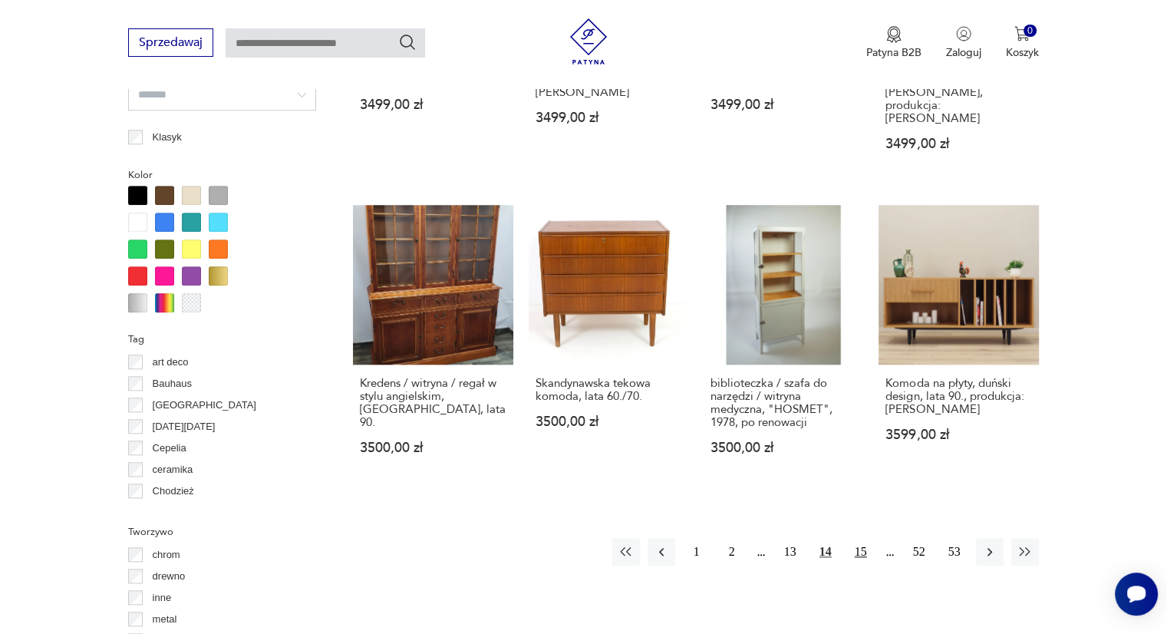
click at [857, 538] on button "15" at bounding box center [861, 552] width 28 height 28
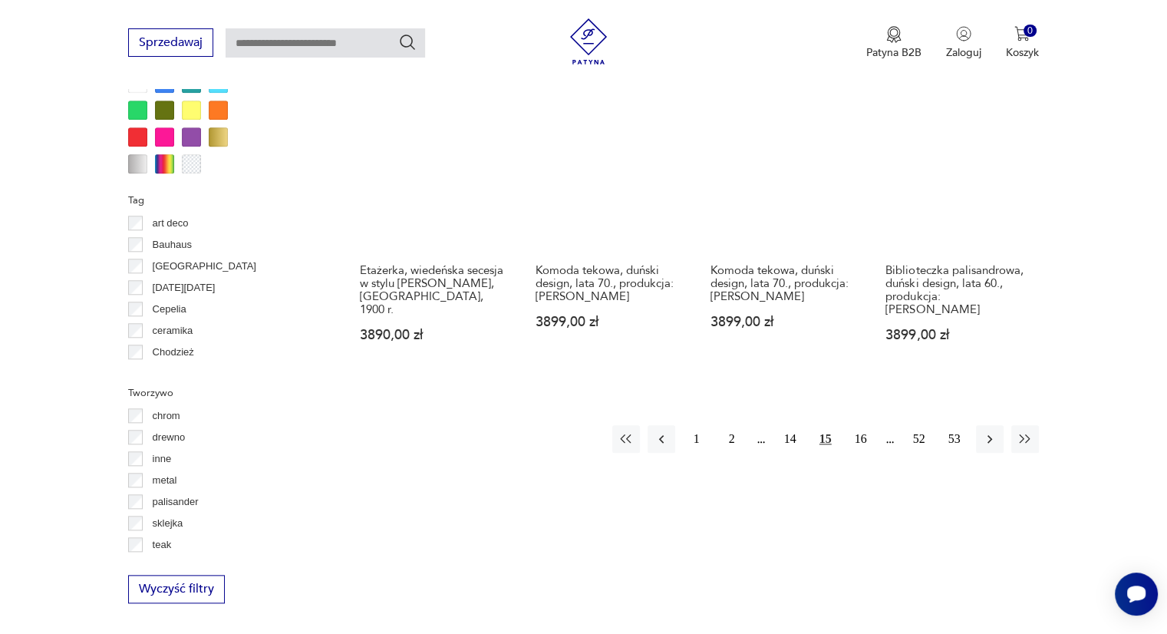
scroll to position [1551, 0]
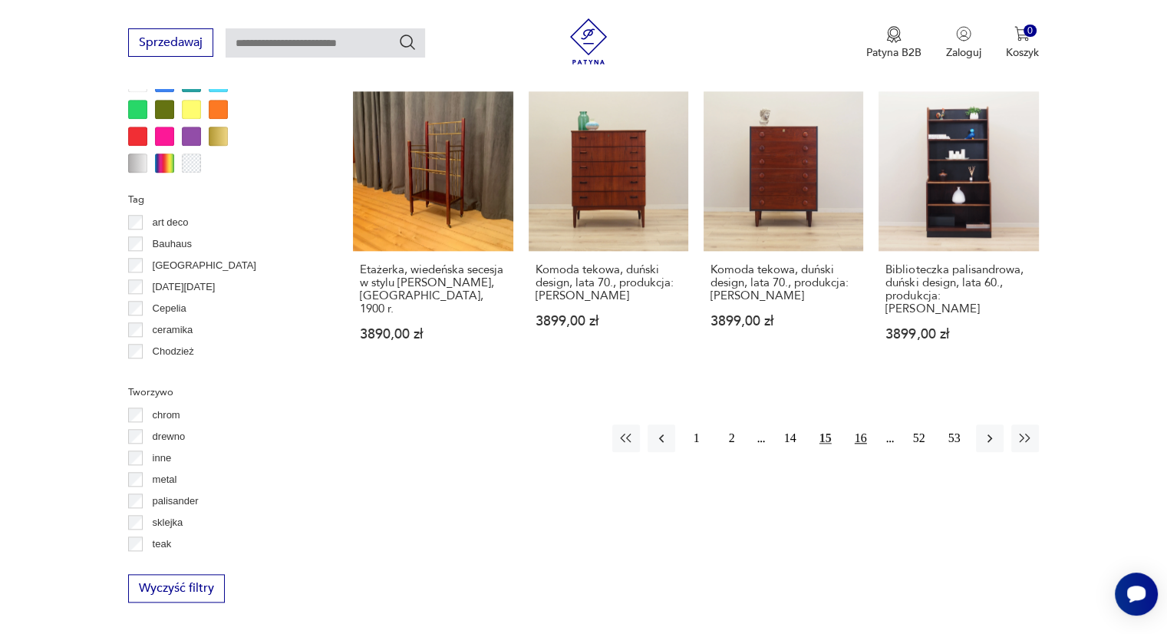
click at [862, 424] on button "16" at bounding box center [861, 438] width 28 height 28
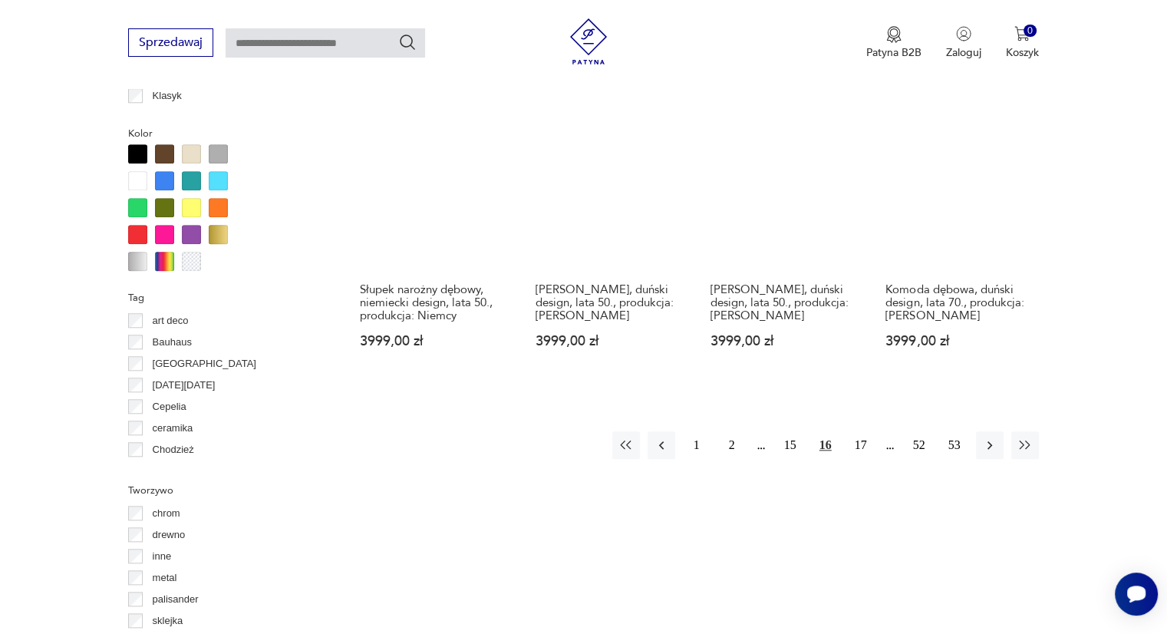
scroll to position [1455, 0]
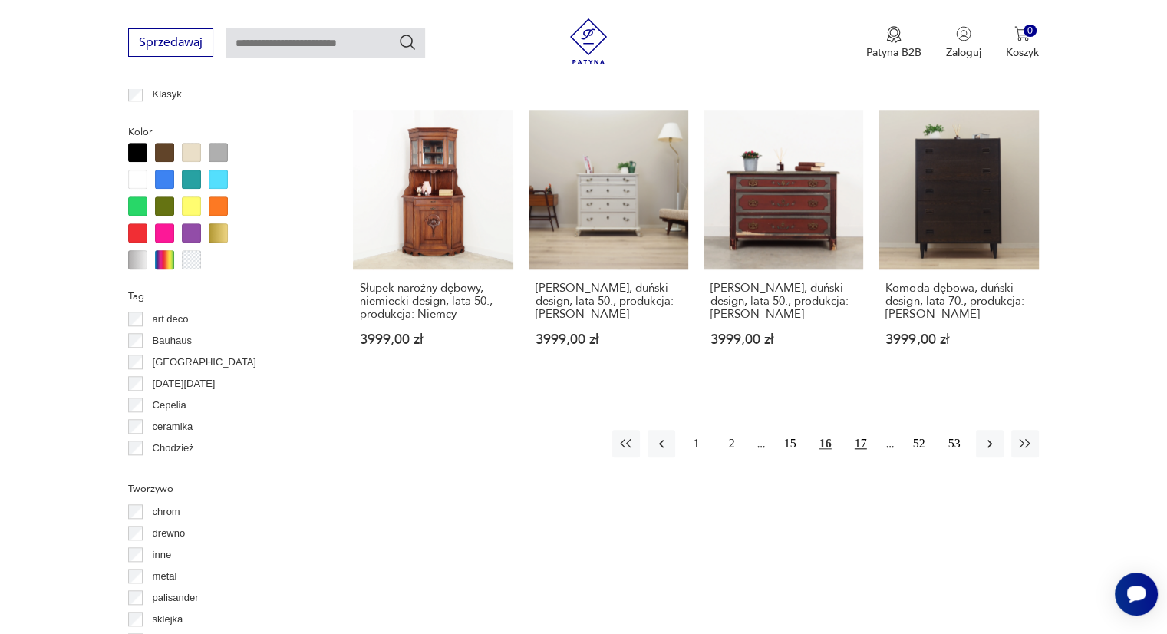
click at [861, 443] on button "17" at bounding box center [861, 444] width 28 height 28
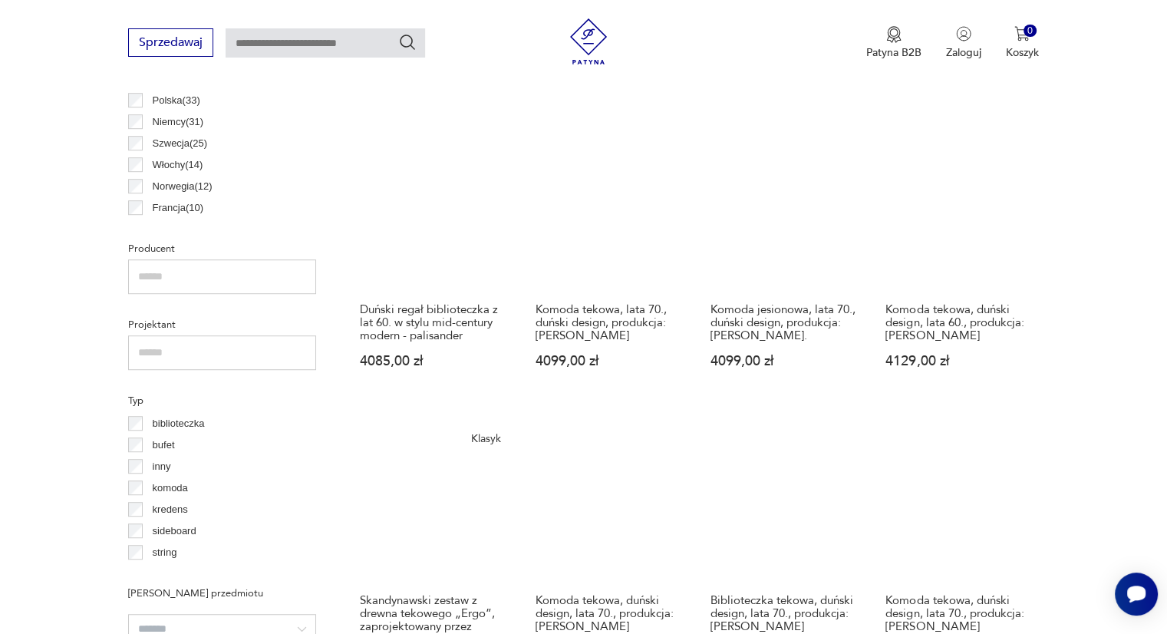
scroll to position [879, 0]
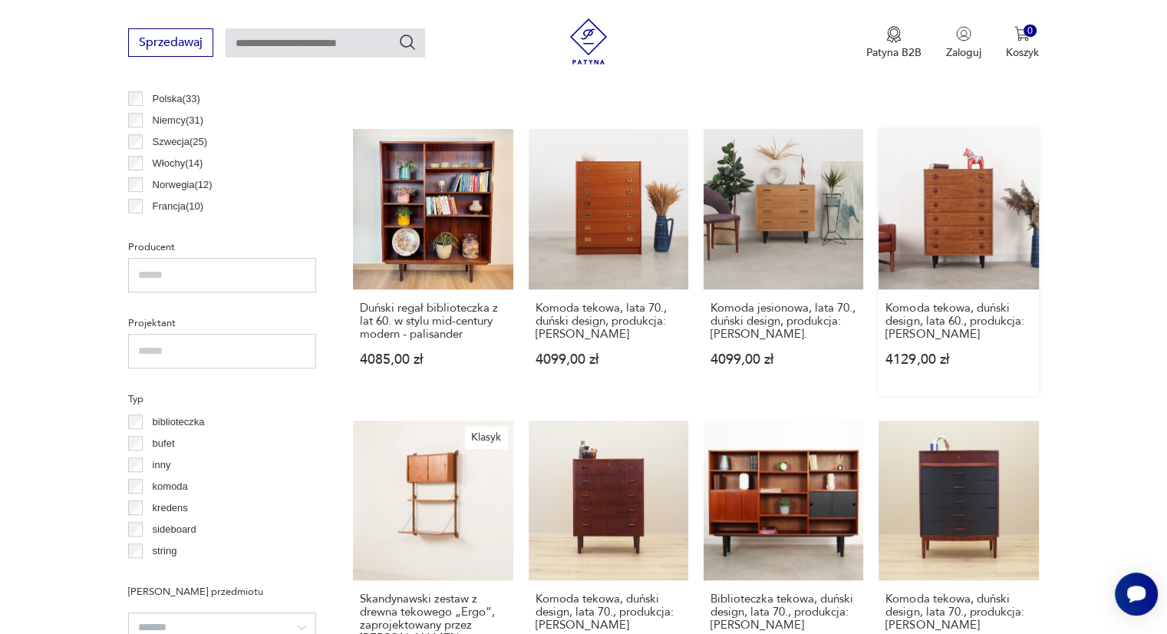
click at [996, 216] on link "Komoda tekowa, duński design, lata 60., produkcja: Dania 4129,00 zł" at bounding box center [959, 262] width 160 height 266
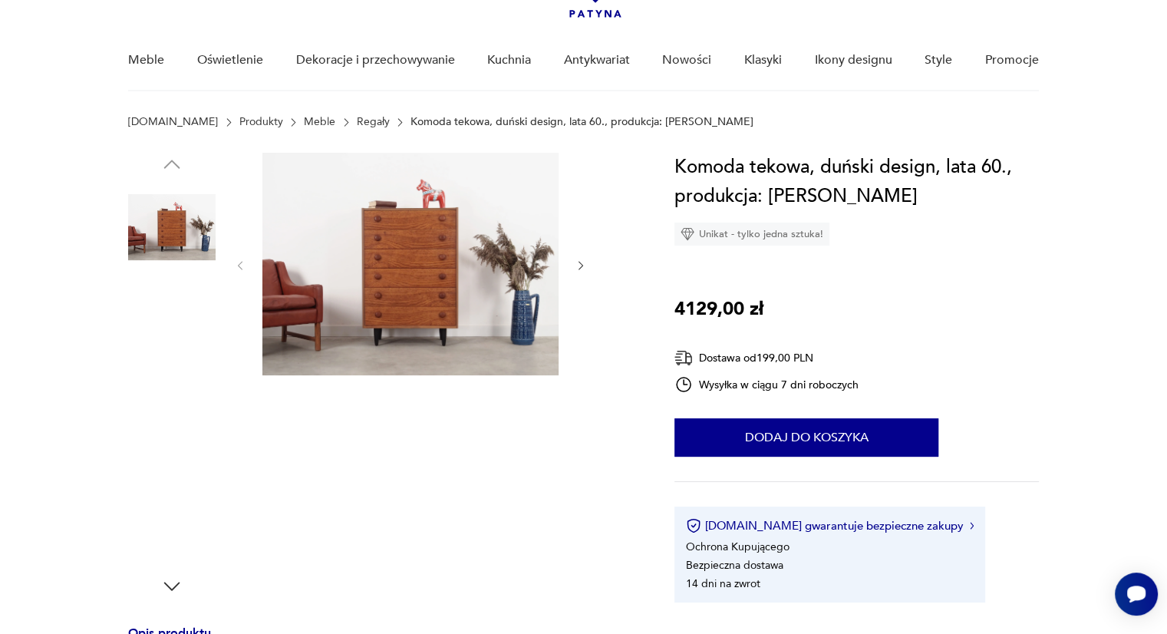
scroll to position [100, 0]
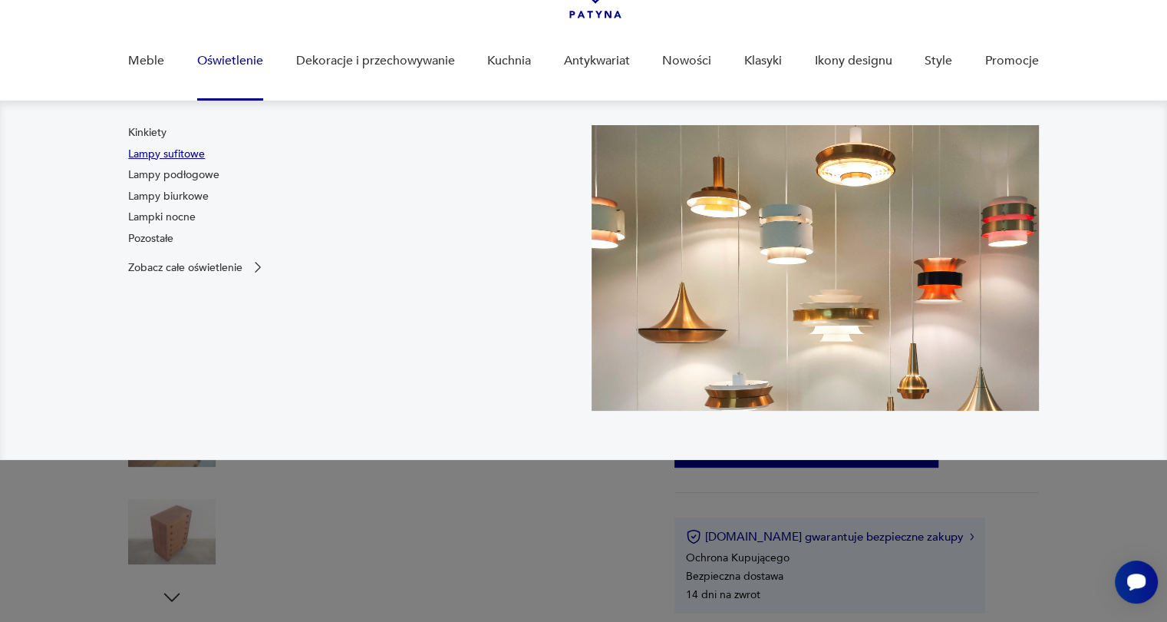
click at [157, 147] on link "Lampy sufitowe" at bounding box center [166, 154] width 77 height 15
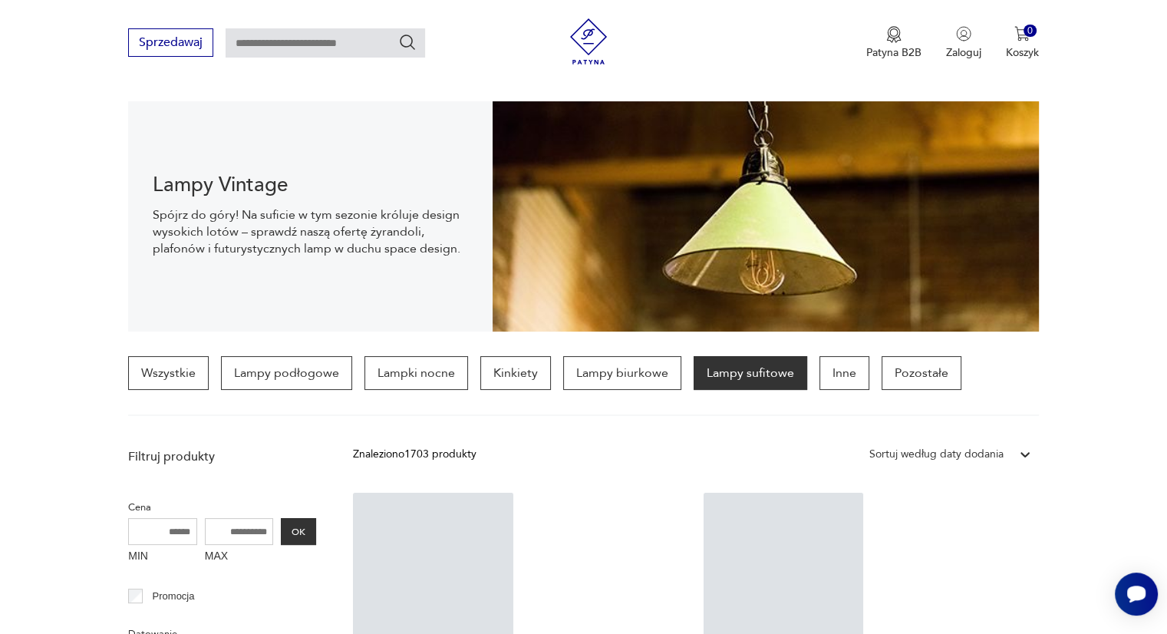
scroll to position [358, 0]
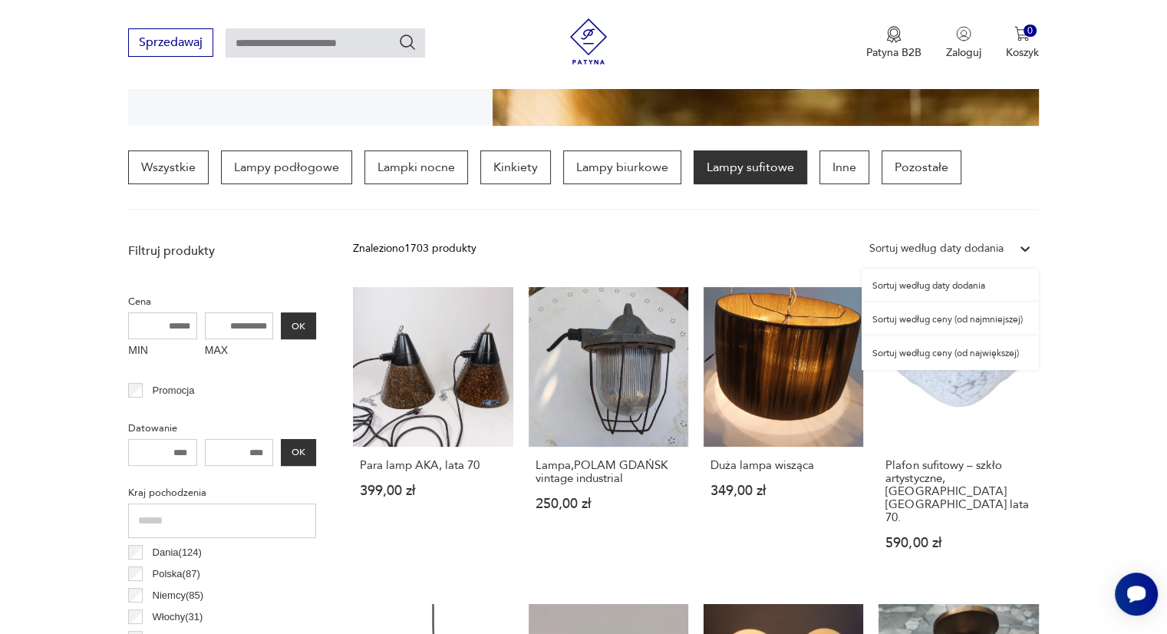
click at [938, 244] on div "Sortuj według daty dodania" at bounding box center [937, 248] width 134 height 17
click at [922, 315] on div "Sortuj według ceny (od najmniejszej)" at bounding box center [950, 319] width 177 height 34
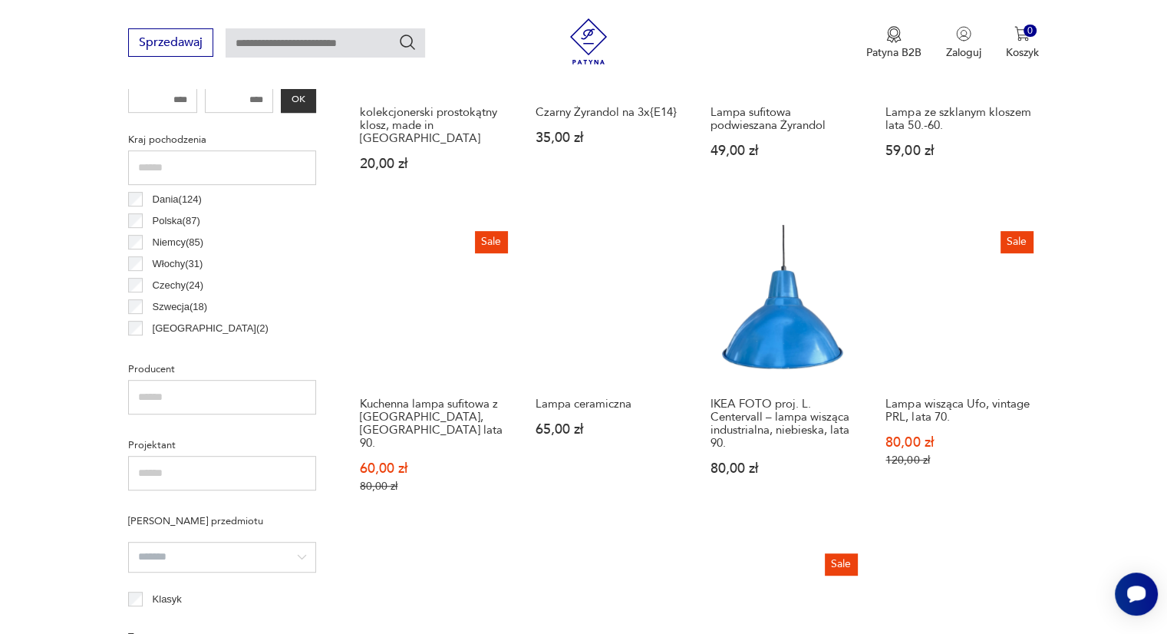
scroll to position [722, 0]
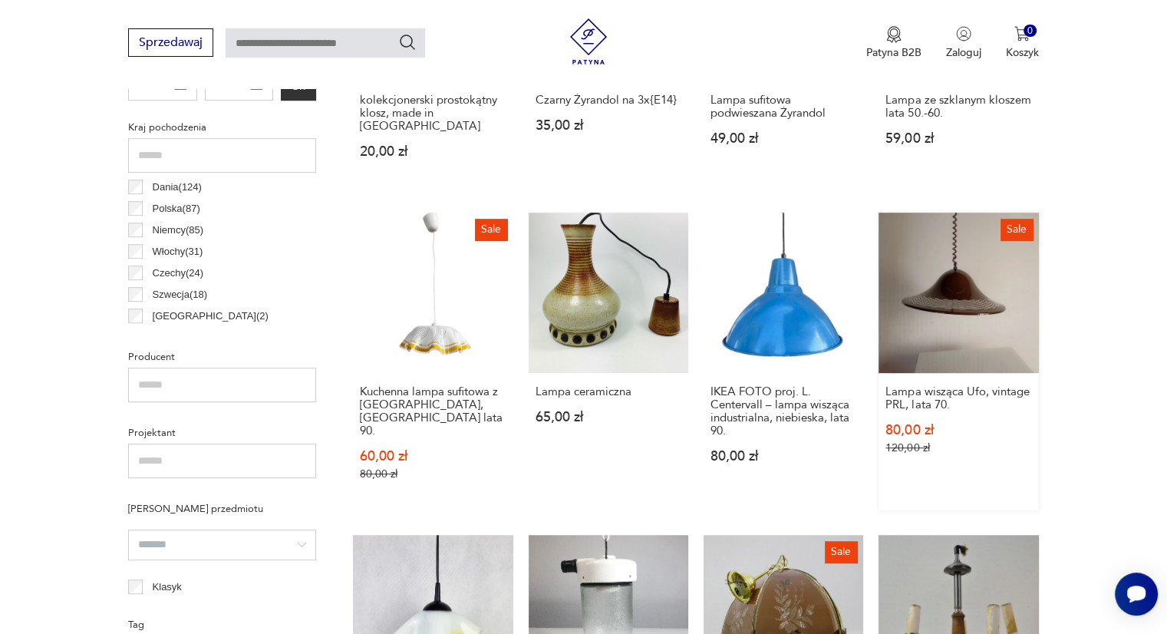
click at [960, 295] on link "Sale Lampa wisząca Ufo, vintage PRL, lata 70. 80,00 zł 120,00 zł" at bounding box center [959, 361] width 160 height 297
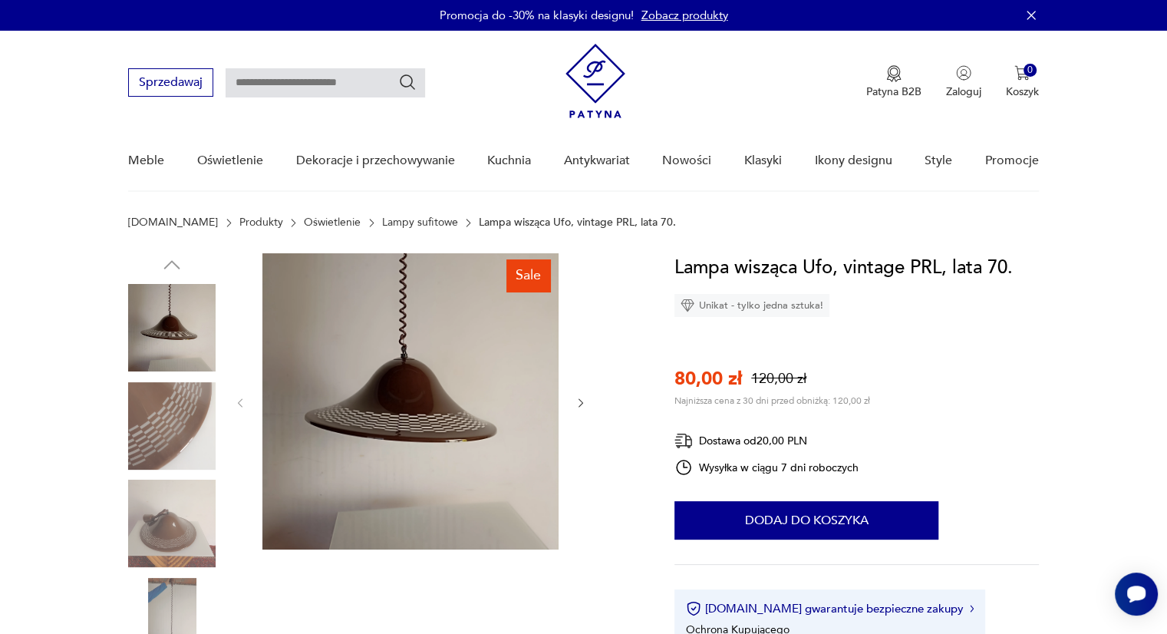
click at [163, 395] on img at bounding box center [172, 426] width 88 height 88
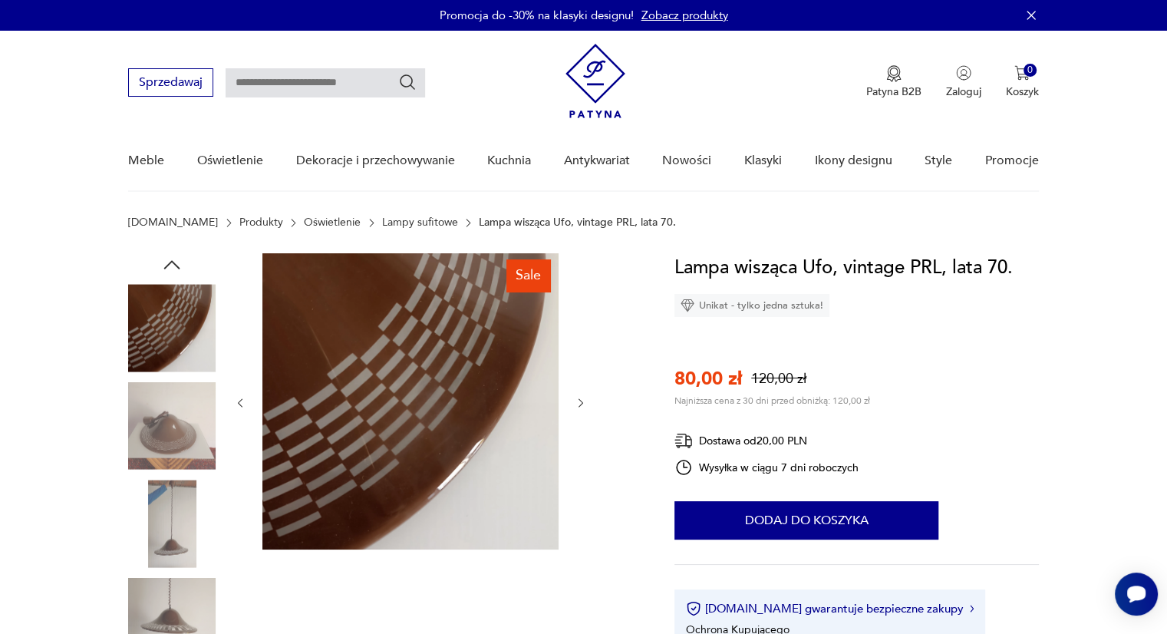
click at [160, 462] on img at bounding box center [172, 426] width 88 height 88
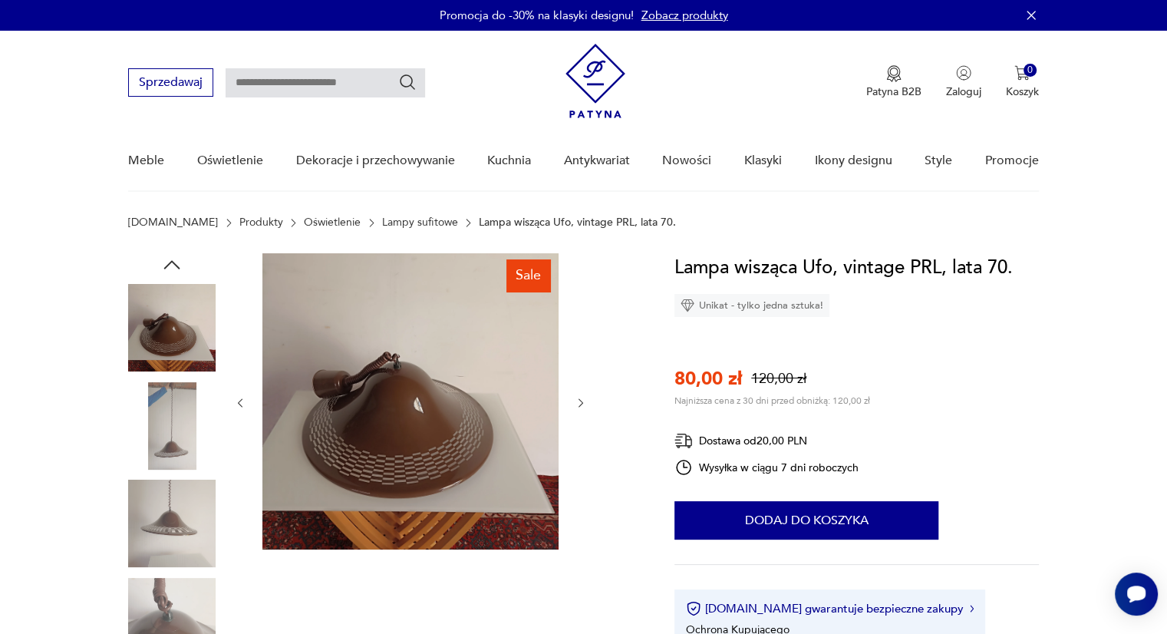
click at [160, 495] on img at bounding box center [172, 524] width 88 height 88
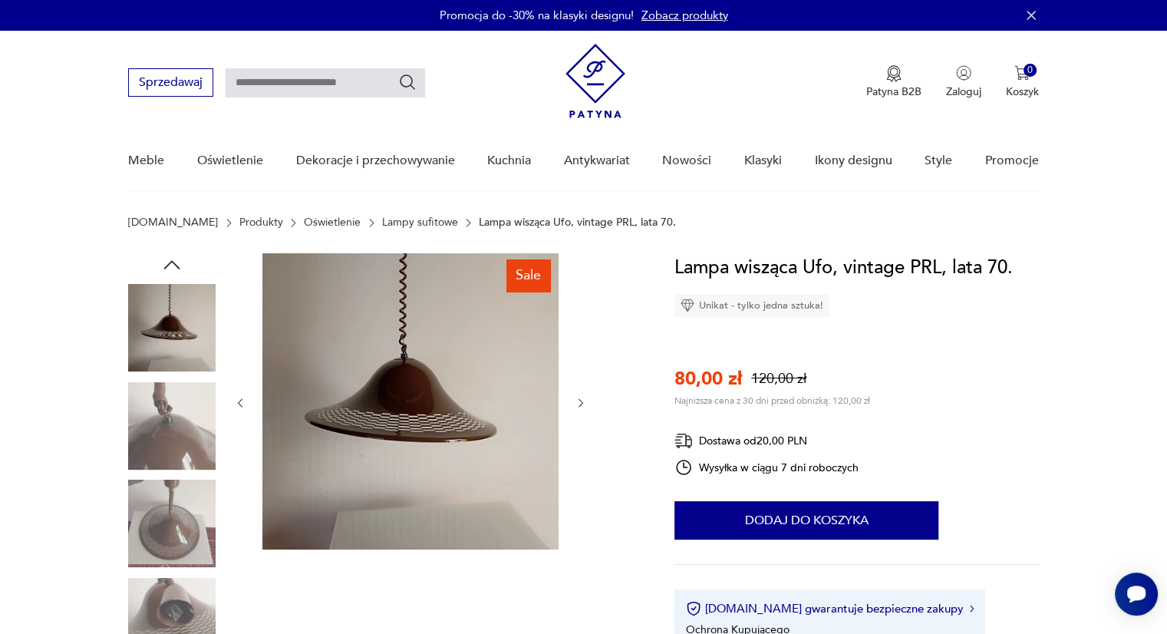
click at [160, 510] on img at bounding box center [172, 524] width 88 height 88
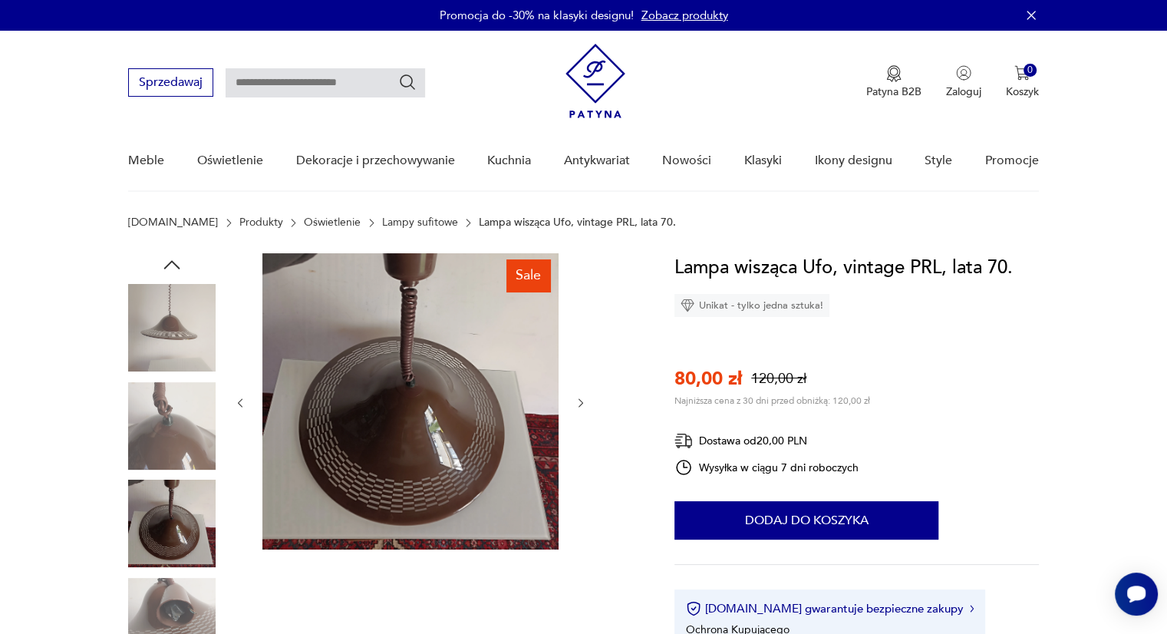
click at [161, 563] on img at bounding box center [172, 524] width 88 height 88
click at [161, 594] on img at bounding box center [172, 622] width 88 height 88
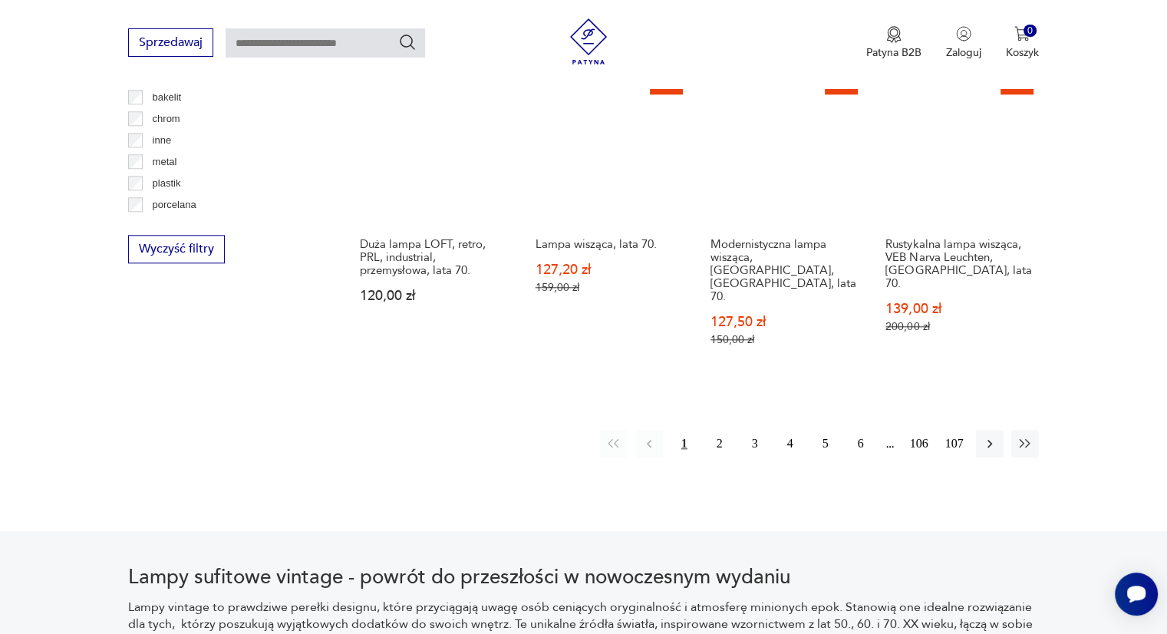
scroll to position [1488, 0]
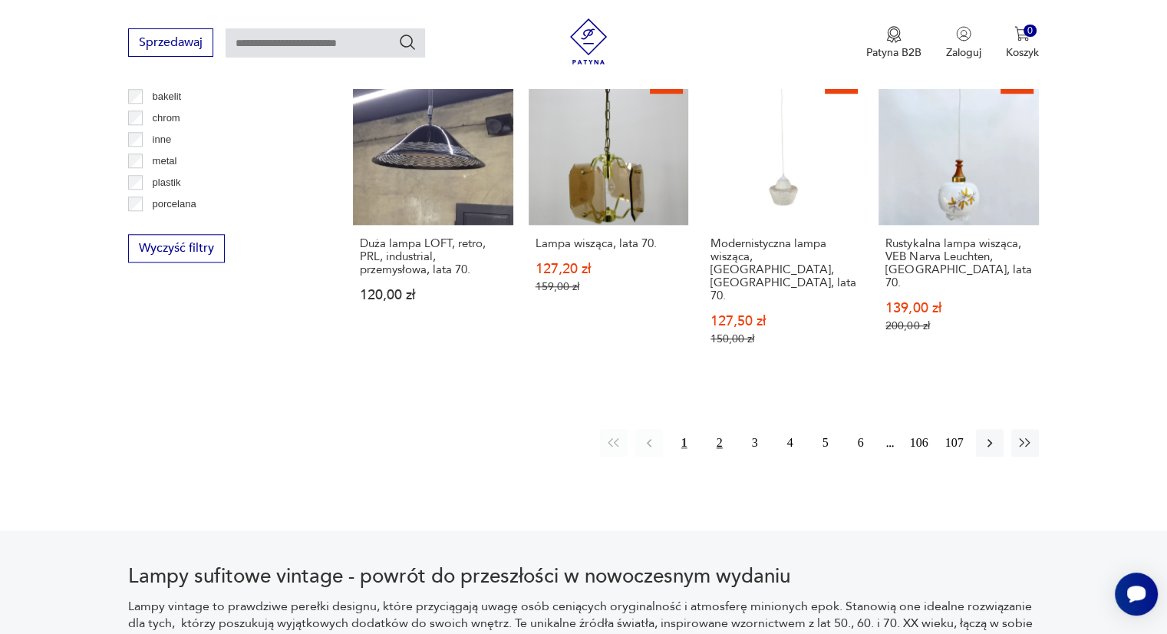
click at [722, 429] on button "2" at bounding box center [720, 443] width 28 height 28
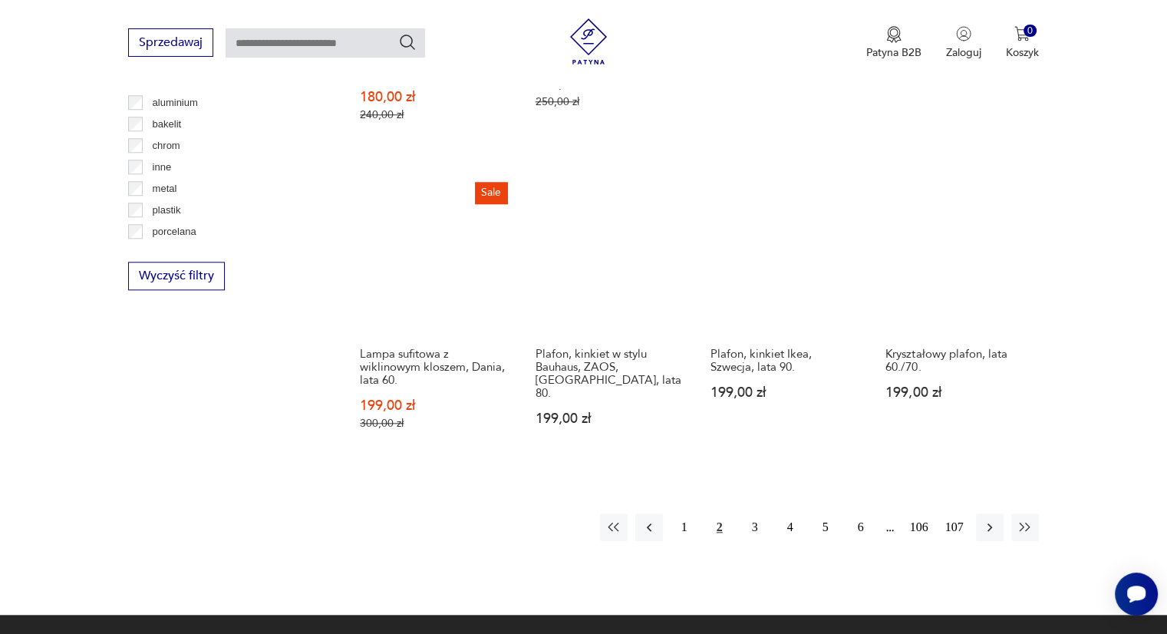
scroll to position [1466, 0]
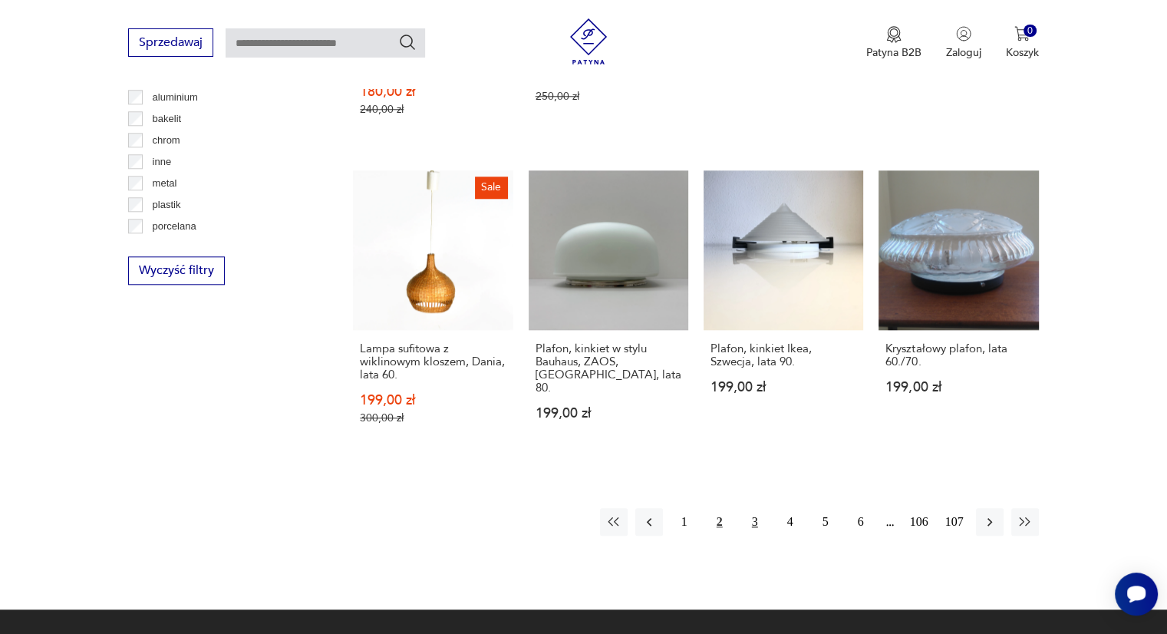
click at [755, 508] on button "3" at bounding box center [755, 522] width 28 height 28
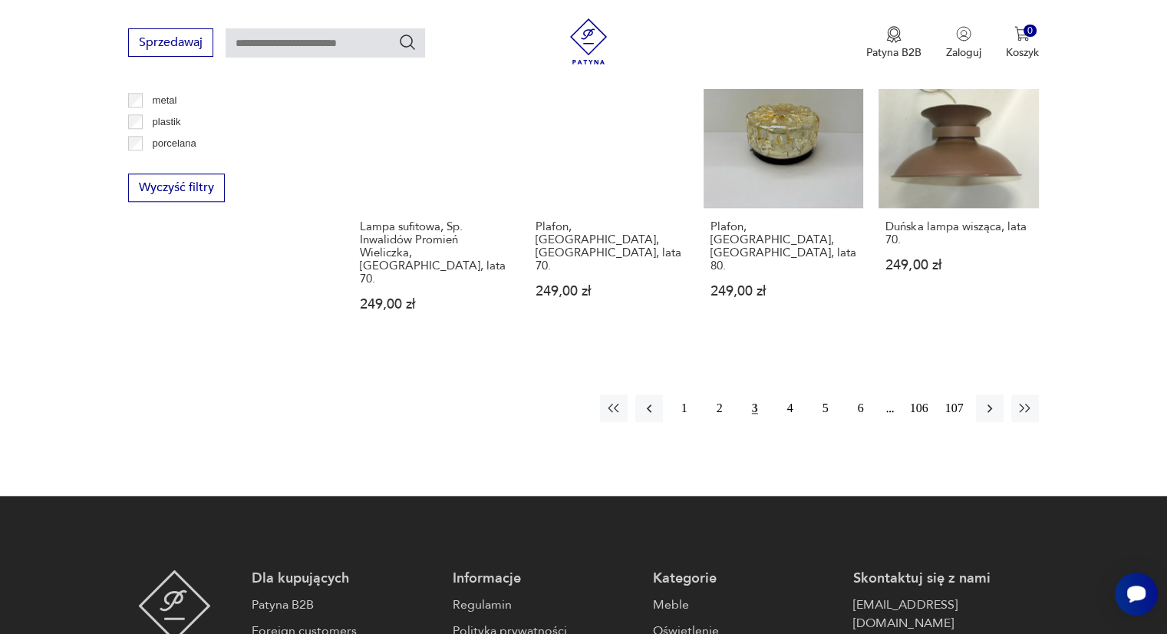
scroll to position [1557, 0]
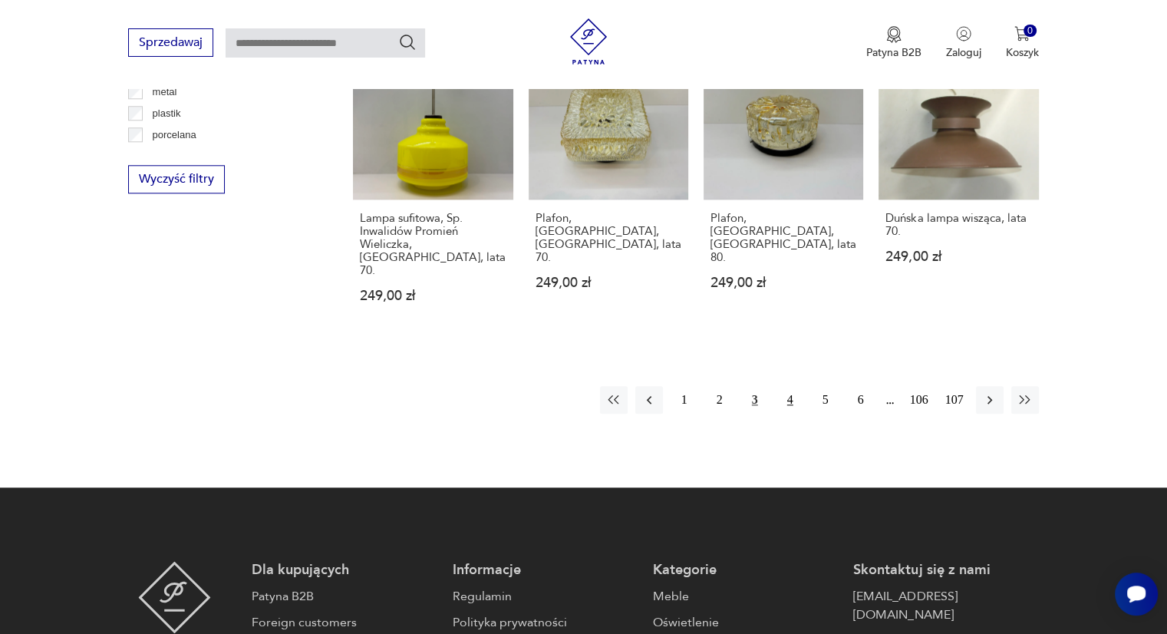
click at [797, 386] on button "4" at bounding box center [791, 400] width 28 height 28
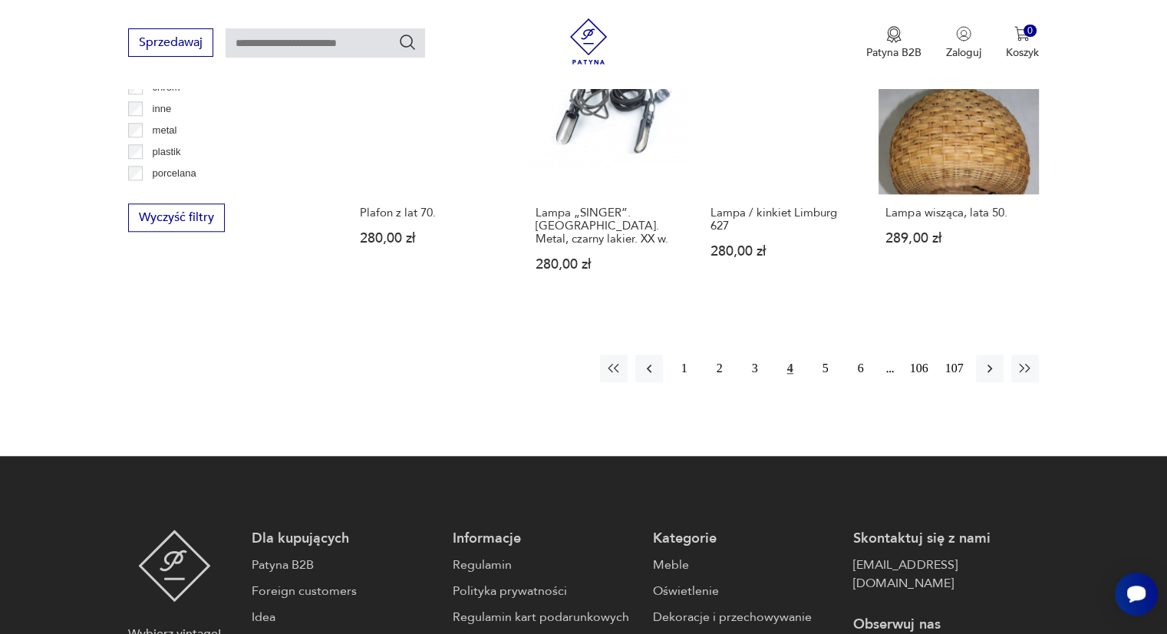
scroll to position [1521, 0]
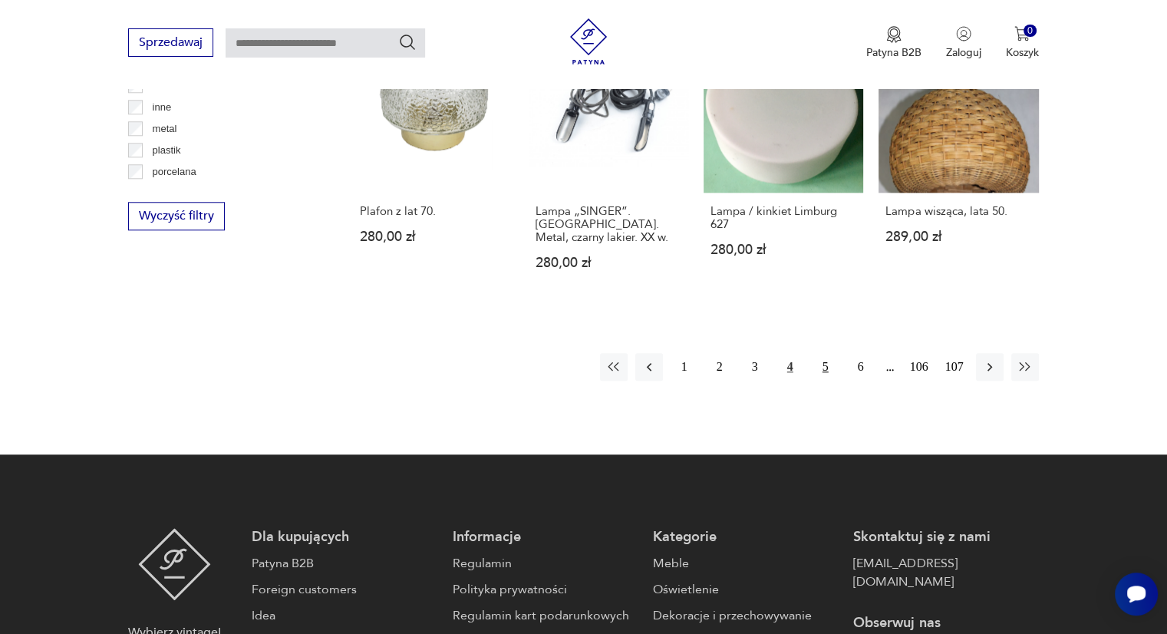
click at [827, 353] on button "5" at bounding box center [826, 367] width 28 height 28
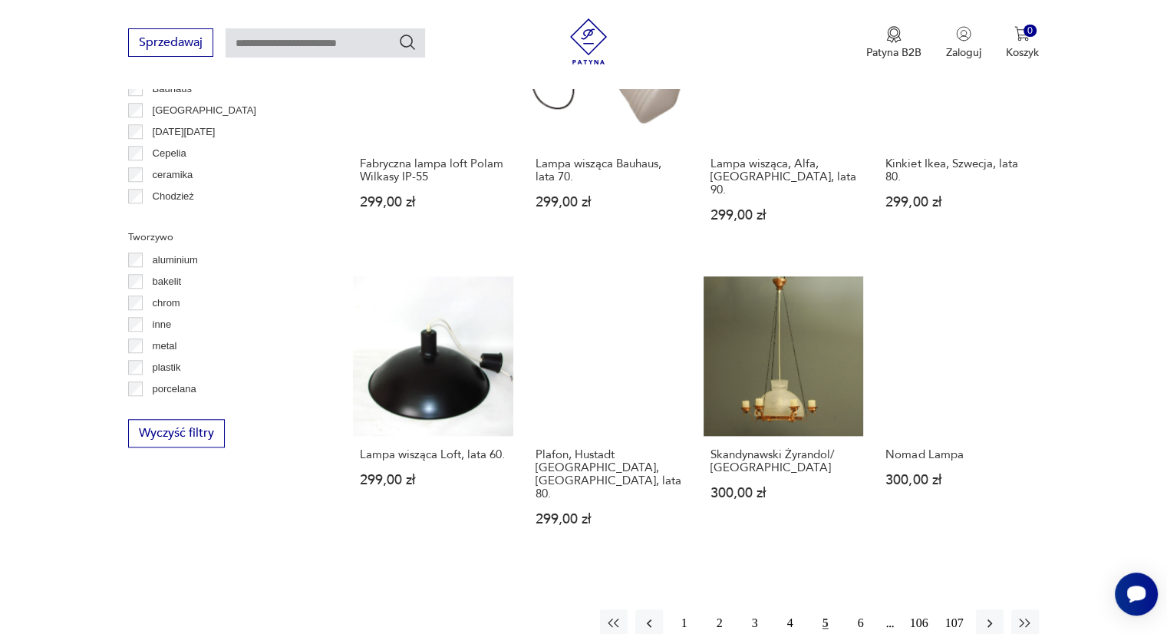
scroll to position [1304, 0]
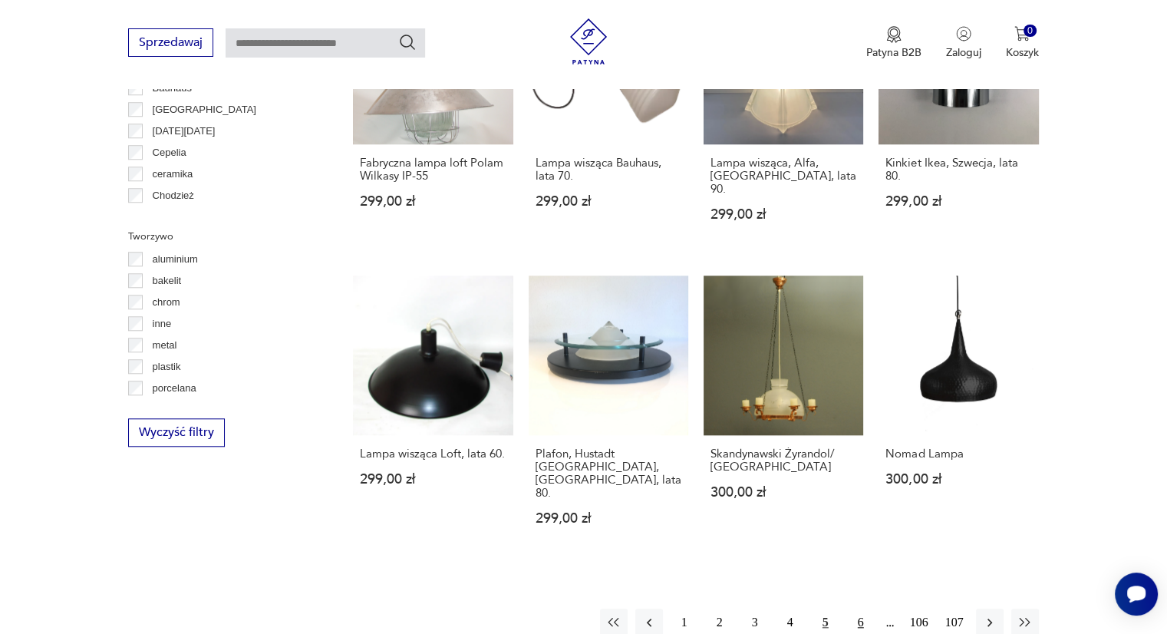
click at [857, 609] on button "6" at bounding box center [861, 623] width 28 height 28
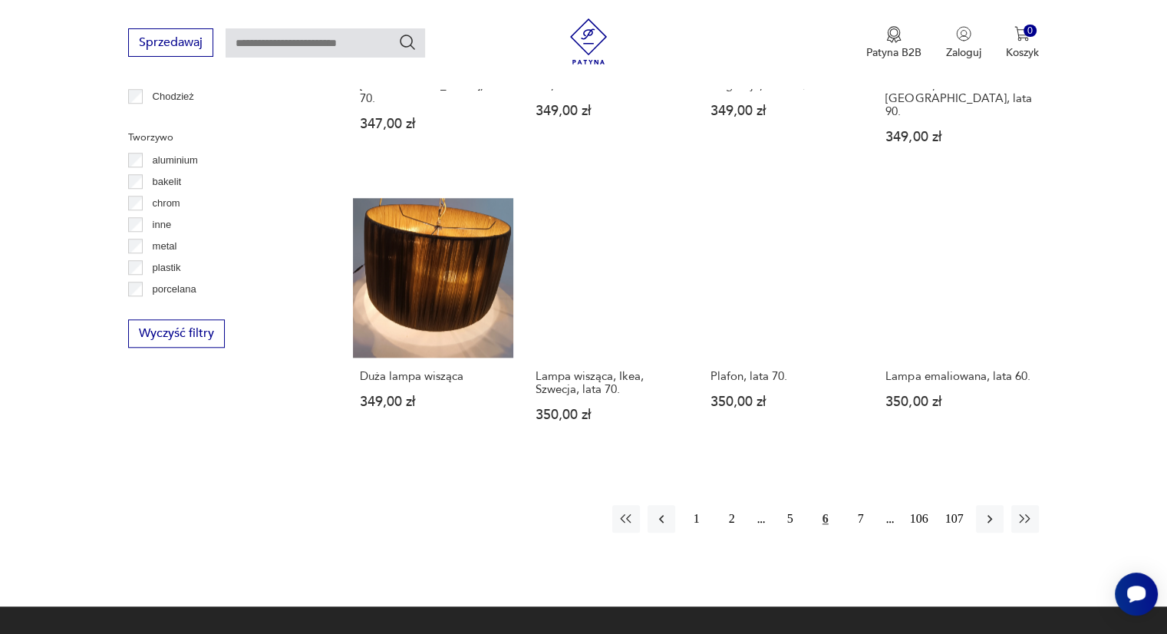
scroll to position [1404, 0]
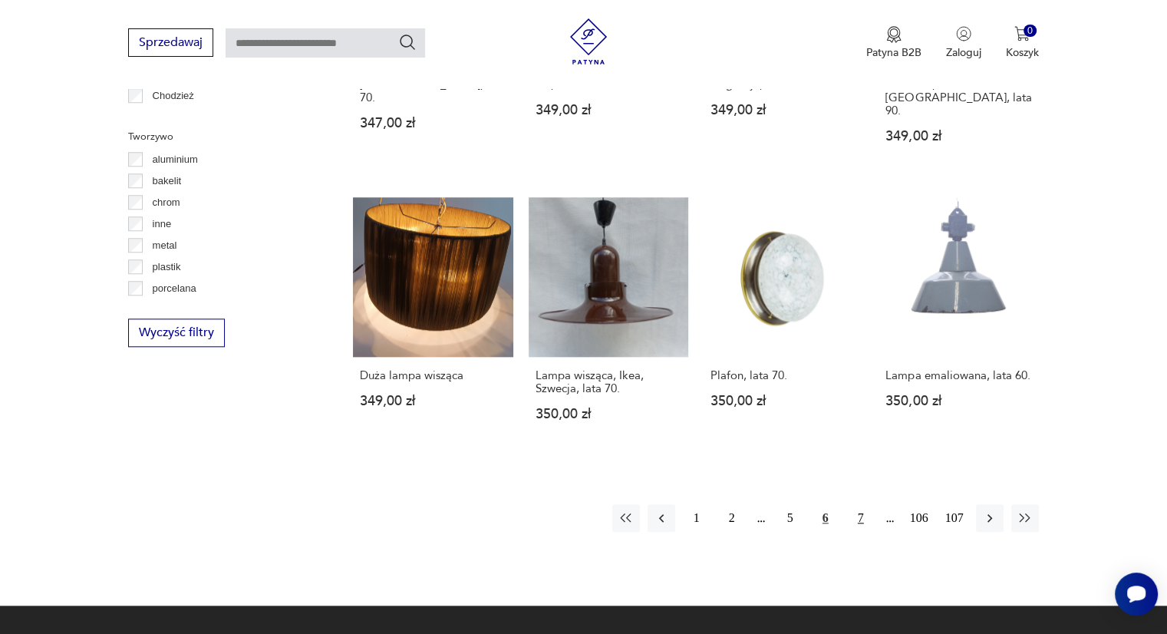
click at [860, 504] on button "7" at bounding box center [861, 518] width 28 height 28
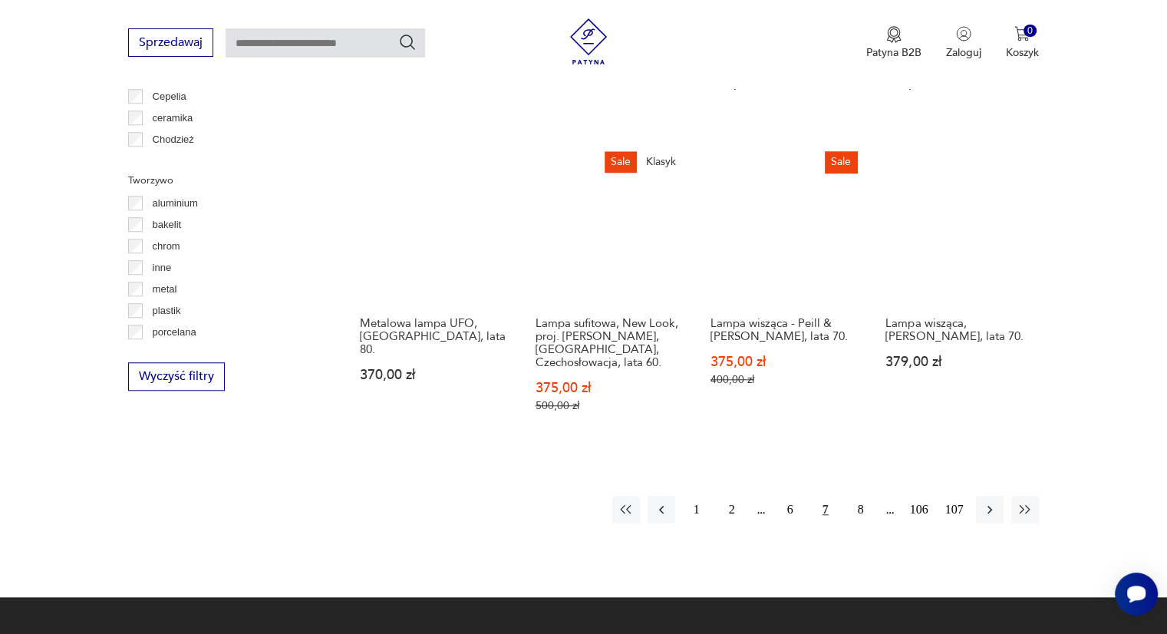
scroll to position [1361, 0]
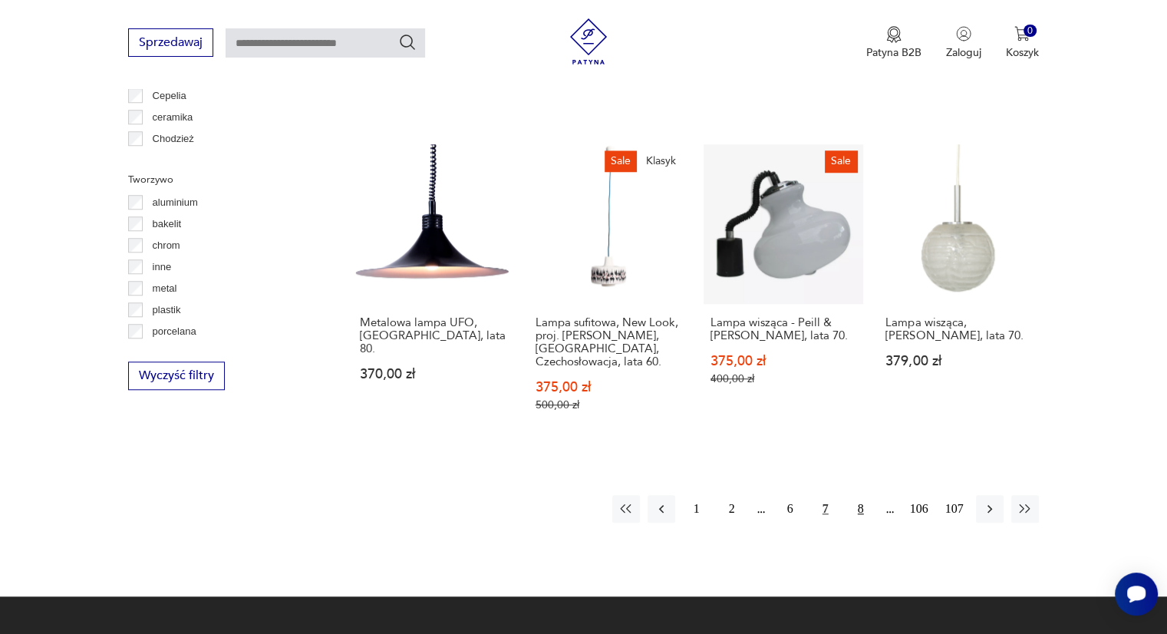
click at [857, 495] on button "8" at bounding box center [861, 509] width 28 height 28
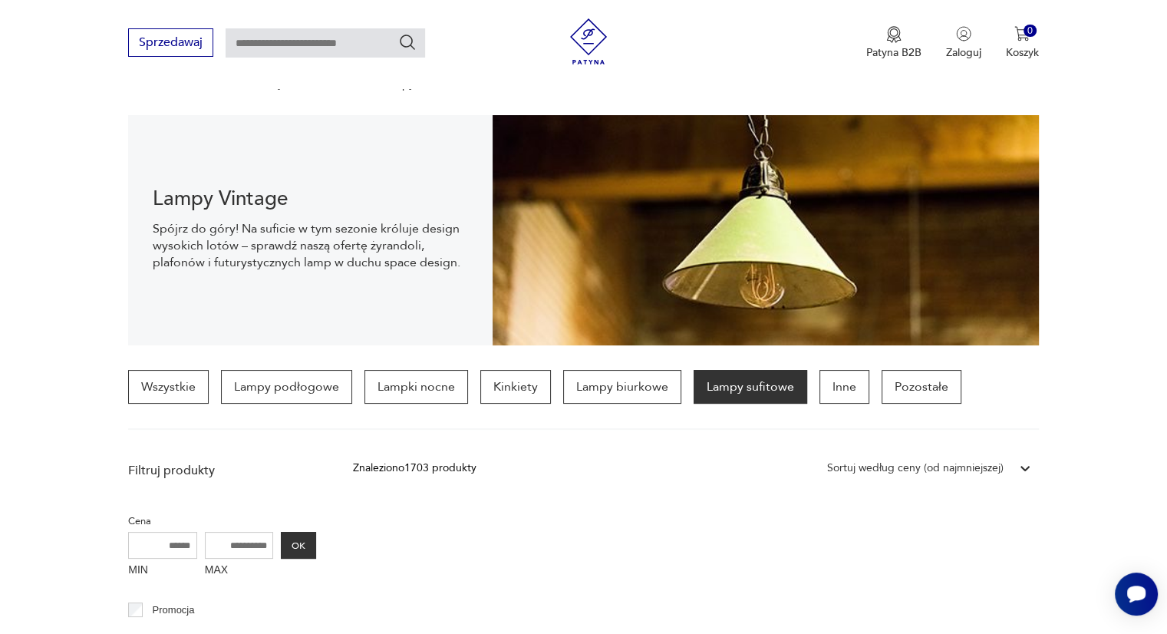
scroll to position [108, 0]
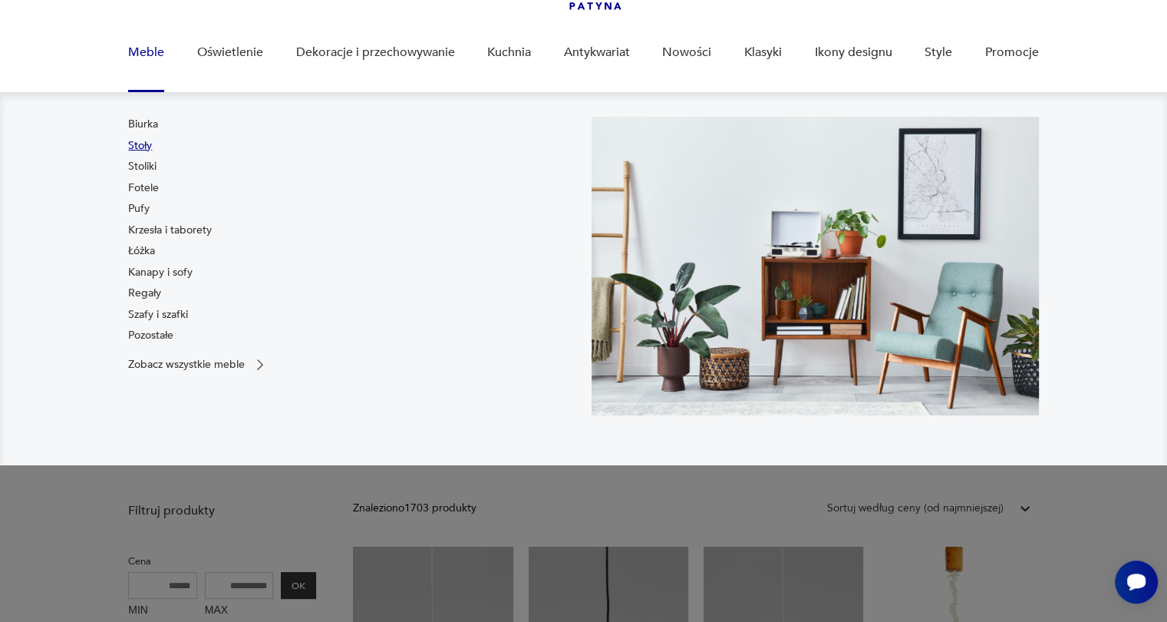
click at [147, 148] on link "Stoły" at bounding box center [140, 145] width 24 height 15
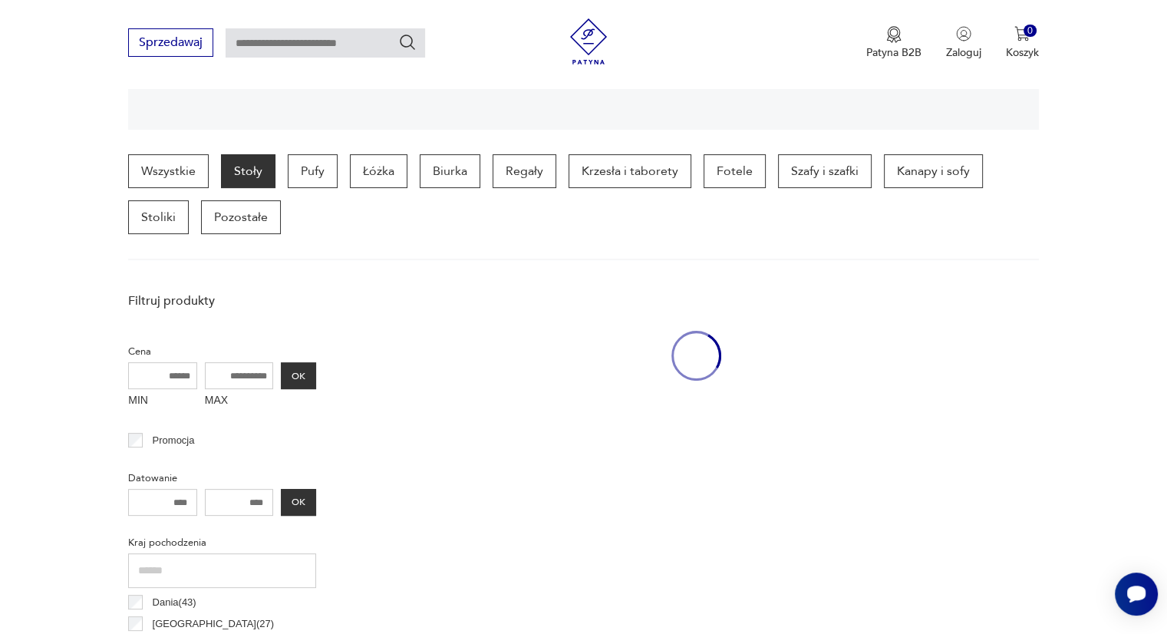
scroll to position [362, 0]
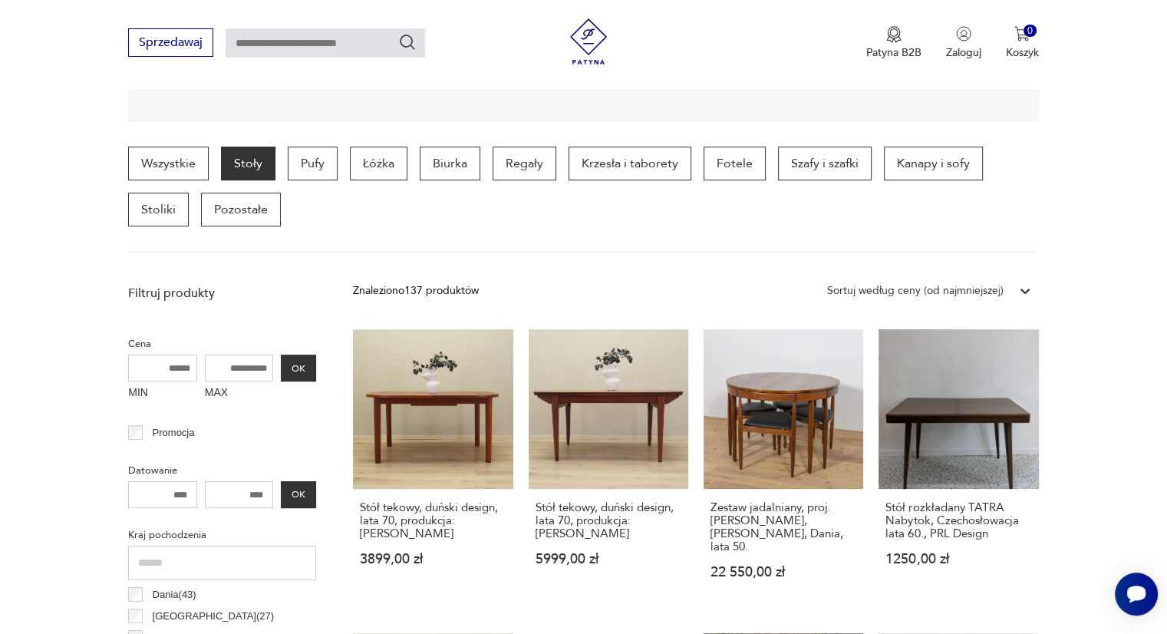
click at [868, 297] on div "Sortuj według ceny (od najmniejszej)" at bounding box center [915, 290] width 177 height 17
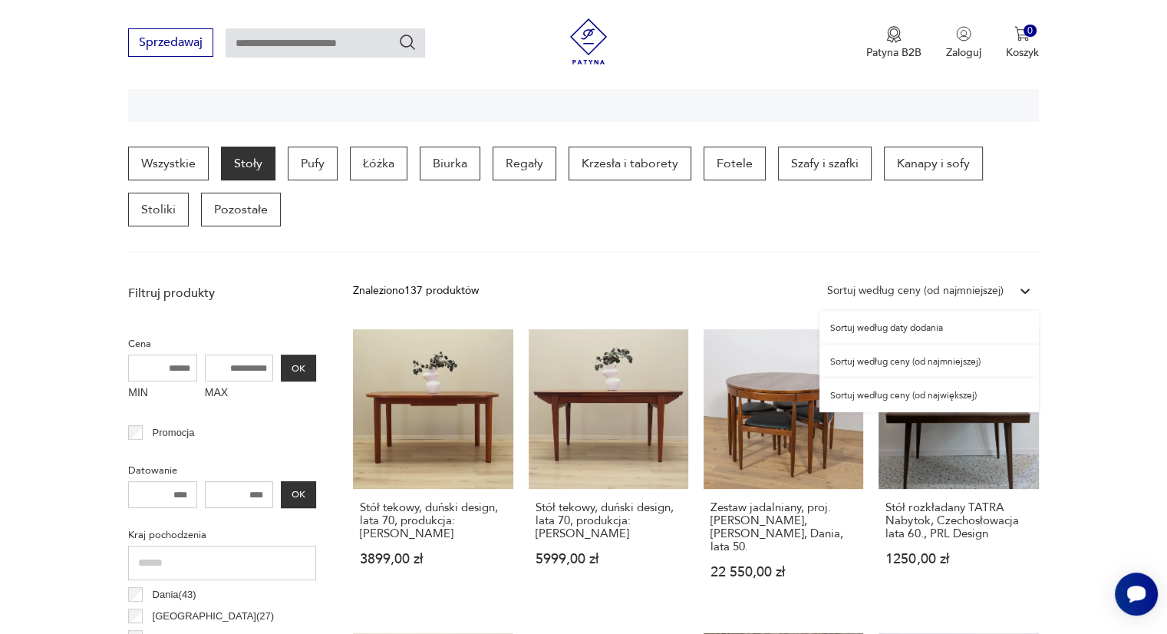
click at [868, 364] on div "Sortuj według ceny (od najmniejszej)" at bounding box center [930, 362] width 220 height 34
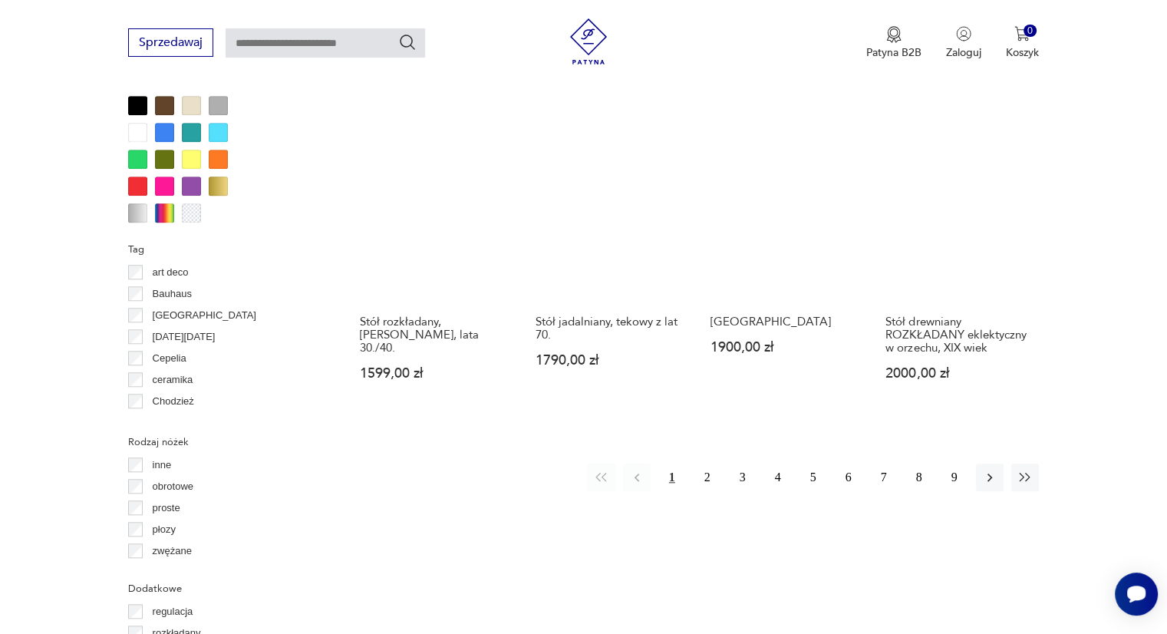
scroll to position [1435, 0]
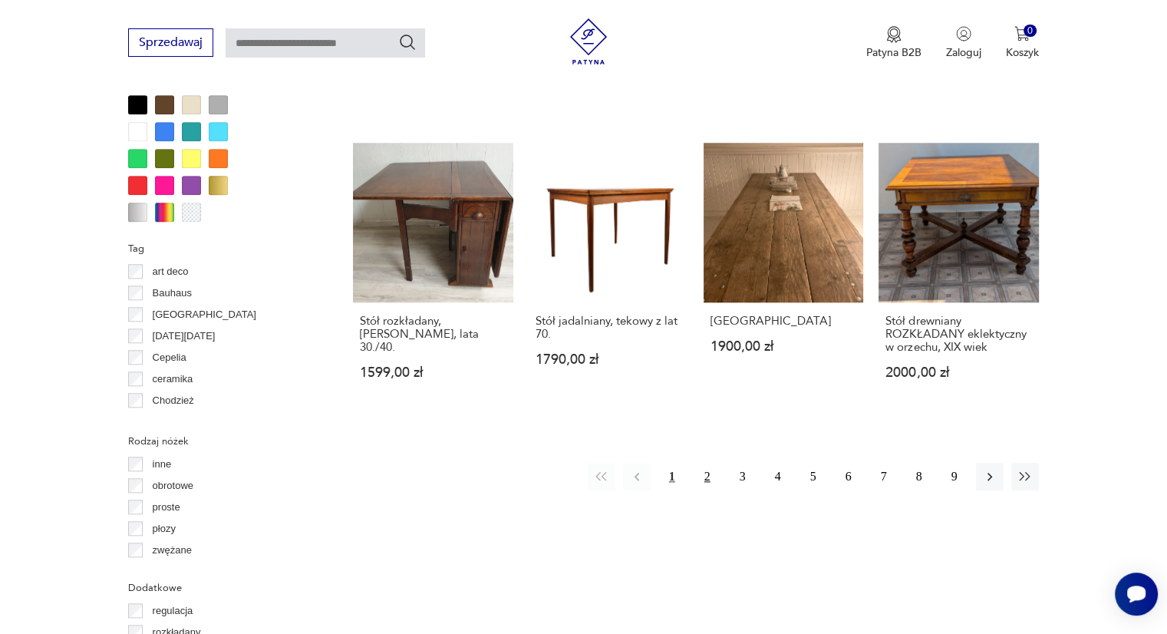
click at [714, 463] on button "2" at bounding box center [708, 477] width 28 height 28
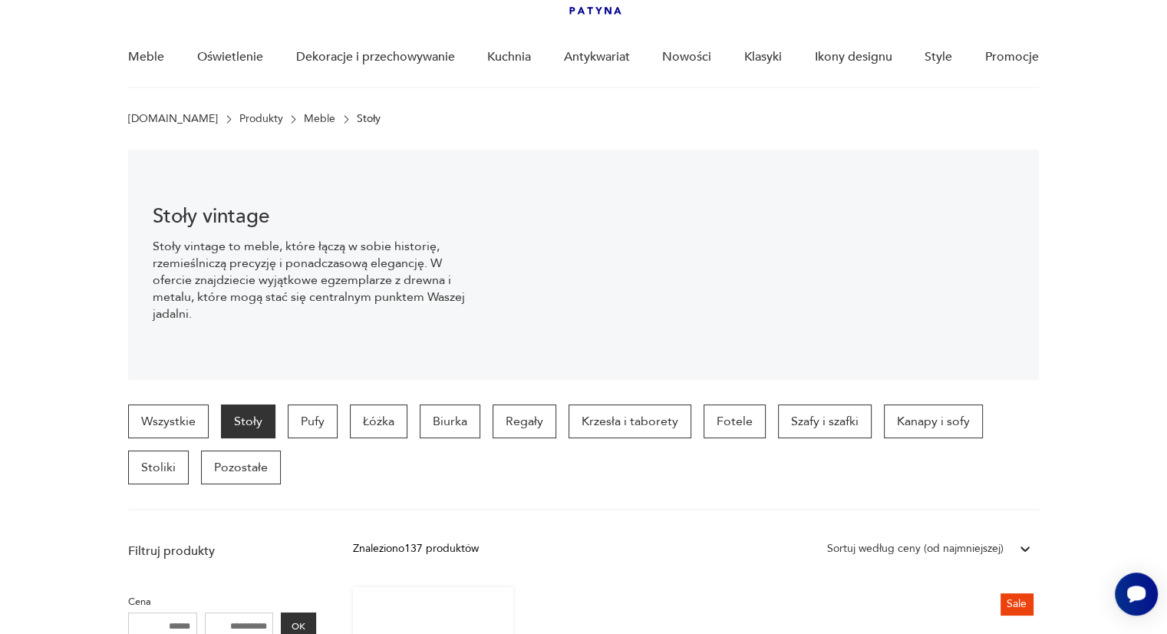
scroll to position [31, 0]
